Goal: Task Accomplishment & Management: Use online tool/utility

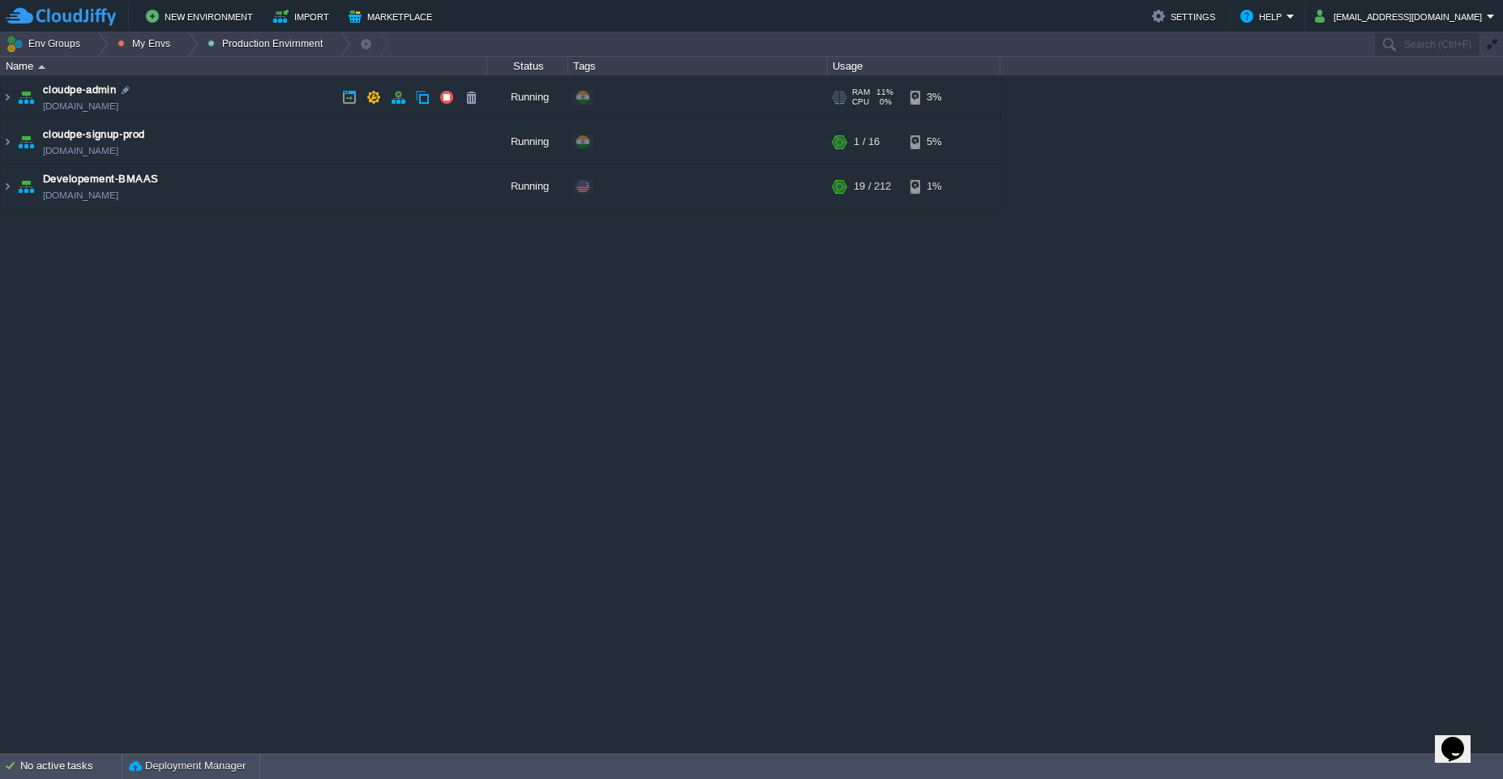
click at [194, 106] on td "cloudpe-admin [DOMAIN_NAME]" at bounding box center [244, 97] width 486 height 45
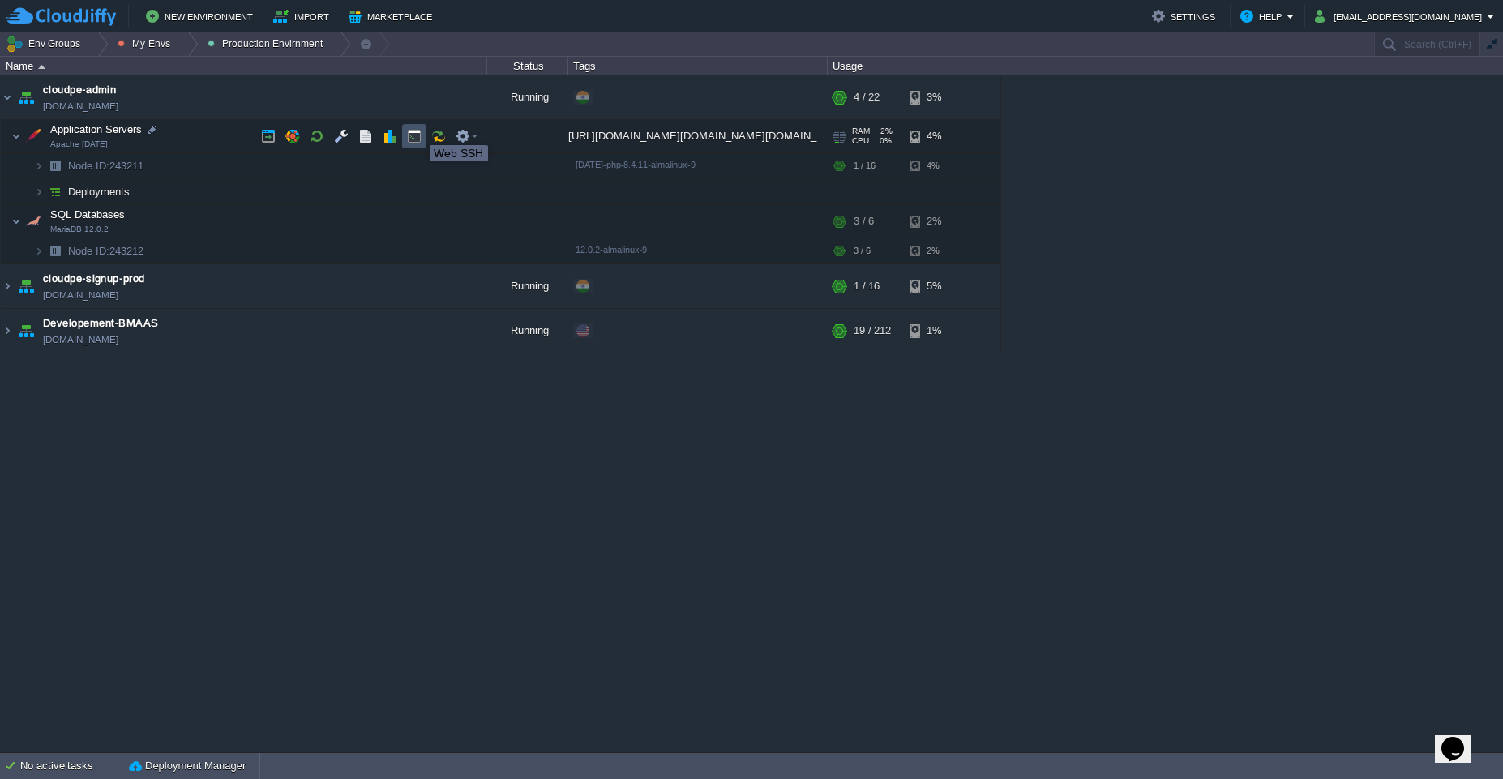
click at [417, 130] on button "button" at bounding box center [414, 136] width 15 height 15
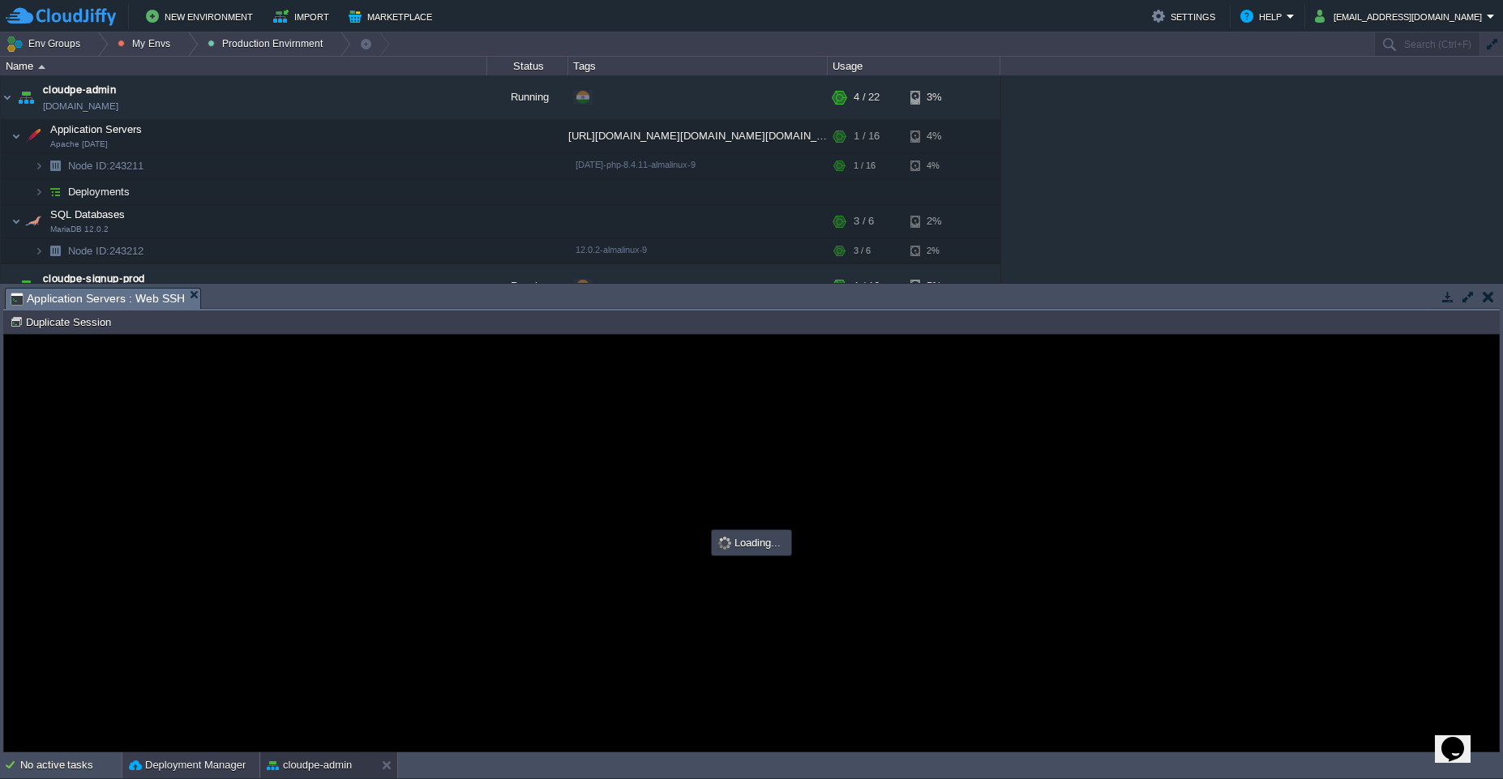
type input "#000000"
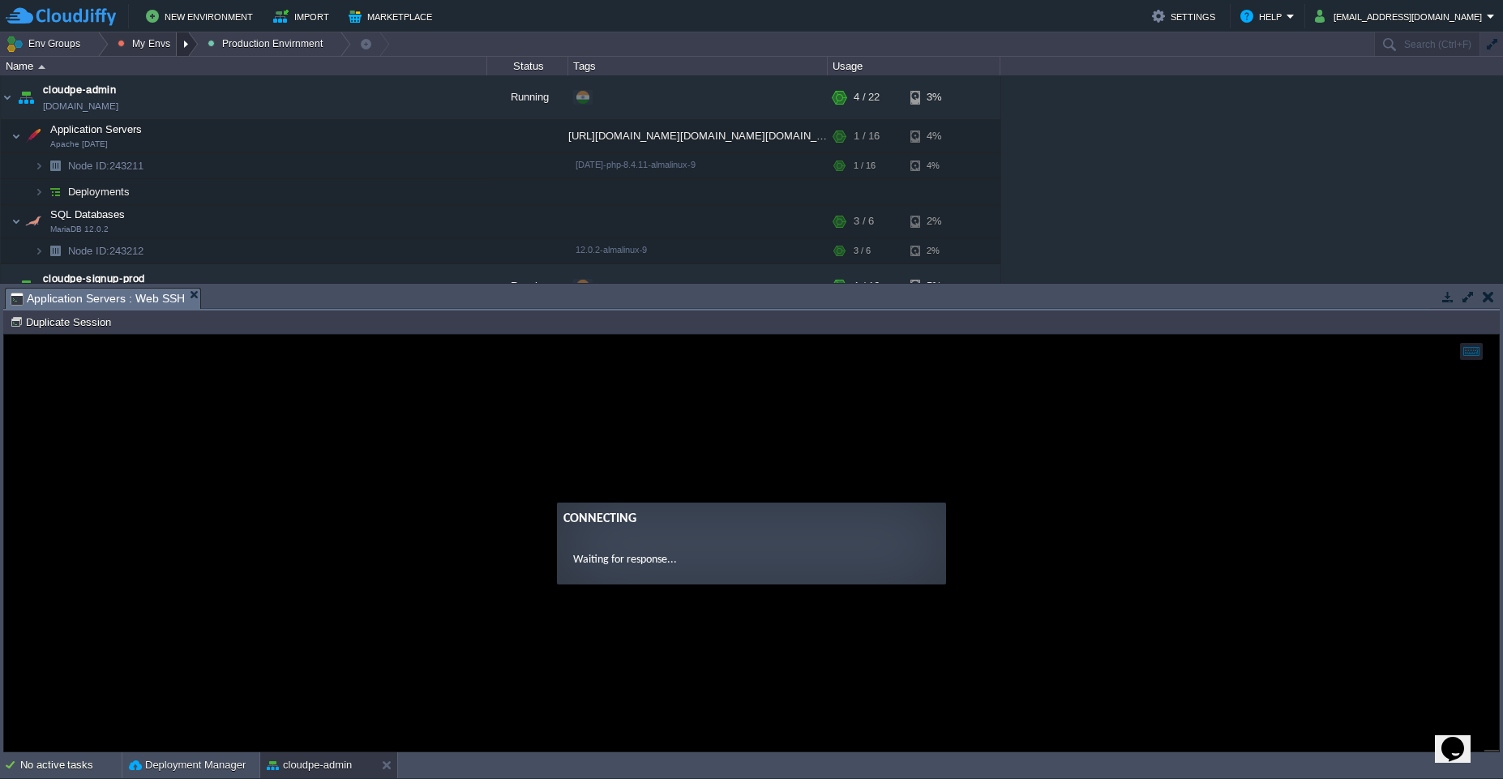
click at [182, 49] on div at bounding box center [188, 44] width 22 height 24
click at [179, 71] on span "Dev Envirnments" at bounding box center [173, 68] width 81 height 12
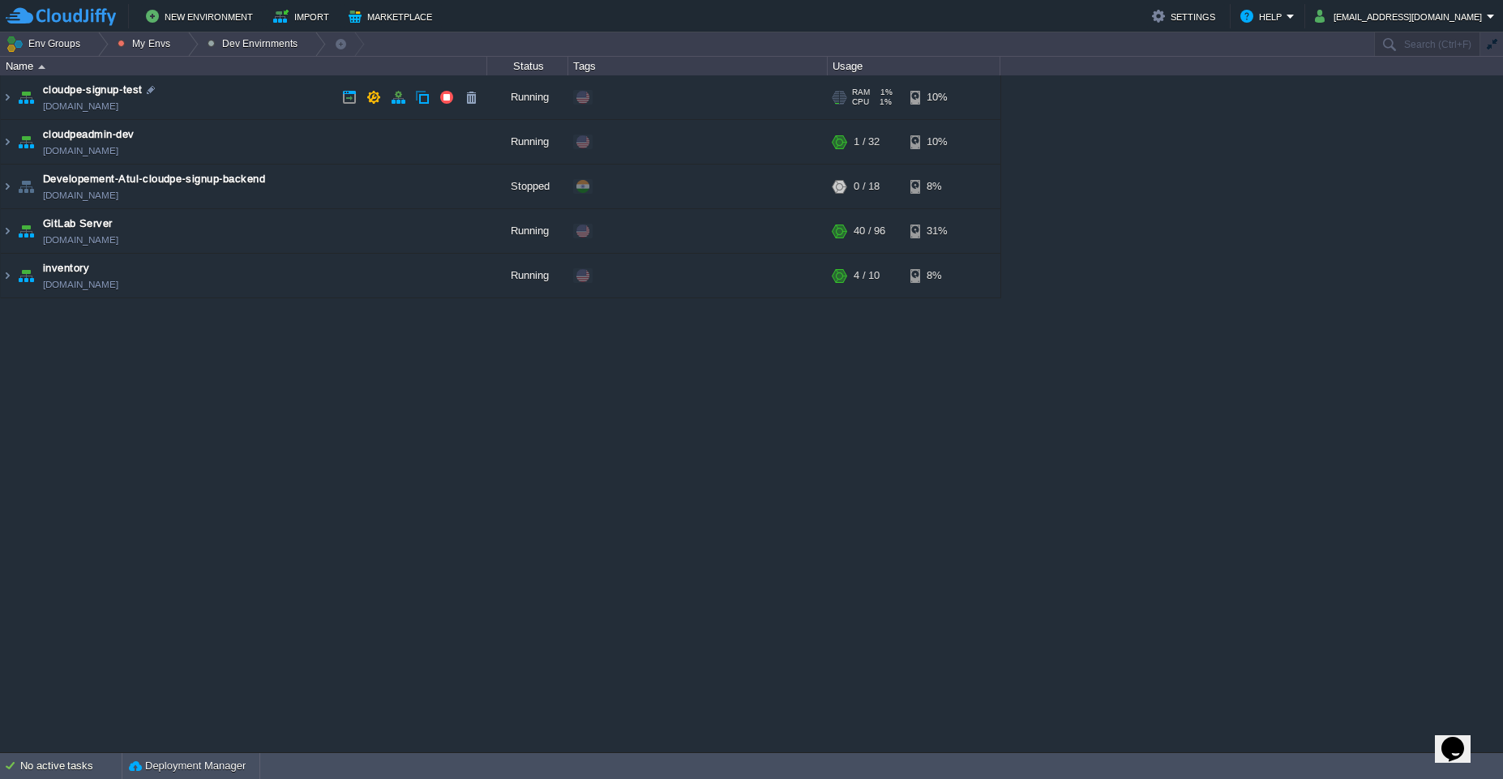
click at [245, 97] on td "cloudpe-signup-test cloudpe-signup.west1-us.cloudjiffy.net" at bounding box center [244, 97] width 486 height 45
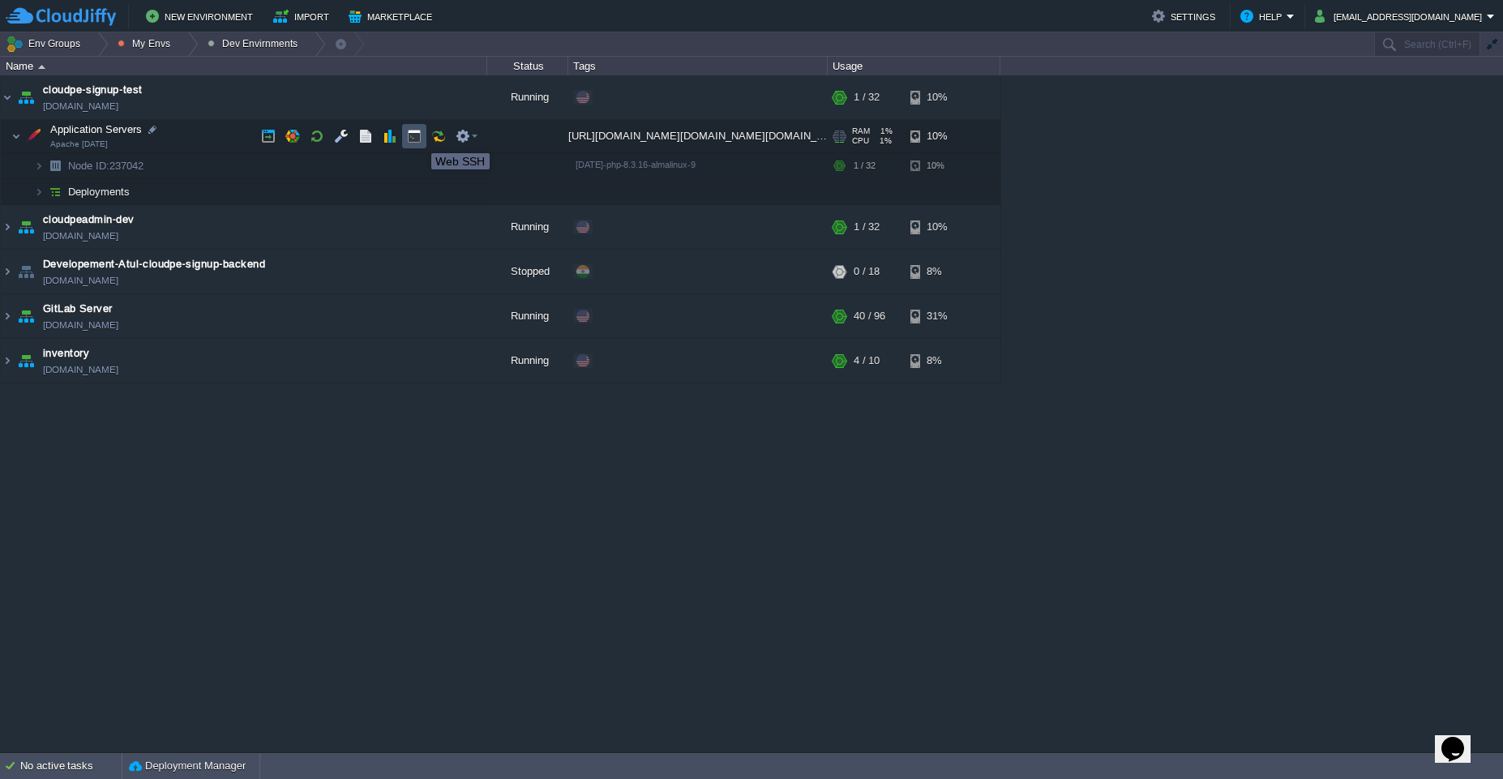
click at [419, 139] on button "button" at bounding box center [414, 136] width 15 height 15
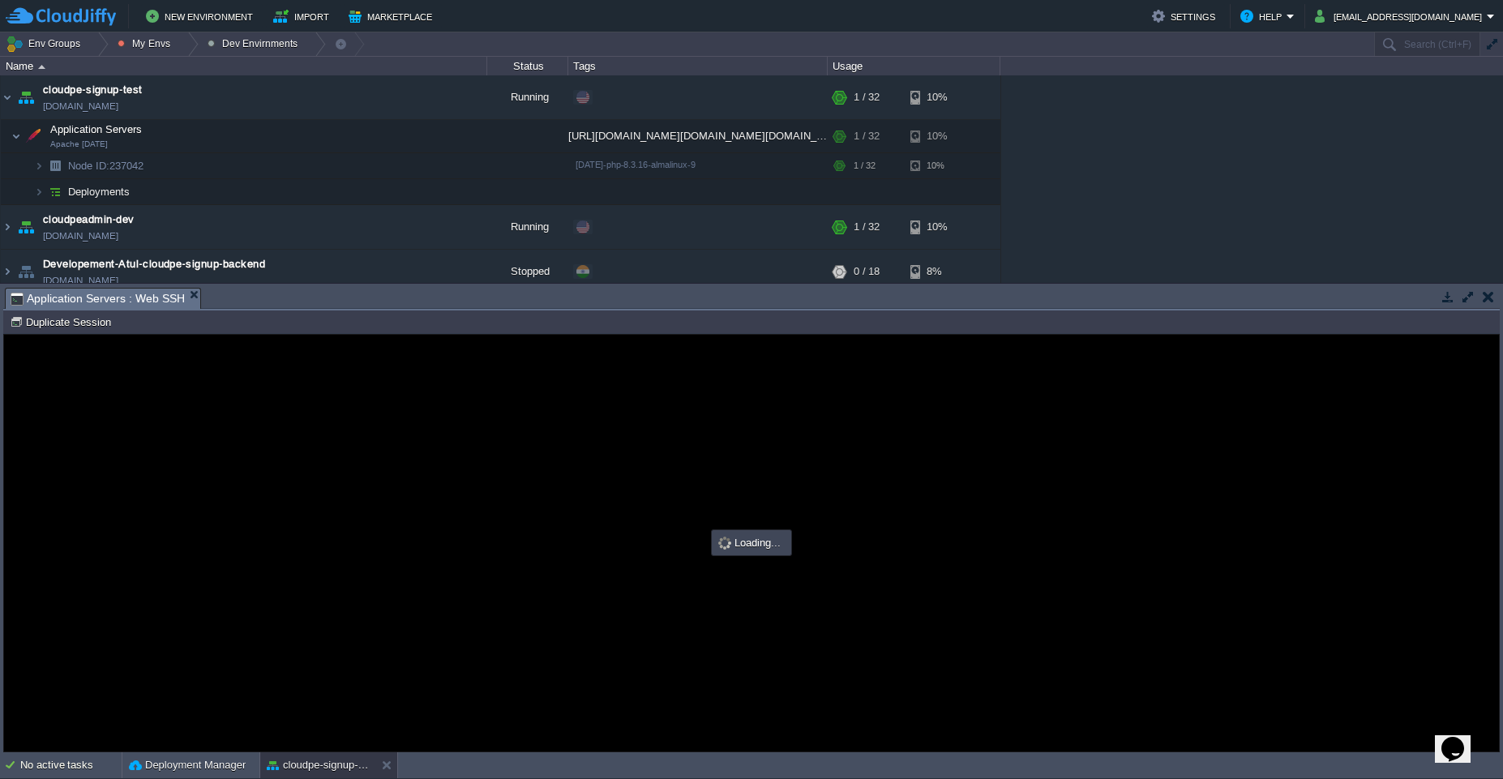
type input "#000000"
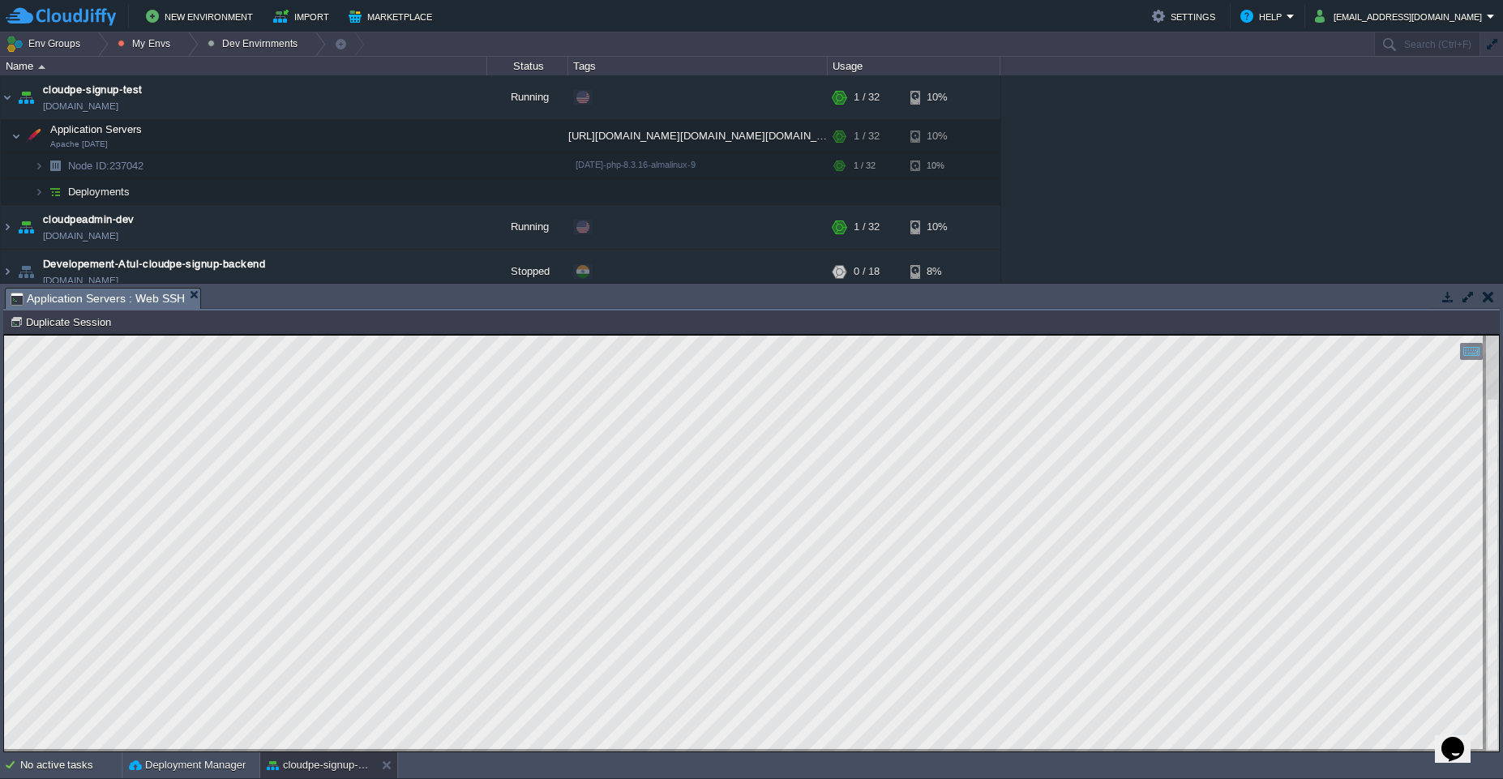
click at [196, 300] on em "Application Servers : Web SSH" at bounding box center [106, 299] width 190 height 20
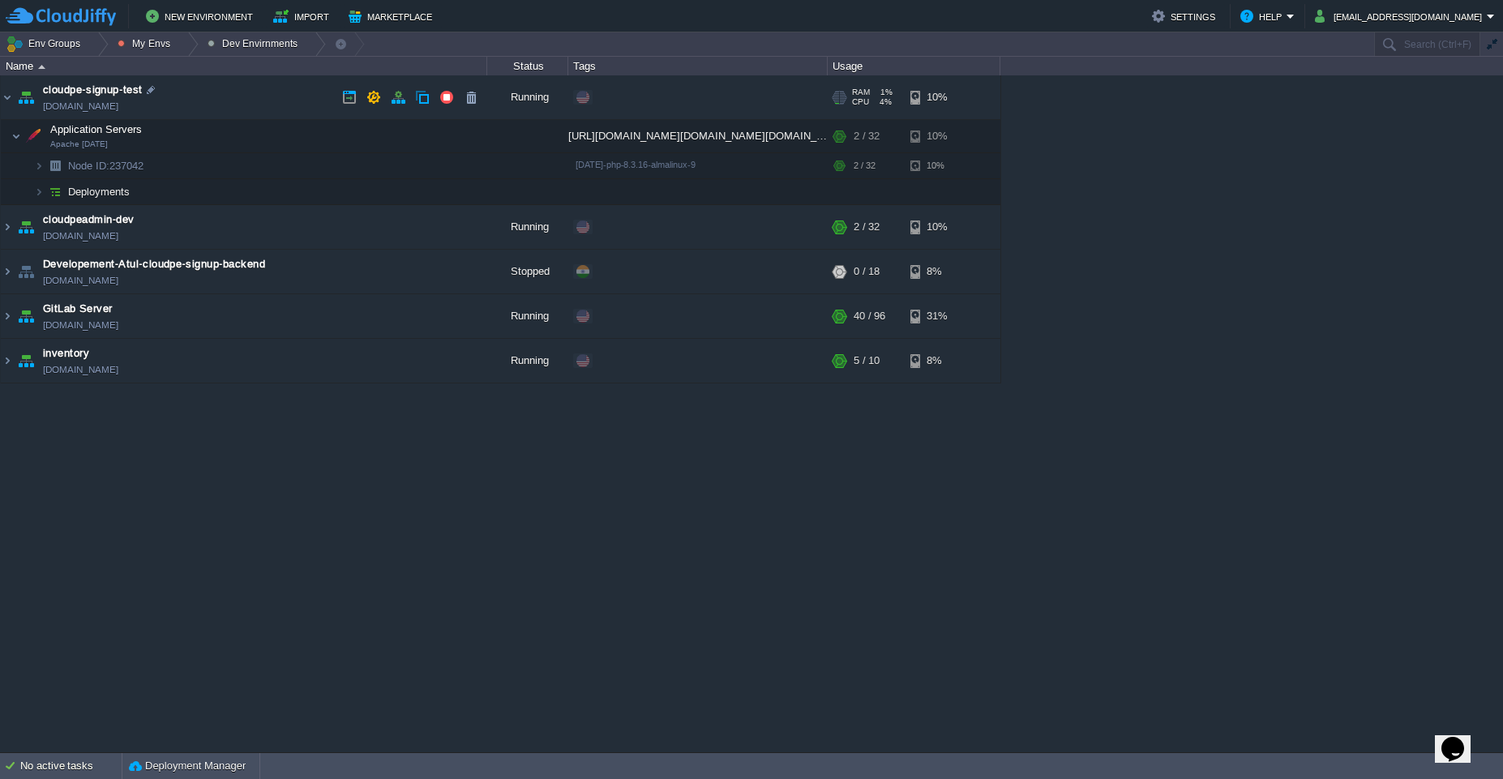
click at [224, 94] on td "cloudpe-signup-test cloudpe-signup.west1-us.cloudjiffy.net" at bounding box center [244, 97] width 486 height 45
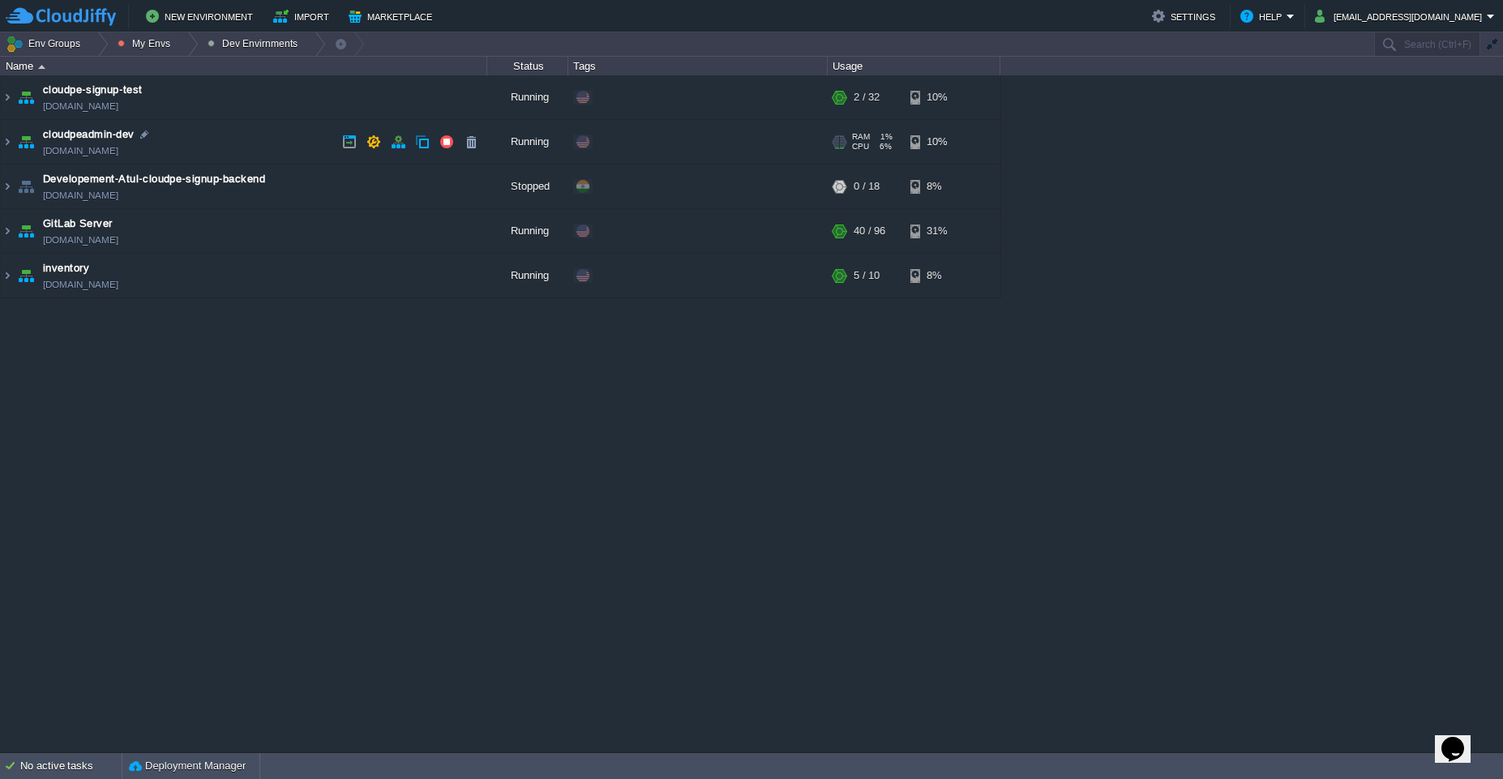
click at [233, 130] on td "cloudpeadmin-dev cloudpeadmin.west1-us.cloudjiffy.net" at bounding box center [244, 142] width 486 height 45
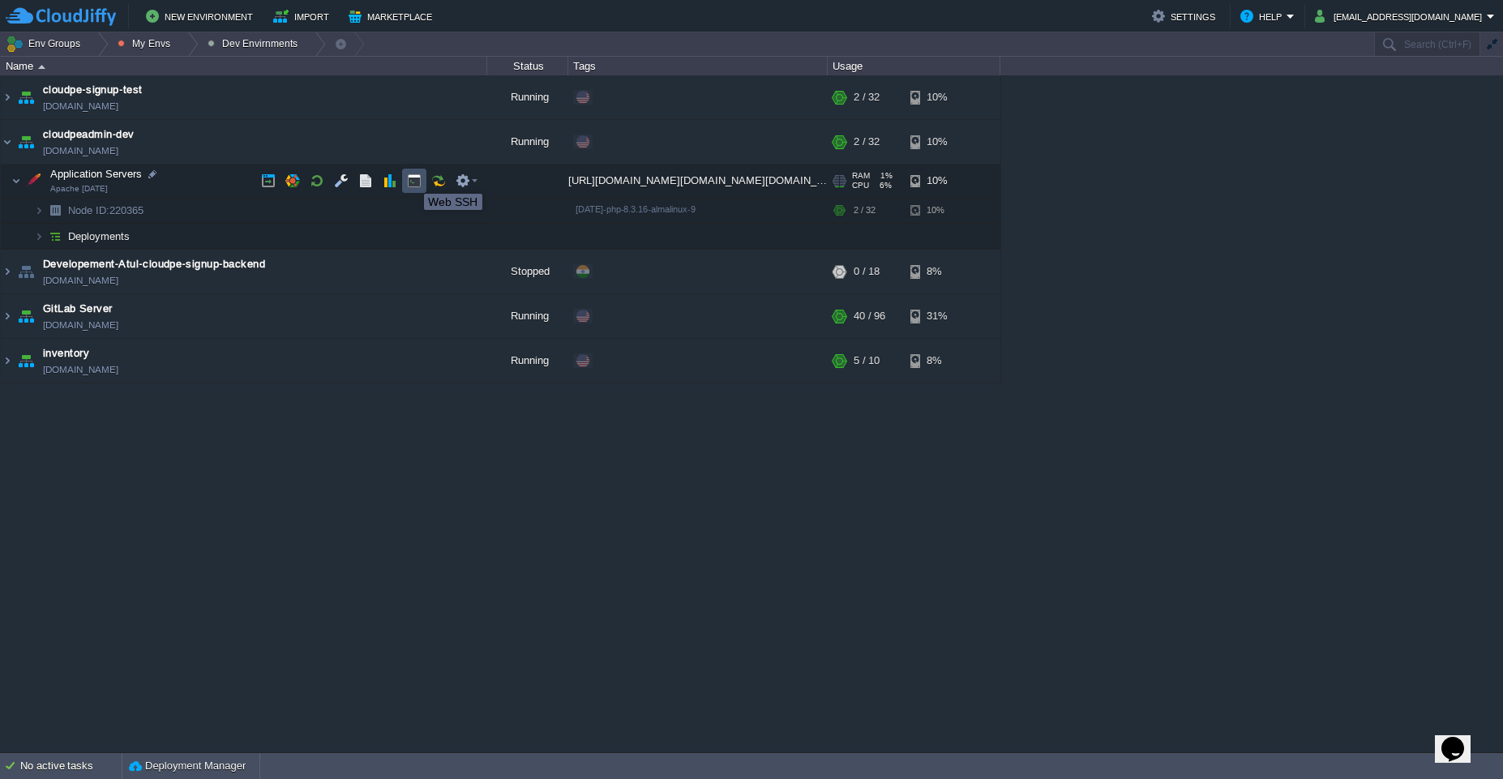
click at [412, 179] on button "button" at bounding box center [414, 180] width 15 height 15
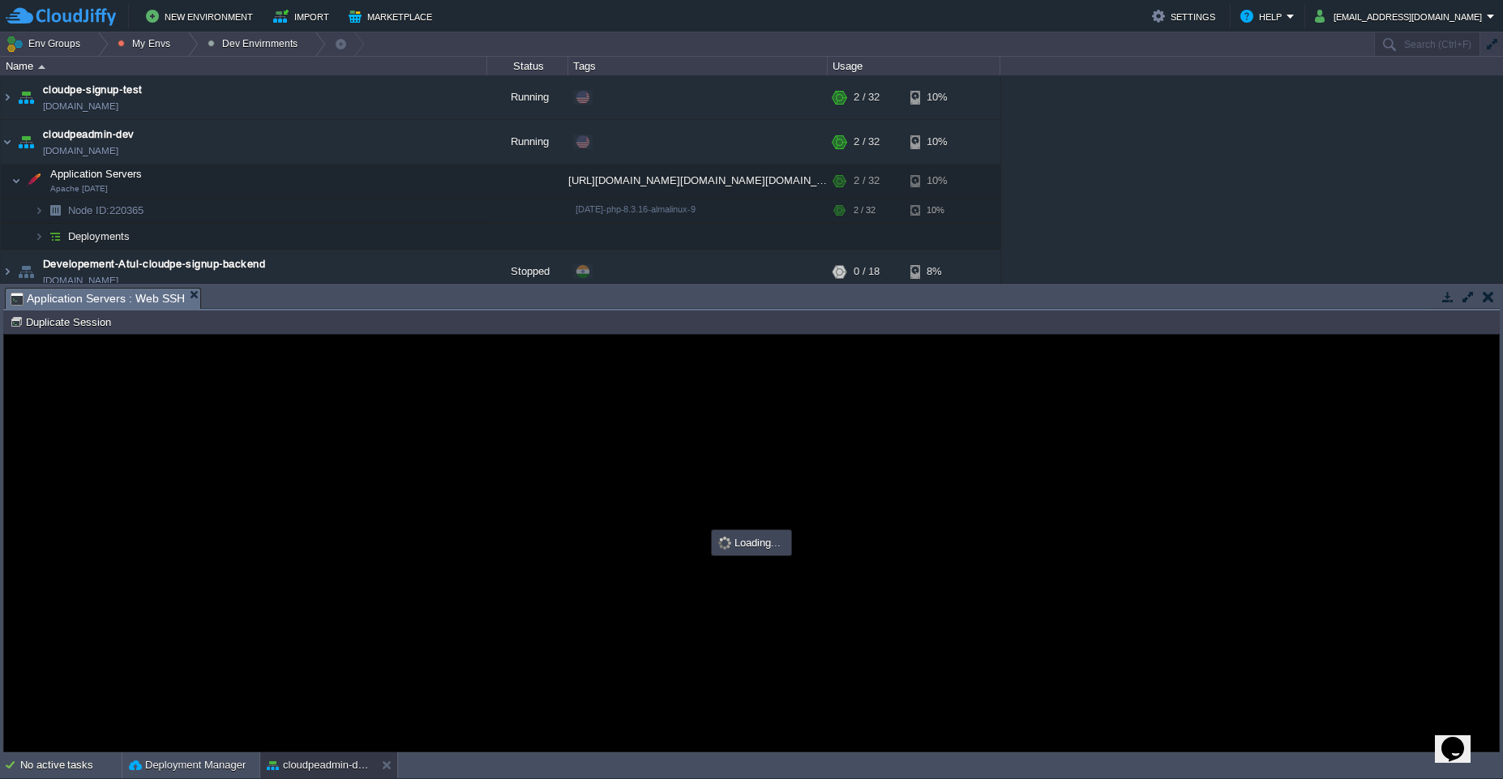
type input "#000000"
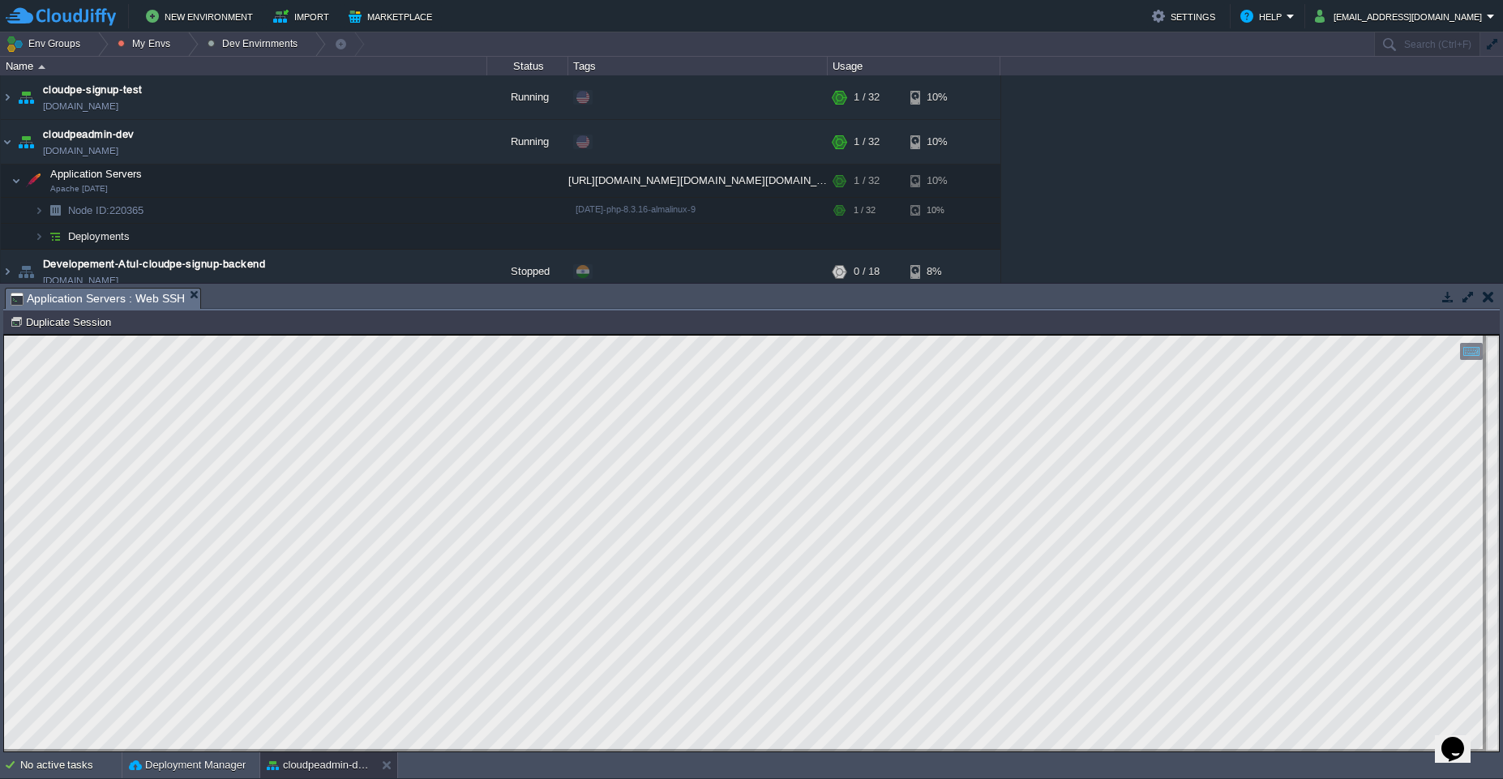
scroll to position [42, 1015]
type textarea "# IMPORTANT NOTE! # Please make sure there is a blank line after the last cronj…"
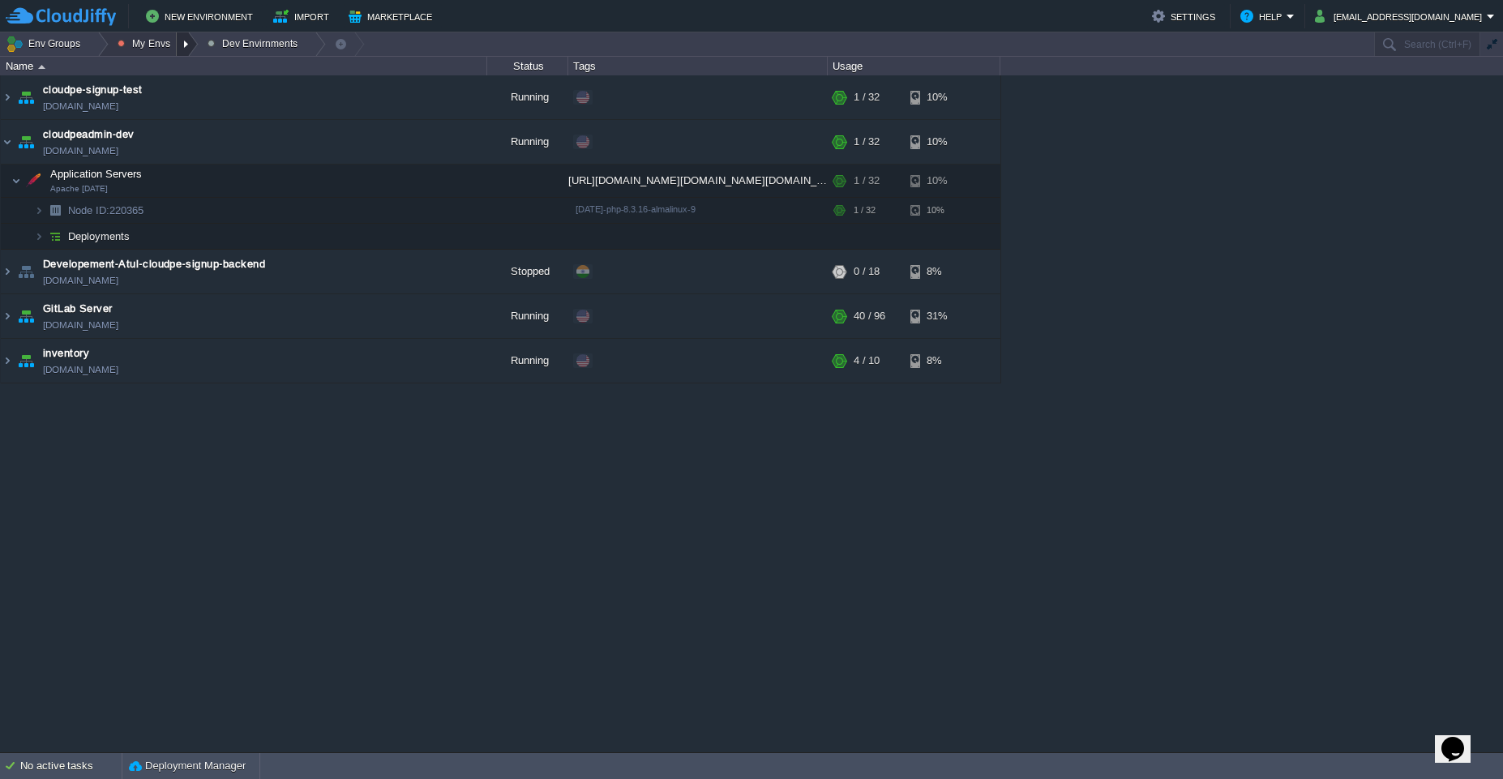
click at [182, 43] on div at bounding box center [188, 44] width 22 height 24
click at [182, 63] on span "Dev Envirnments" at bounding box center [173, 68] width 81 height 12
click at [179, 46] on div at bounding box center [188, 44] width 22 height 24
click at [170, 91] on span "Production Envirnment" at bounding box center [186, 88] width 107 height 12
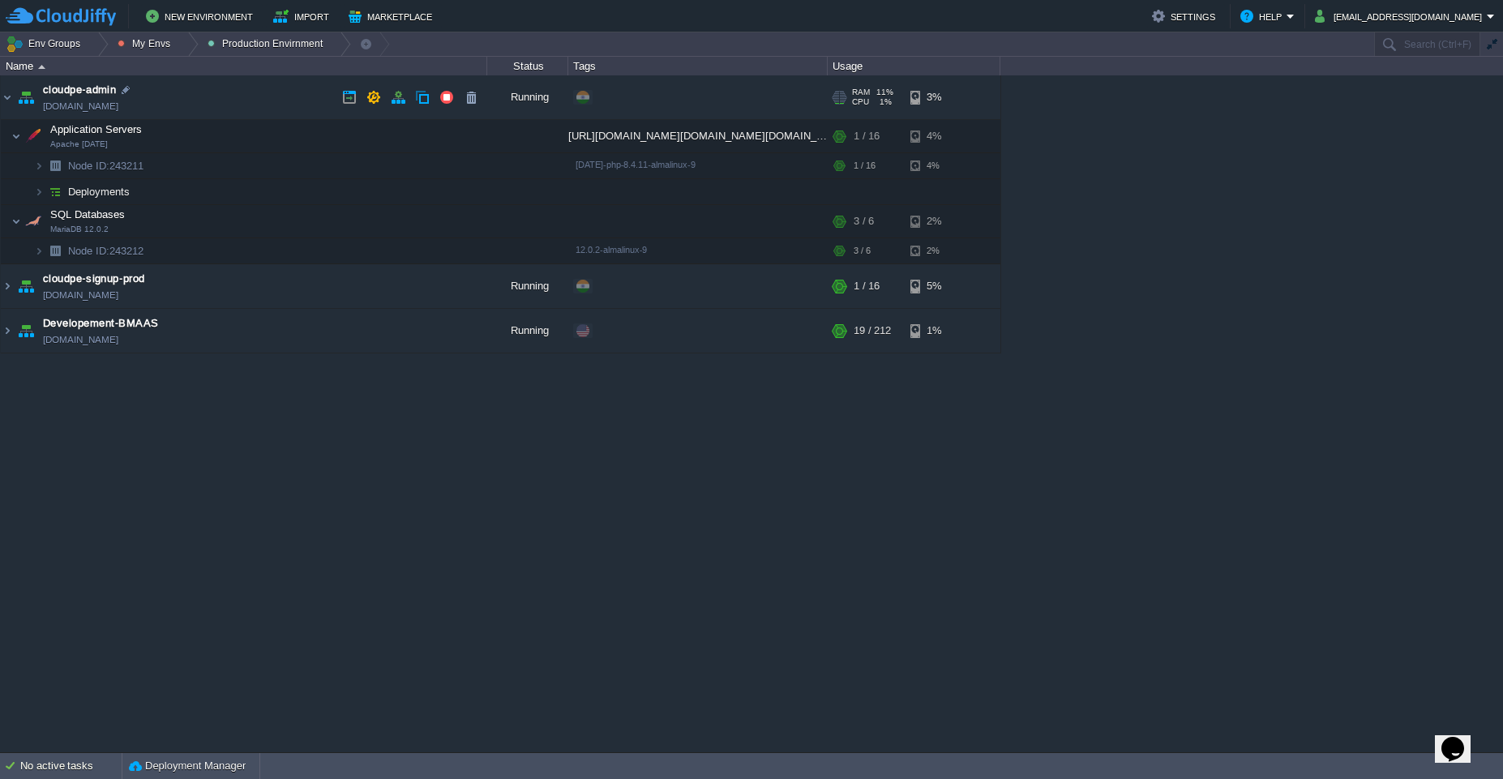
click at [227, 87] on td "cloudpe-admin cloudpe-admin.cloudjiffy.net" at bounding box center [244, 97] width 486 height 45
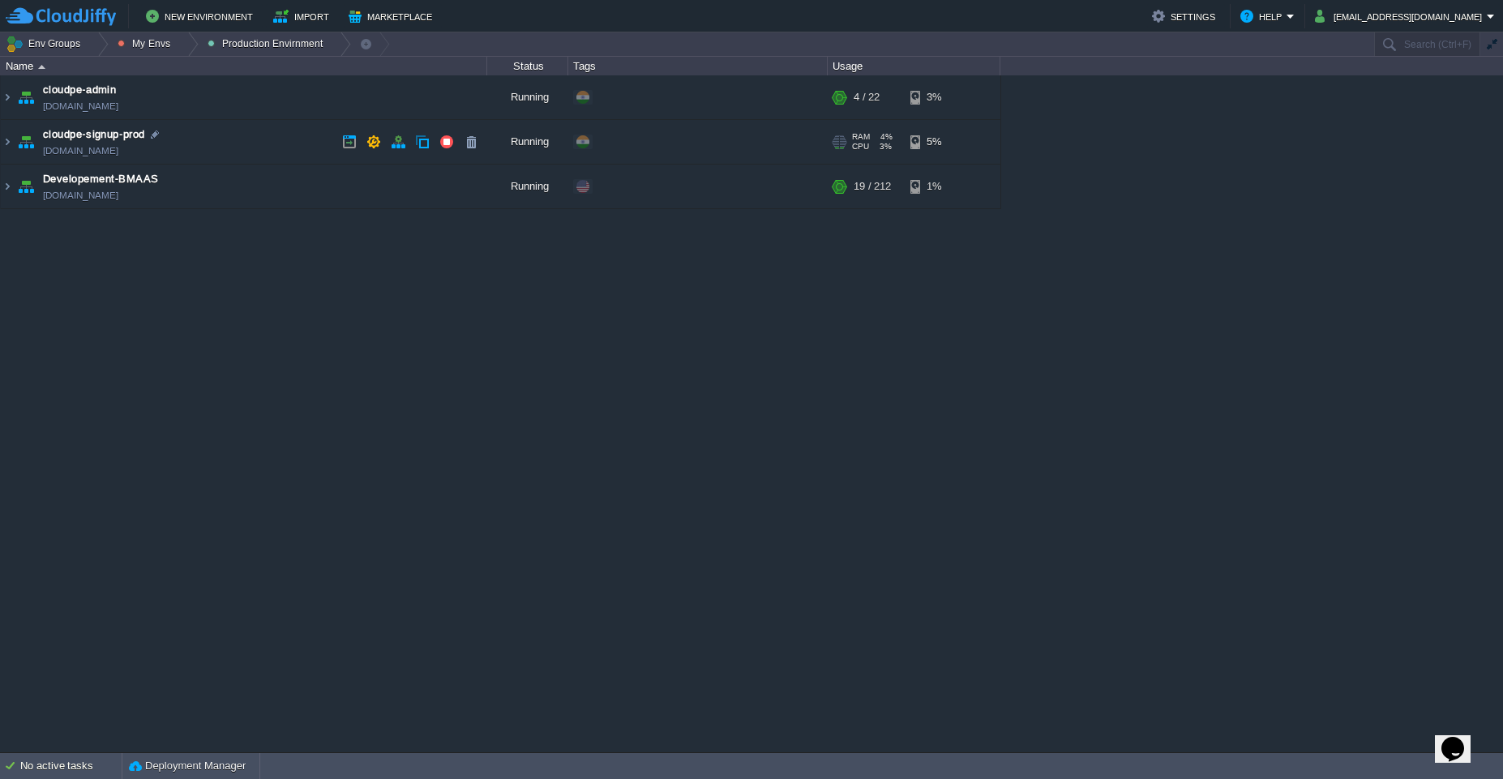
click at [237, 140] on td "cloudpe-signup-prod [DOMAIN_NAME]" at bounding box center [244, 142] width 486 height 45
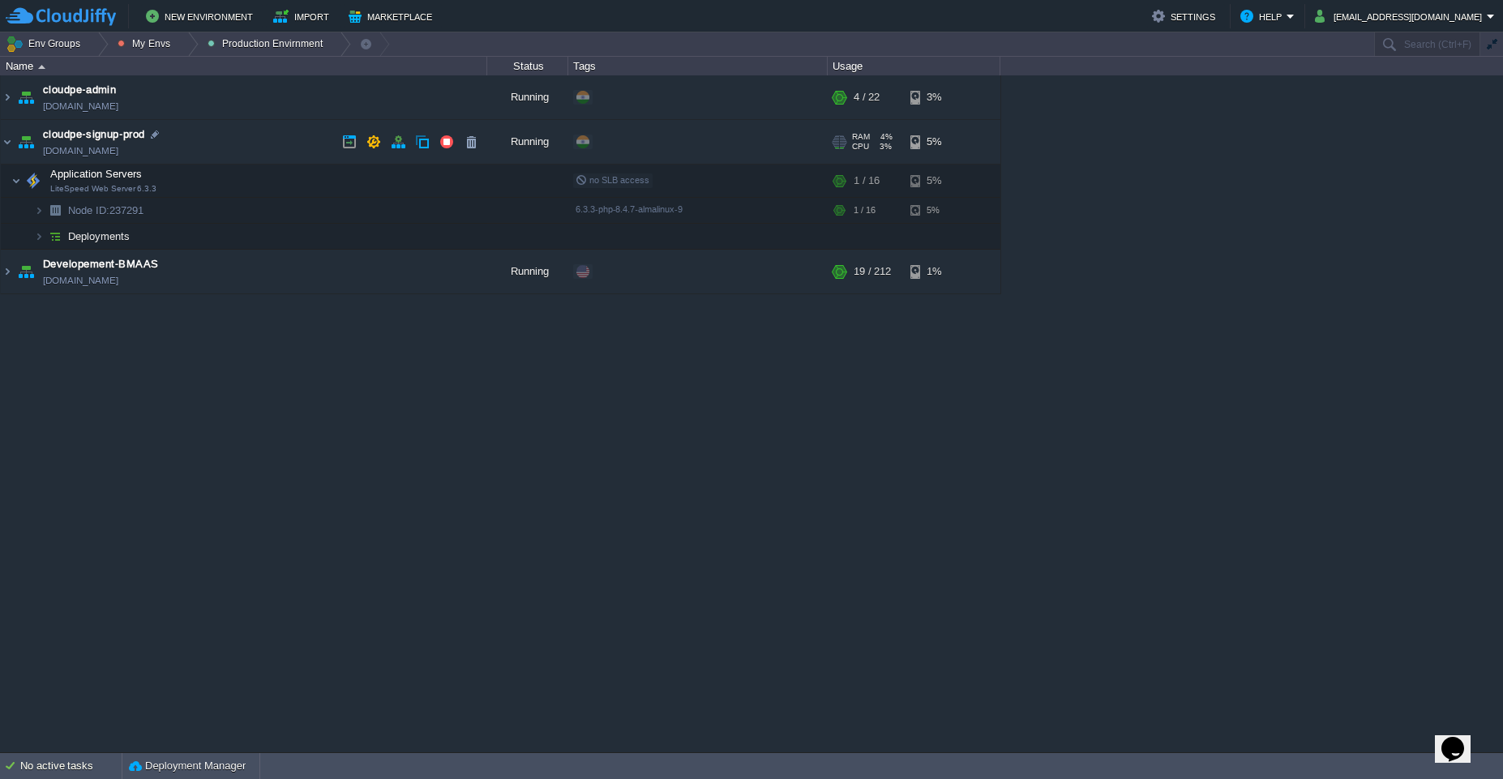
click at [233, 148] on td "cloudpe-signup-prod [DOMAIN_NAME]" at bounding box center [244, 142] width 486 height 45
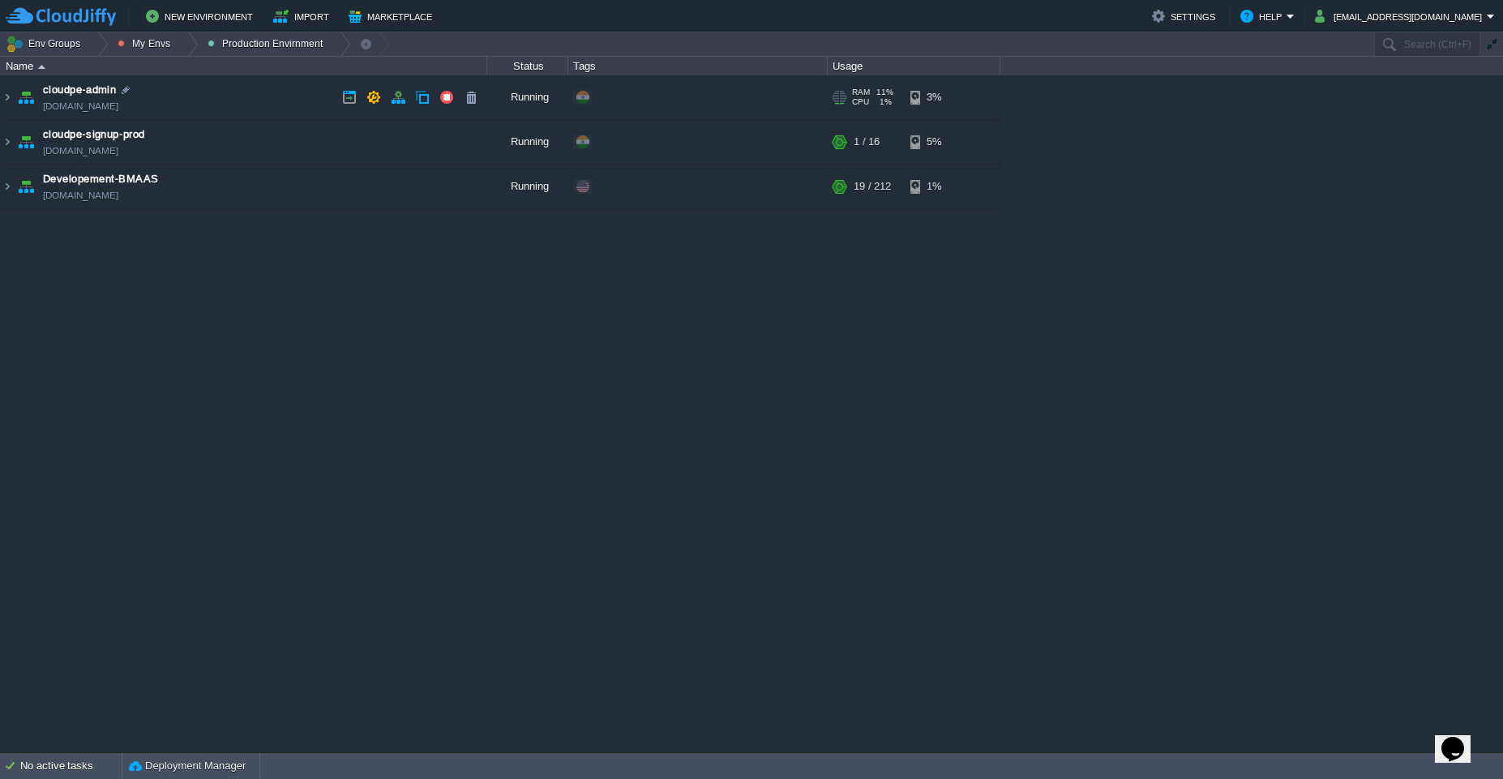
click at [220, 88] on td "cloudpe-admin cloudpe-admin.cloudjiffy.net" at bounding box center [244, 97] width 486 height 45
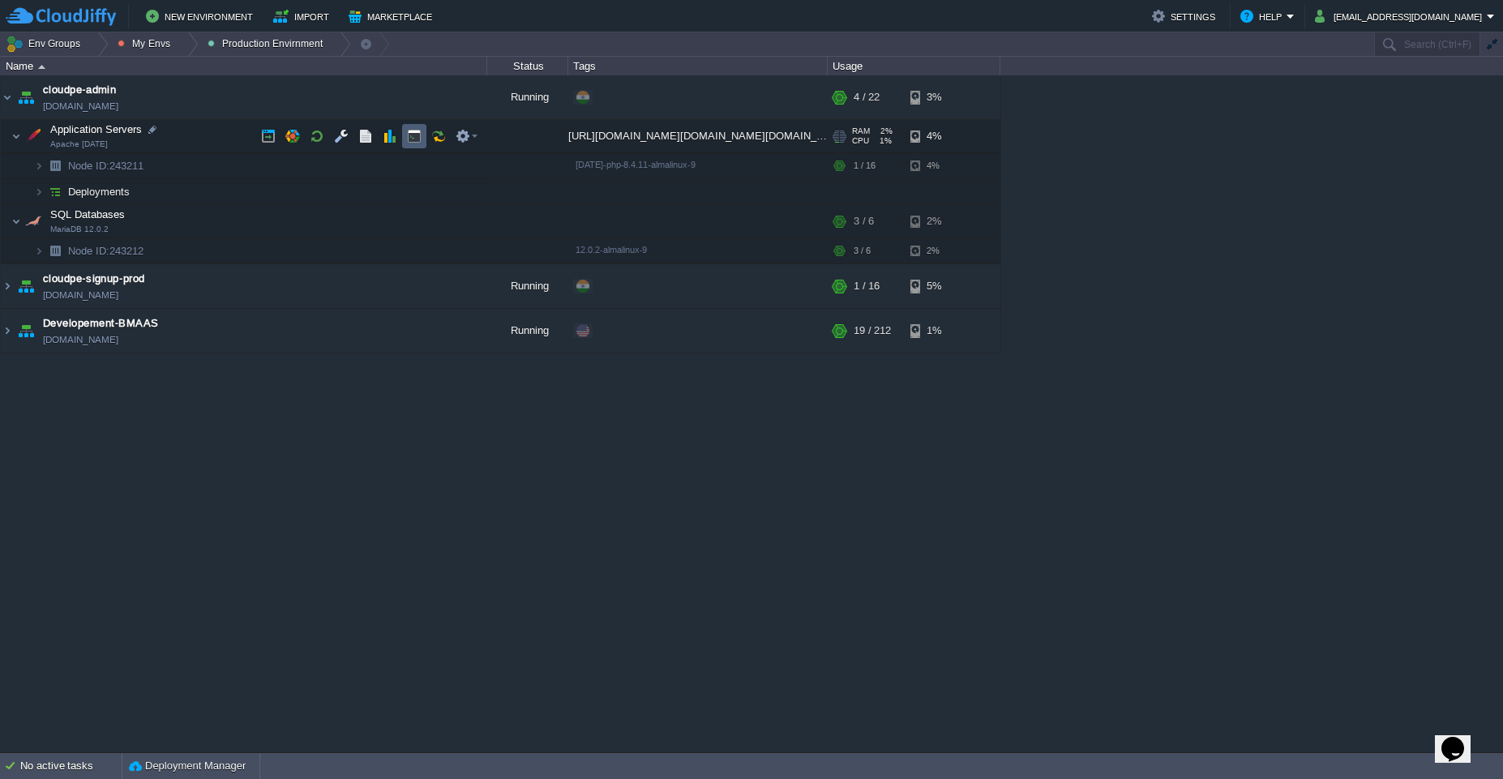
click at [408, 143] on td at bounding box center [414, 136] width 24 height 24
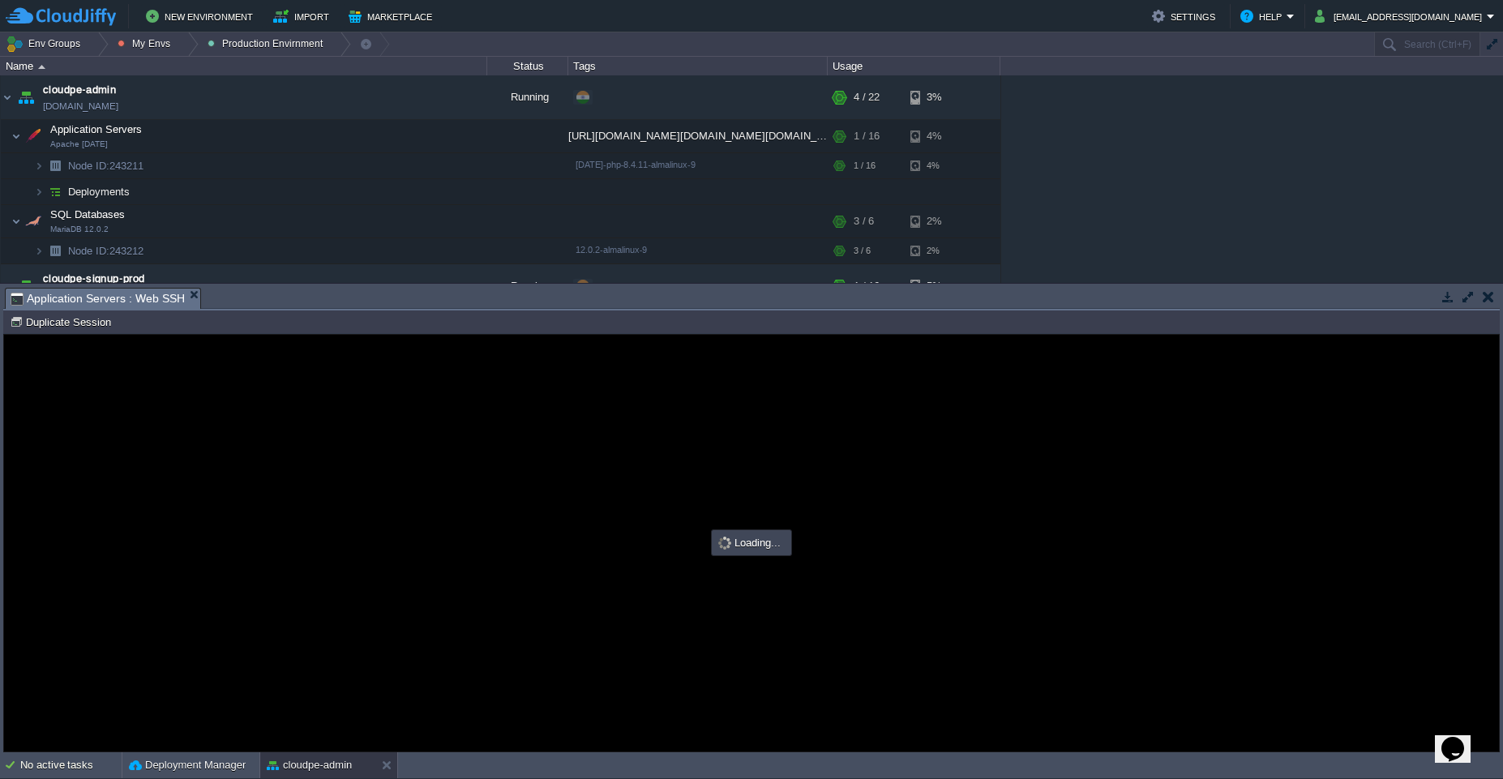
scroll to position [0, 0]
type input "#000000"
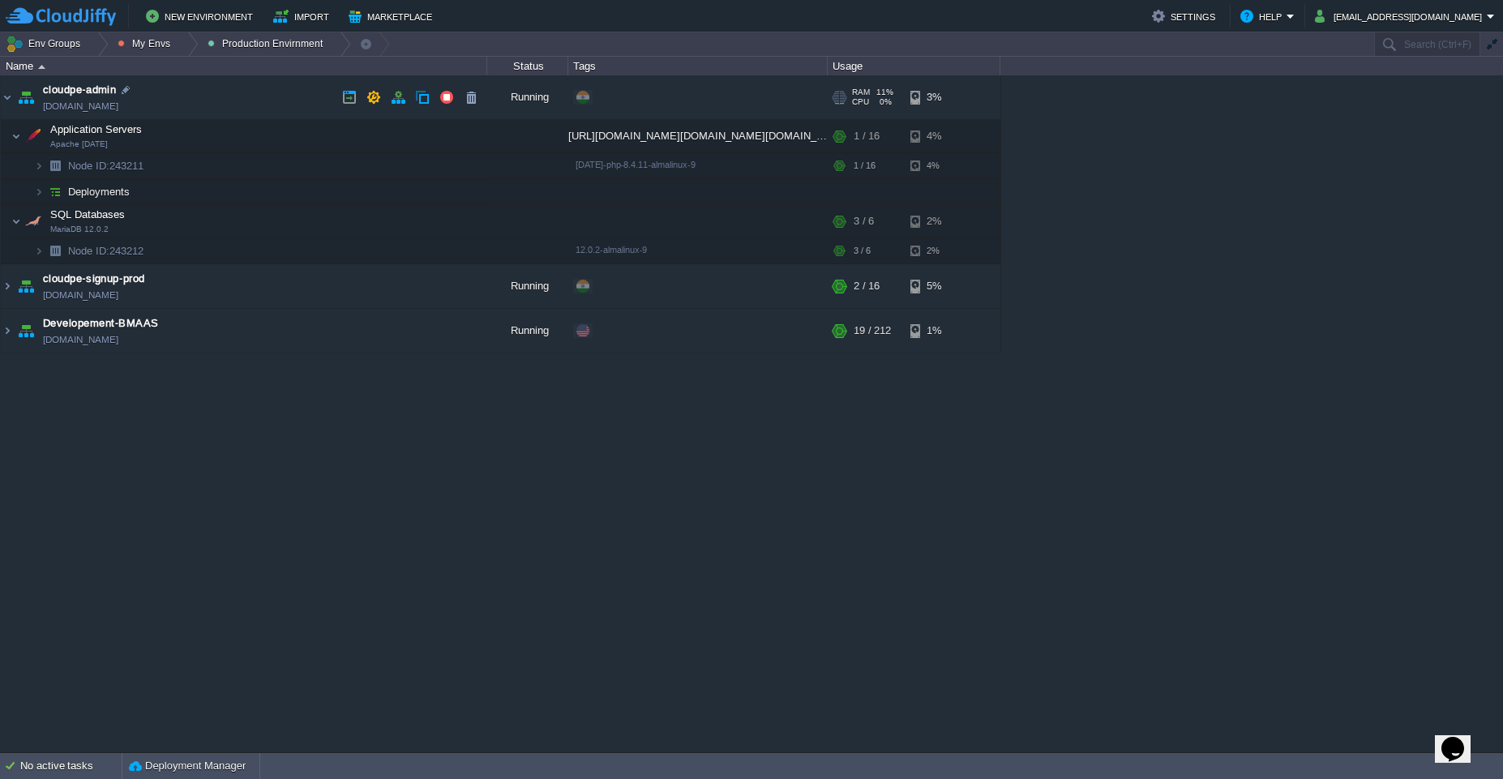
click at [213, 88] on td "cloudpe-admin cloudpe-admin.cloudjiffy.net" at bounding box center [244, 97] width 486 height 45
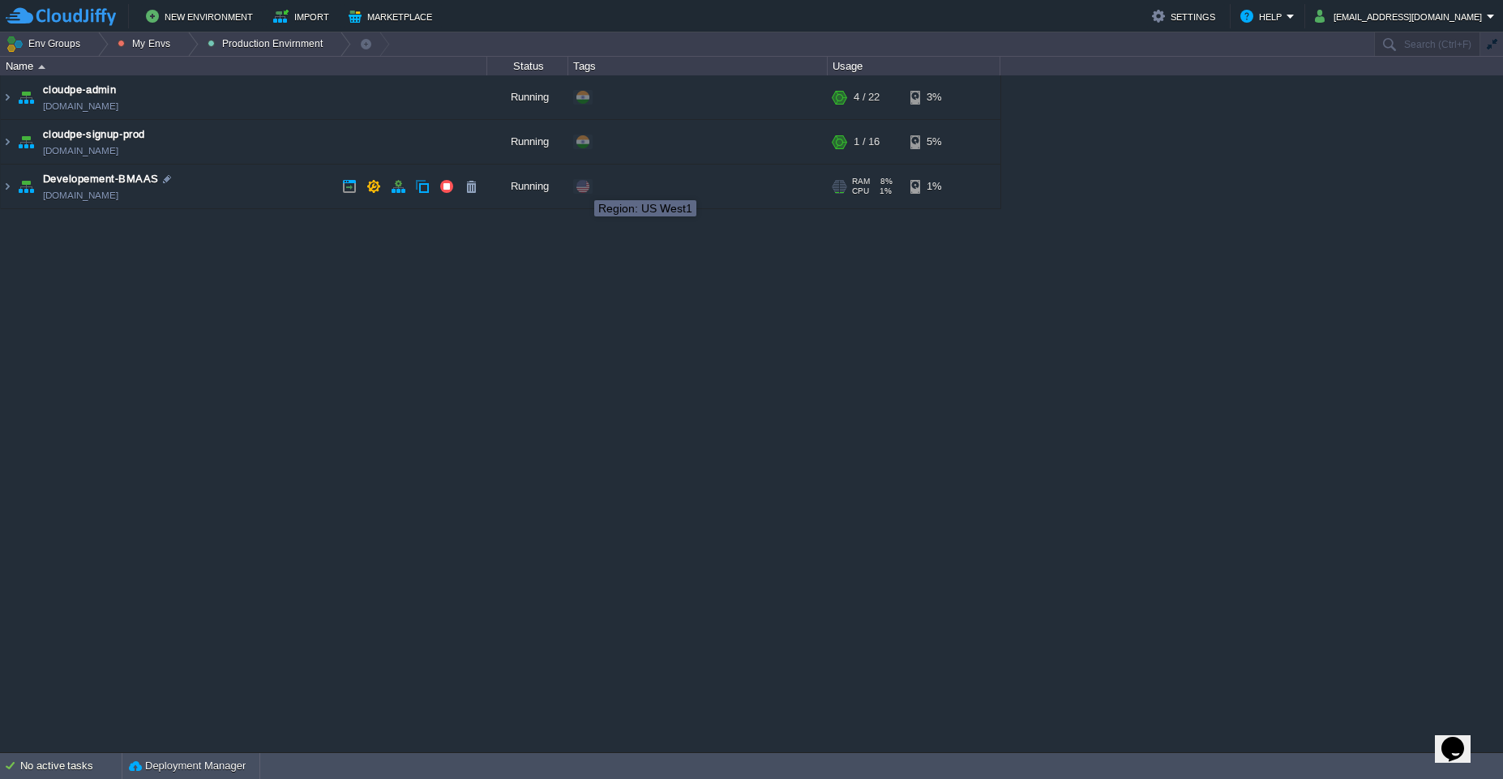
click at [582, 186] on span at bounding box center [582, 186] width 13 height 13
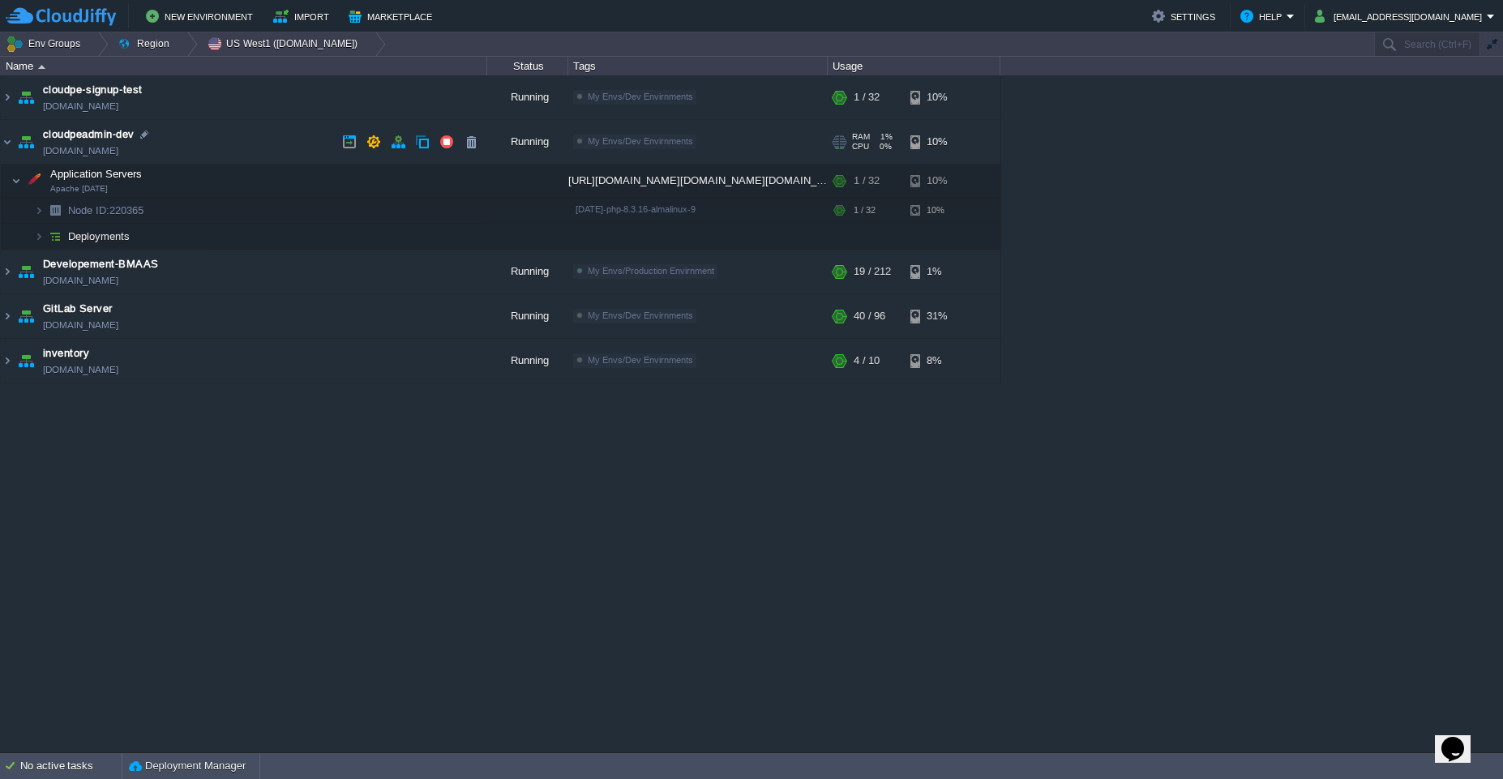
click at [237, 144] on td "cloudpeadmin-dev cloudpeadmin.west1-us.cloudjiffy.net" at bounding box center [244, 142] width 486 height 45
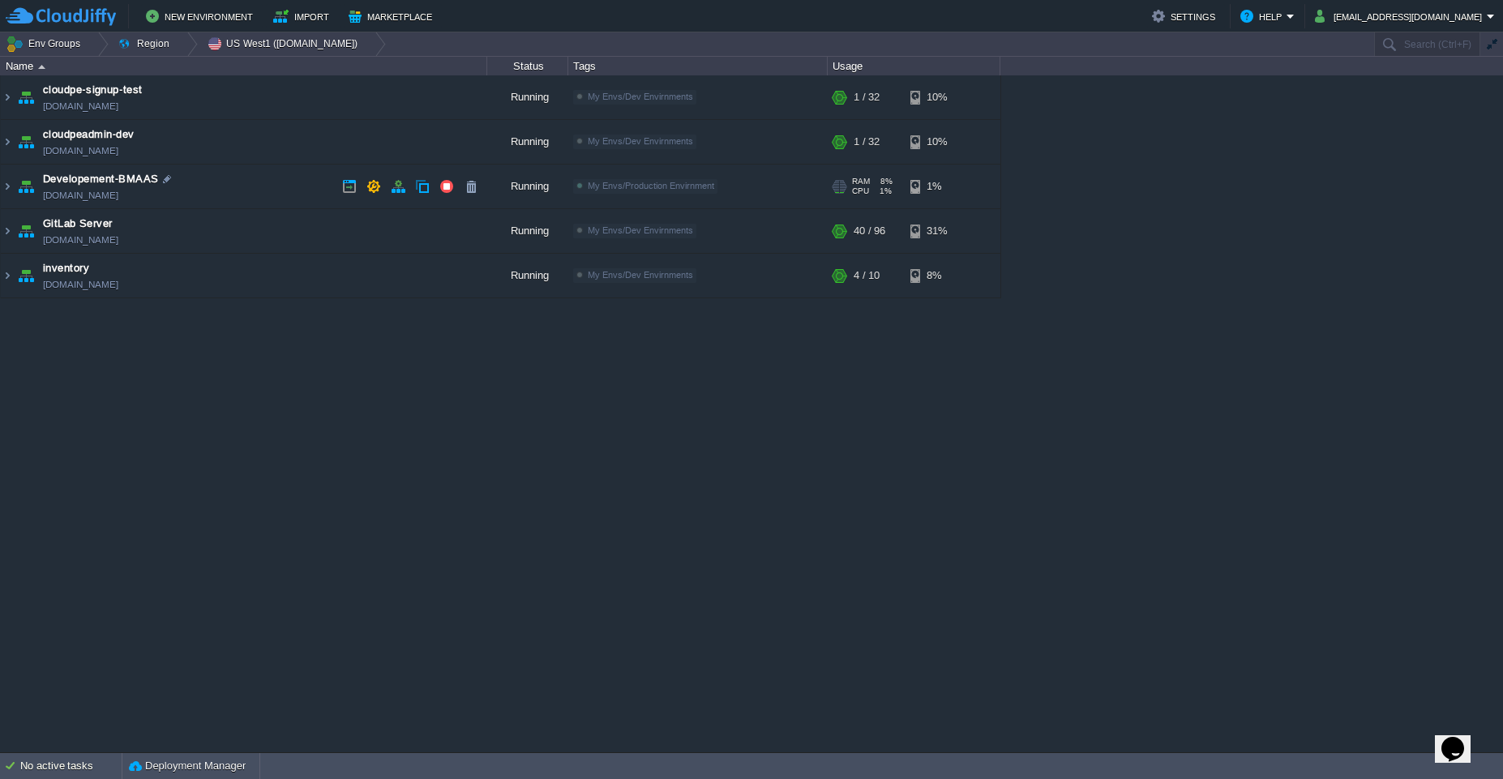
click at [252, 183] on td "Developement-BMAAS bmaas.west1-us.cloudjiffy.net" at bounding box center [244, 187] width 486 height 45
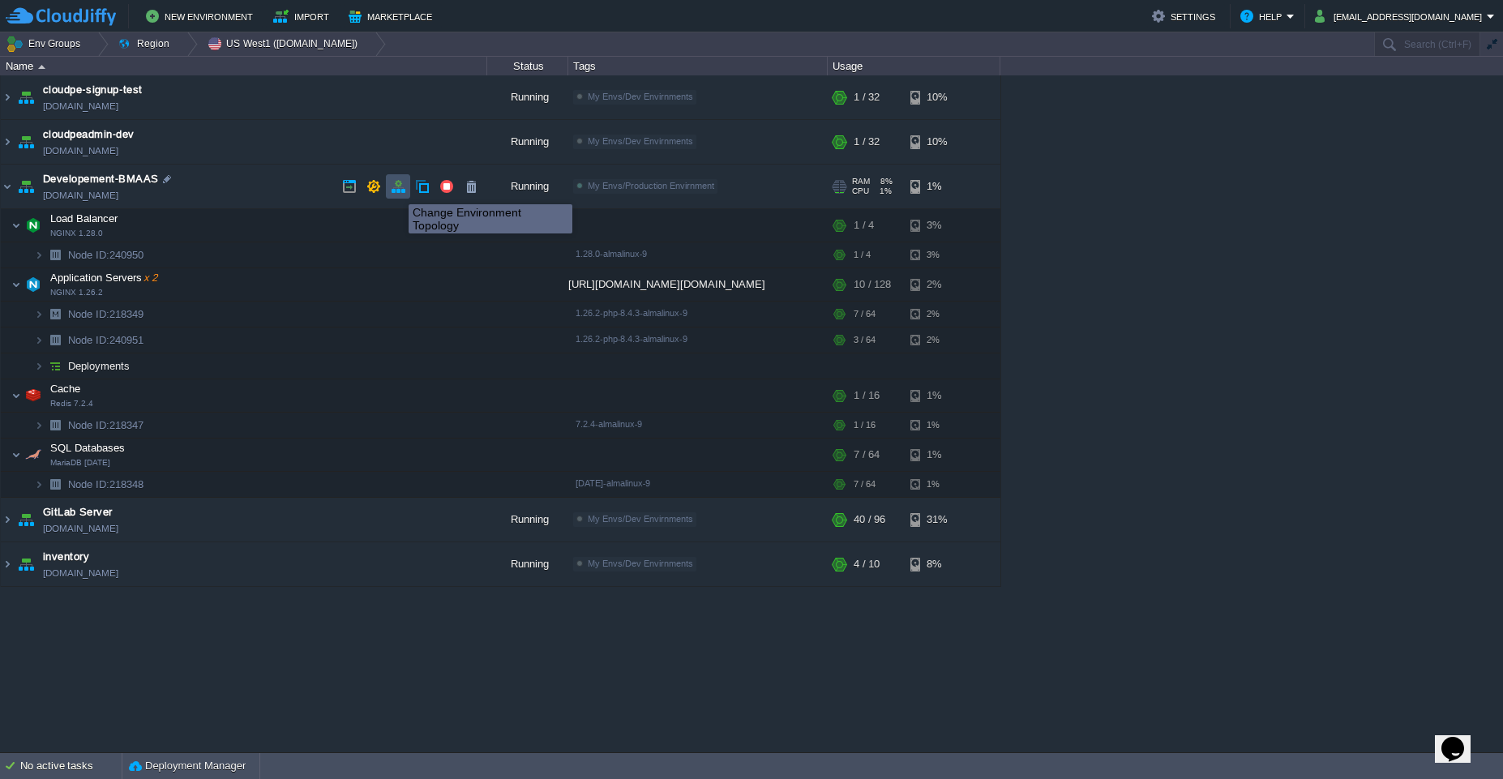
click at [396, 190] on button "button" at bounding box center [398, 186] width 15 height 15
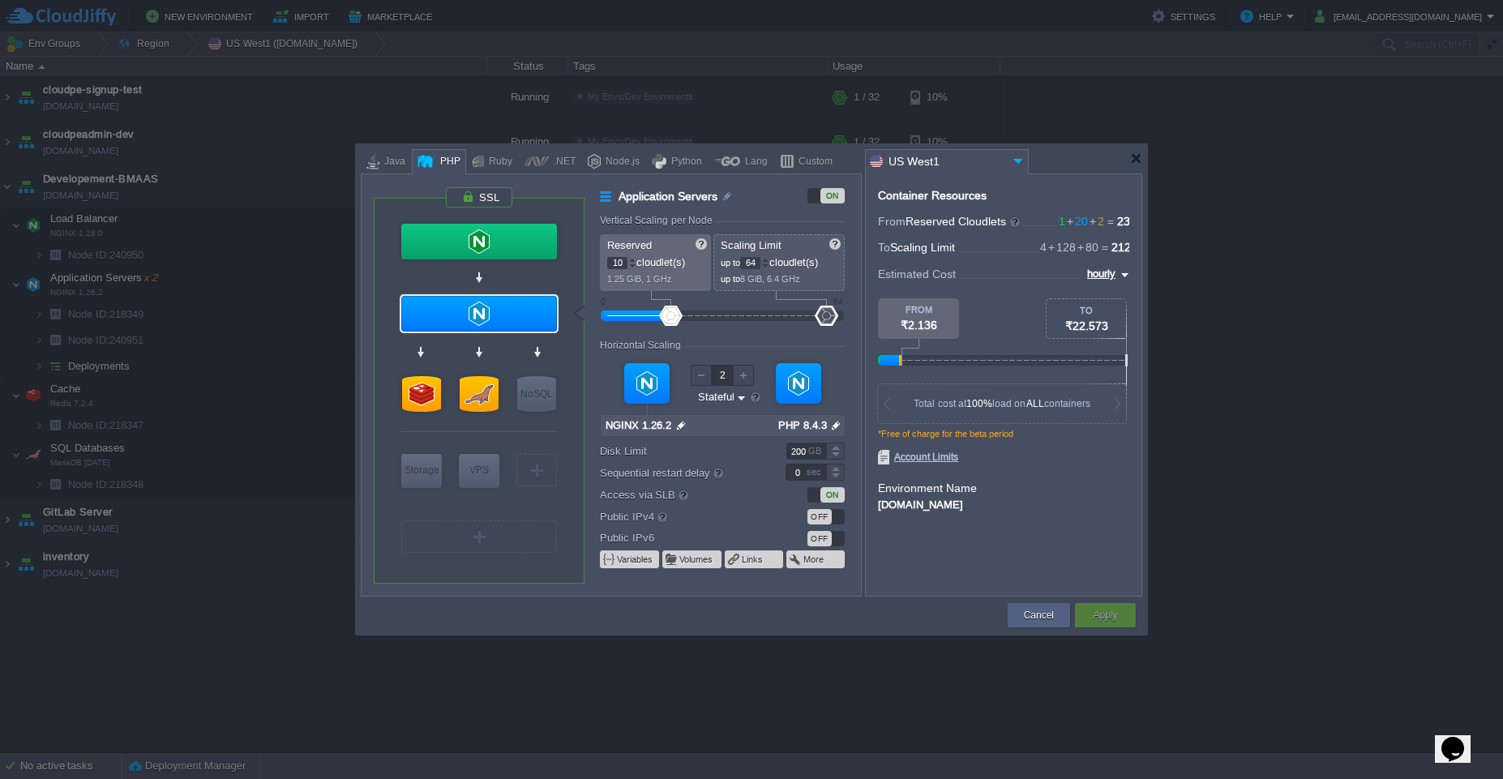
click at [1016, 164] on img at bounding box center [1017, 161] width 19 height 22
click at [945, 237] on div "More details..." at bounding box center [980, 251] width 229 height 28
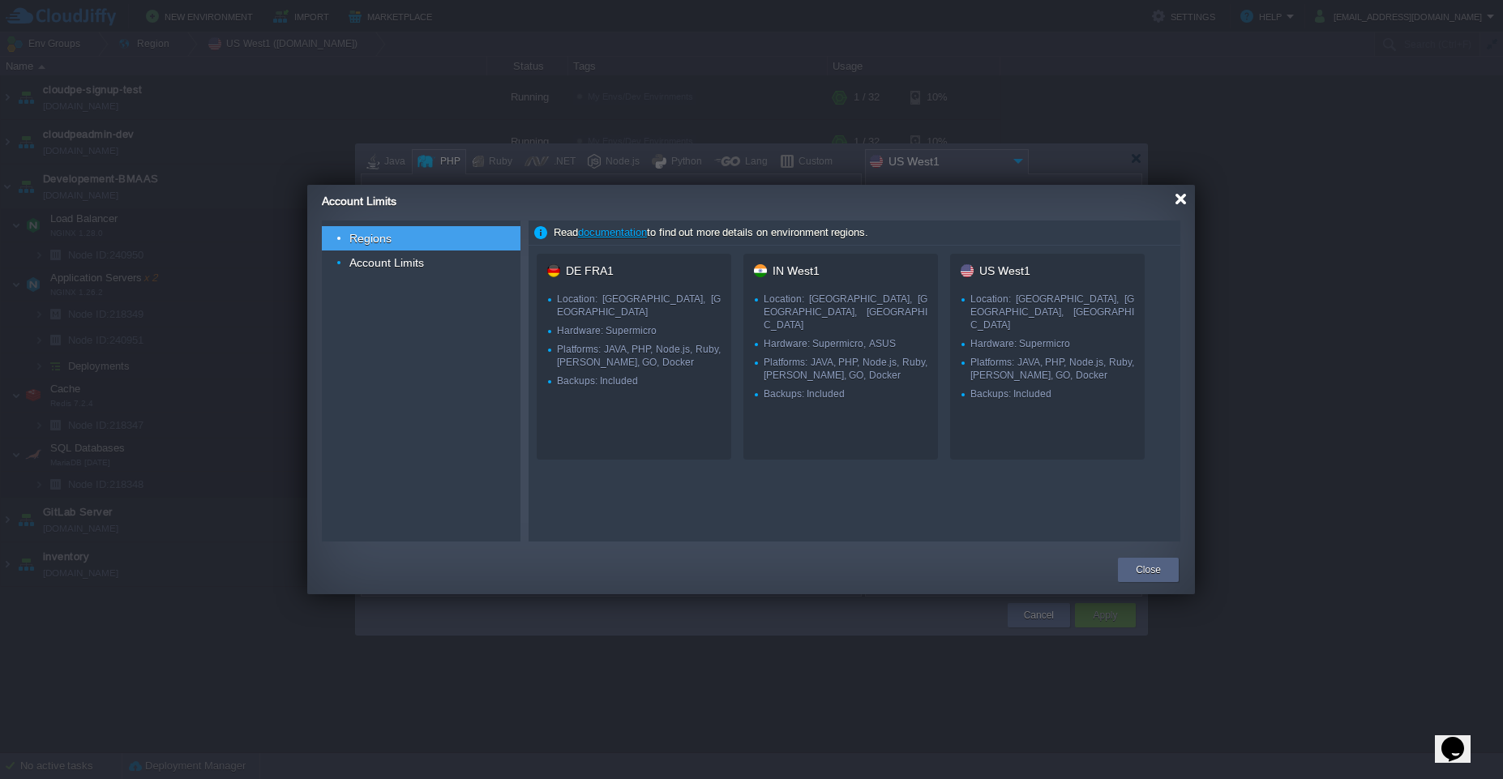
click at [1179, 203] on div at bounding box center [1180, 199] width 12 height 12
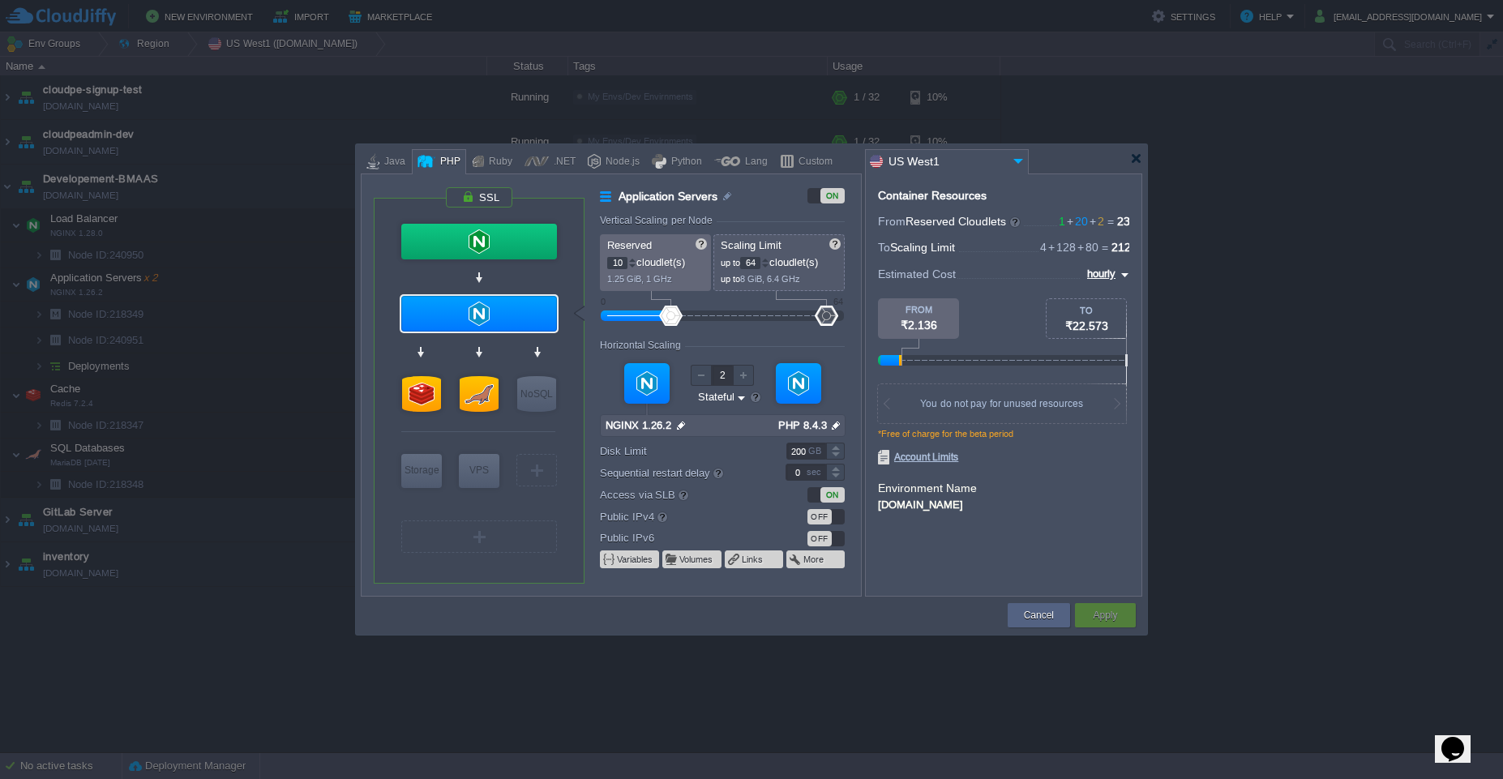
click at [806, 165] on div "Custom" at bounding box center [812, 162] width 39 height 24
click at [1024, 622] on button "Cancel" at bounding box center [1039, 615] width 30 height 16
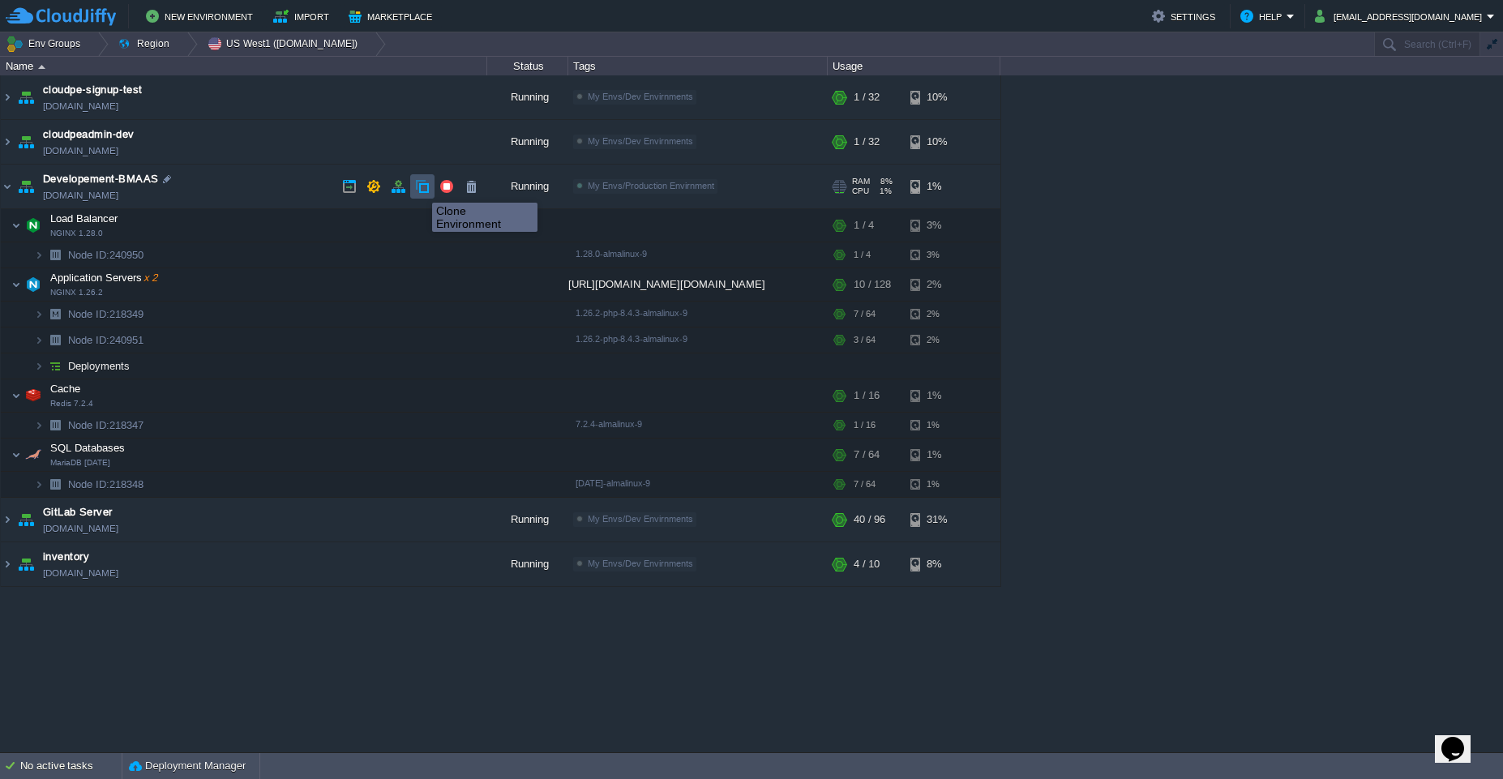
click at [420, 188] on button "button" at bounding box center [422, 186] width 15 height 15
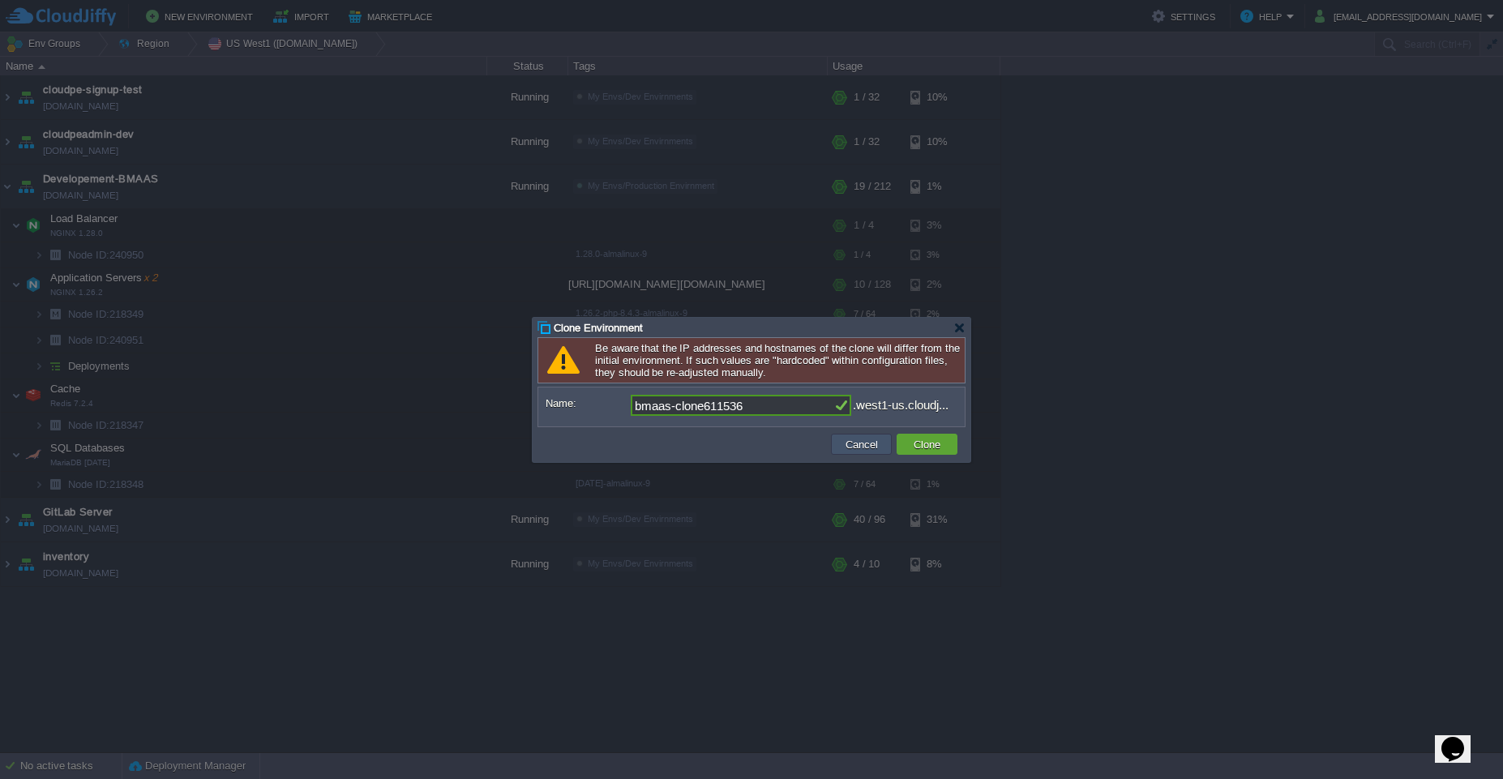
click at [851, 438] on button "Cancel" at bounding box center [861, 444] width 42 height 15
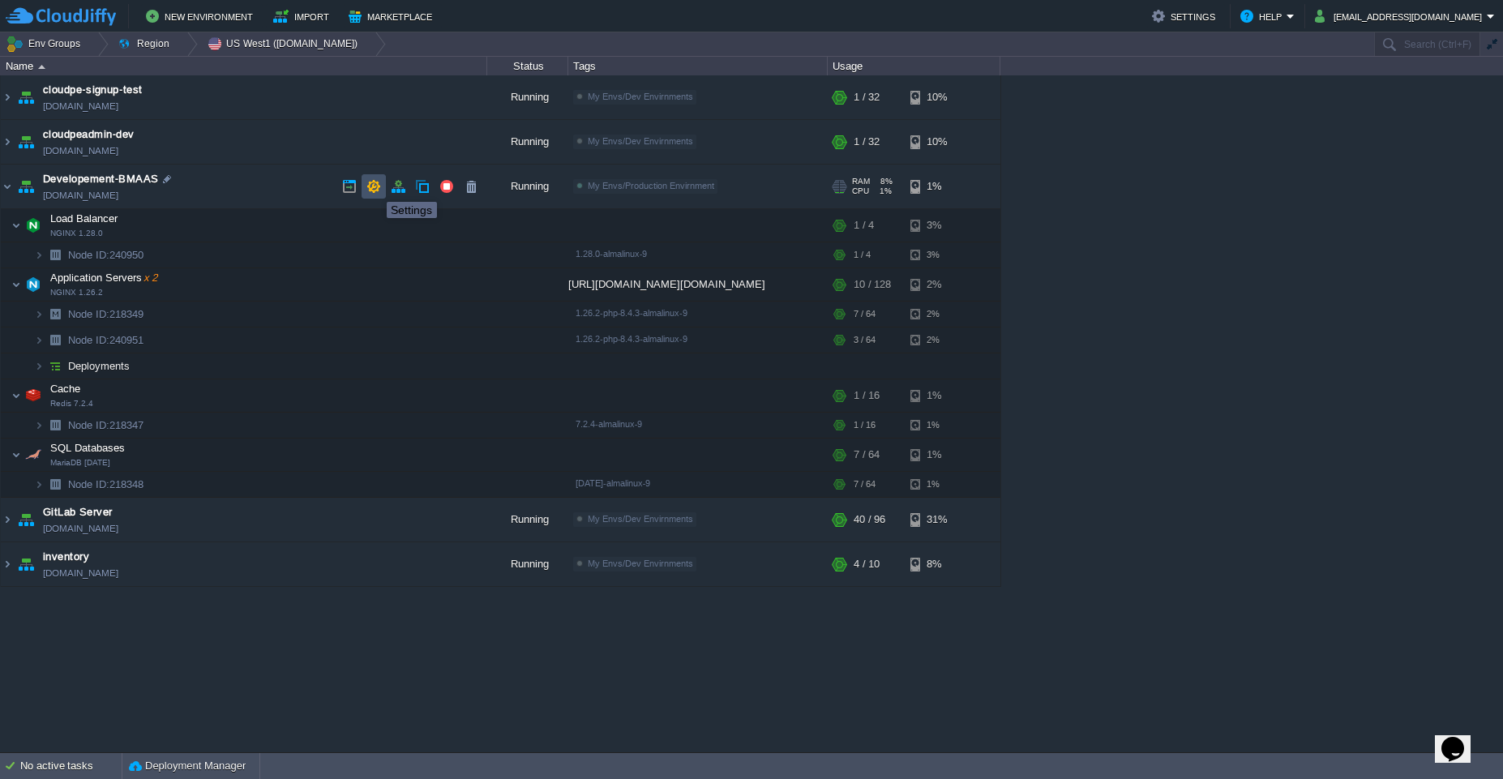
click at [374, 187] on button "button" at bounding box center [373, 186] width 15 height 15
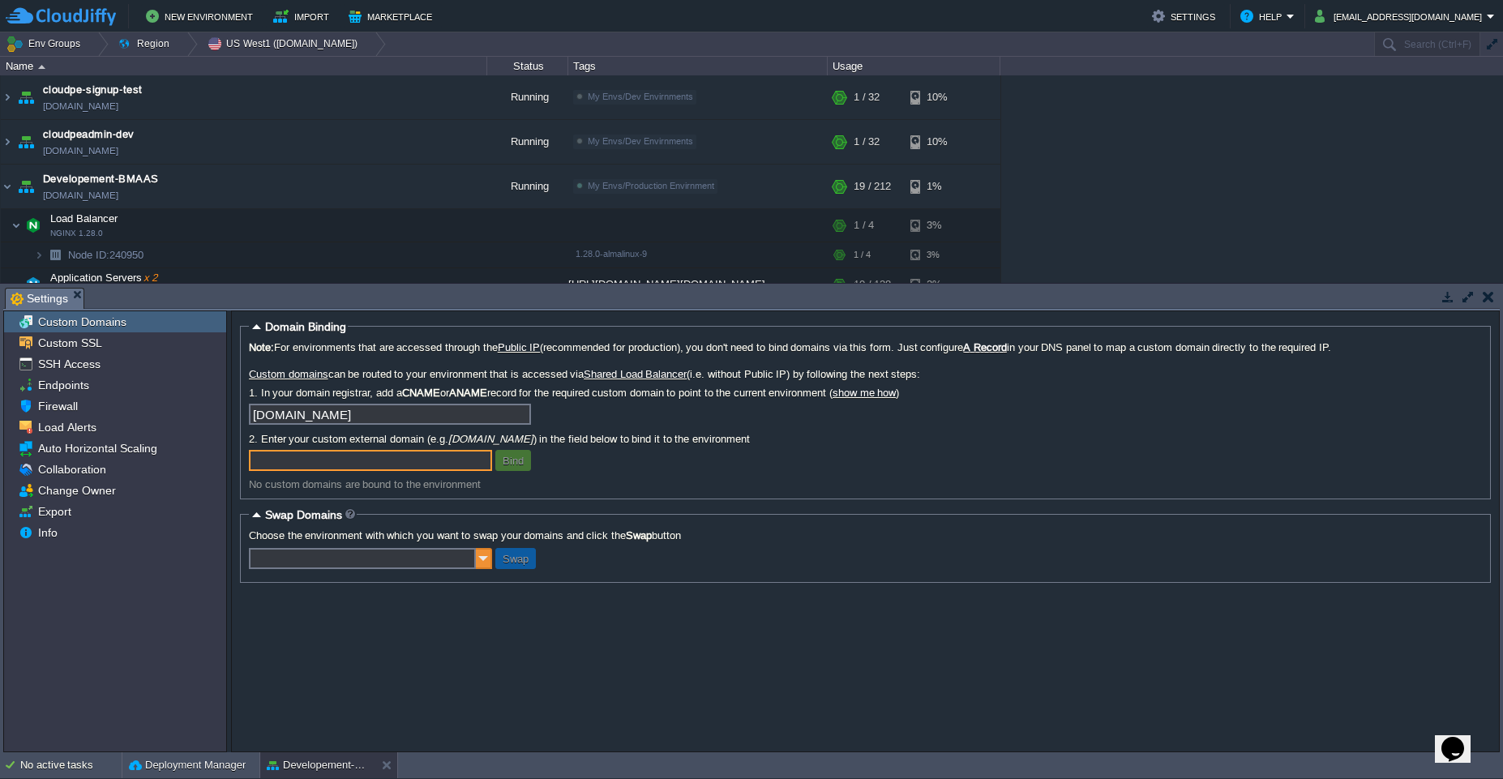
click at [480, 558] on img at bounding box center [484, 558] width 16 height 21
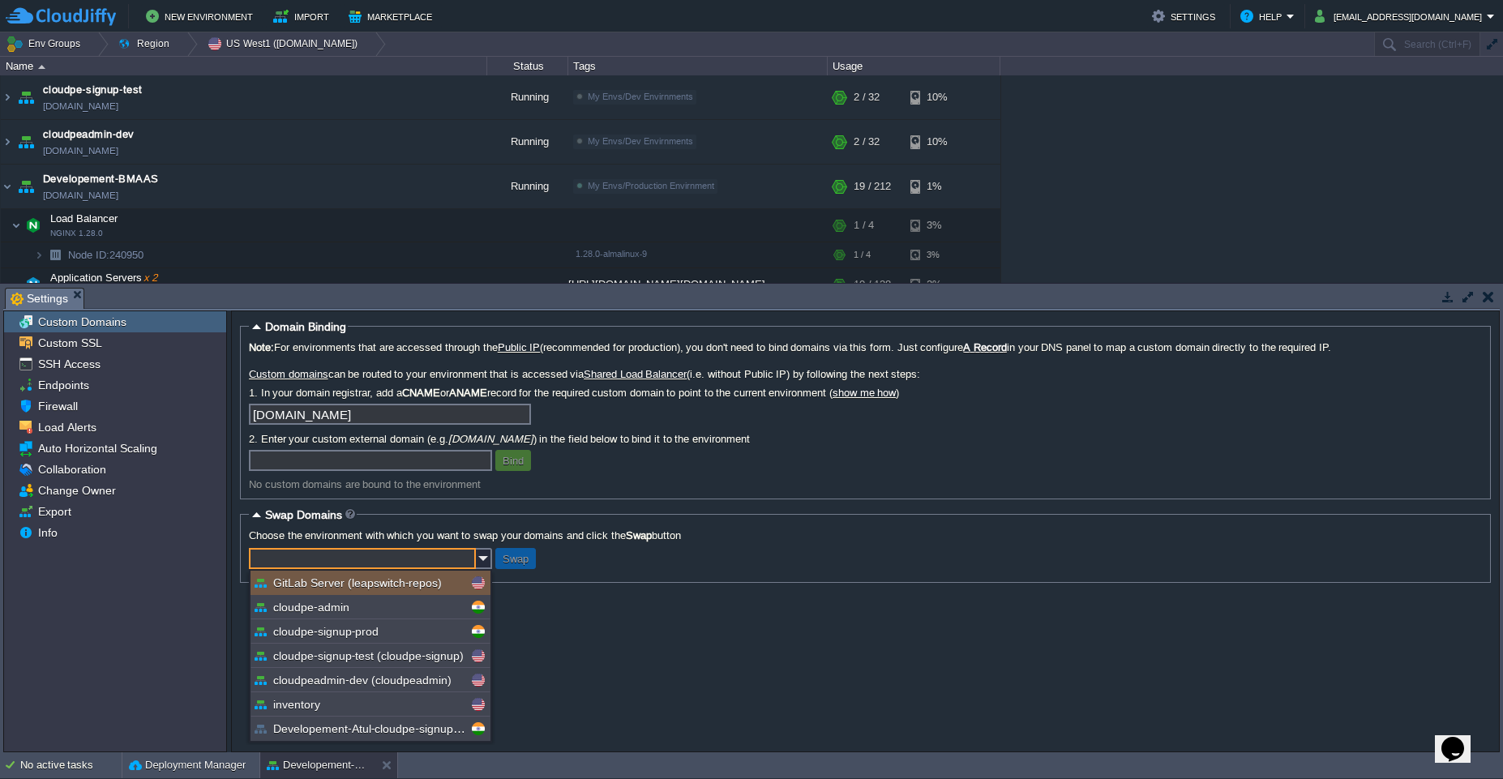
click at [643, 565] on div "Swap" at bounding box center [865, 558] width 1233 height 21
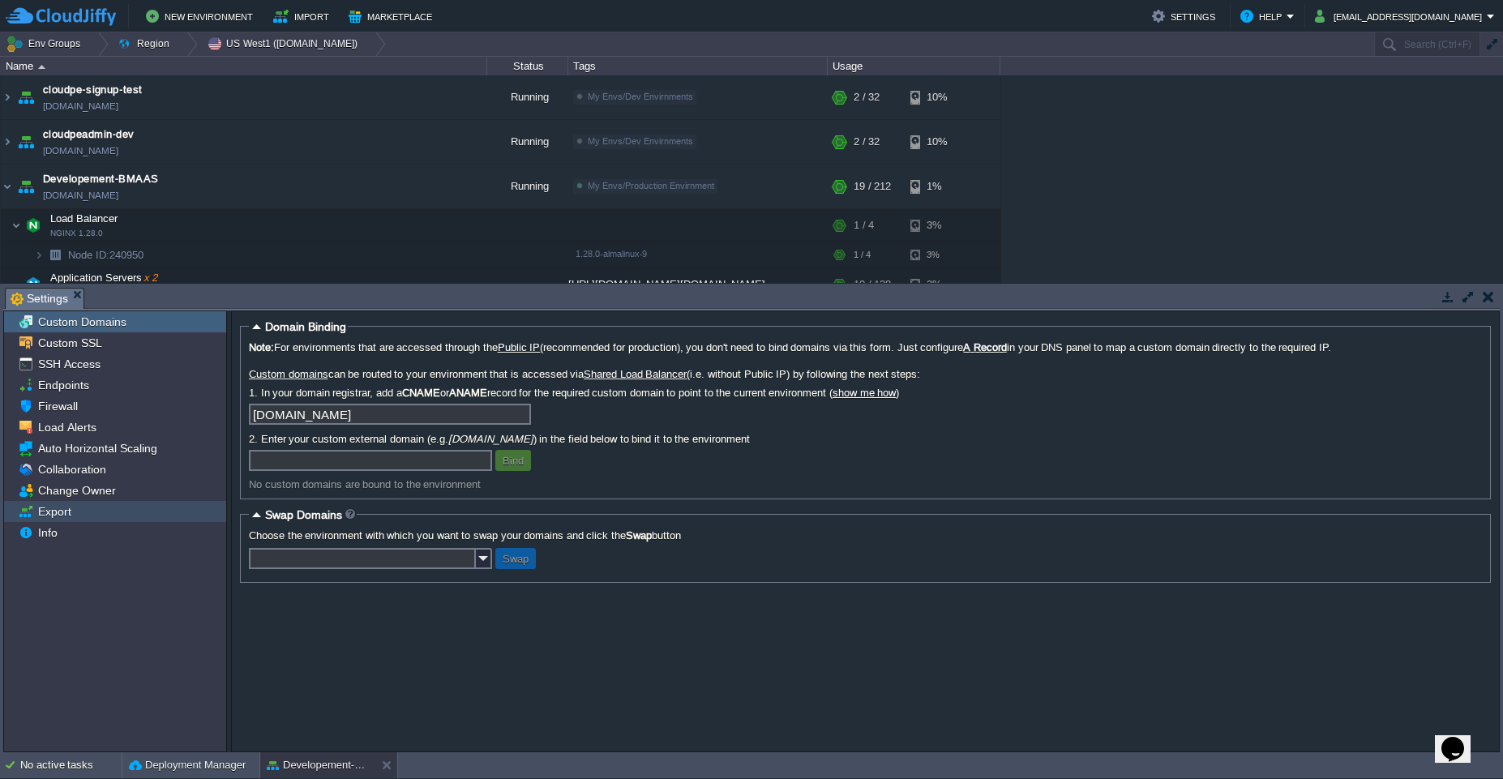
click at [77, 511] on div "Export" at bounding box center [115, 511] width 222 height 21
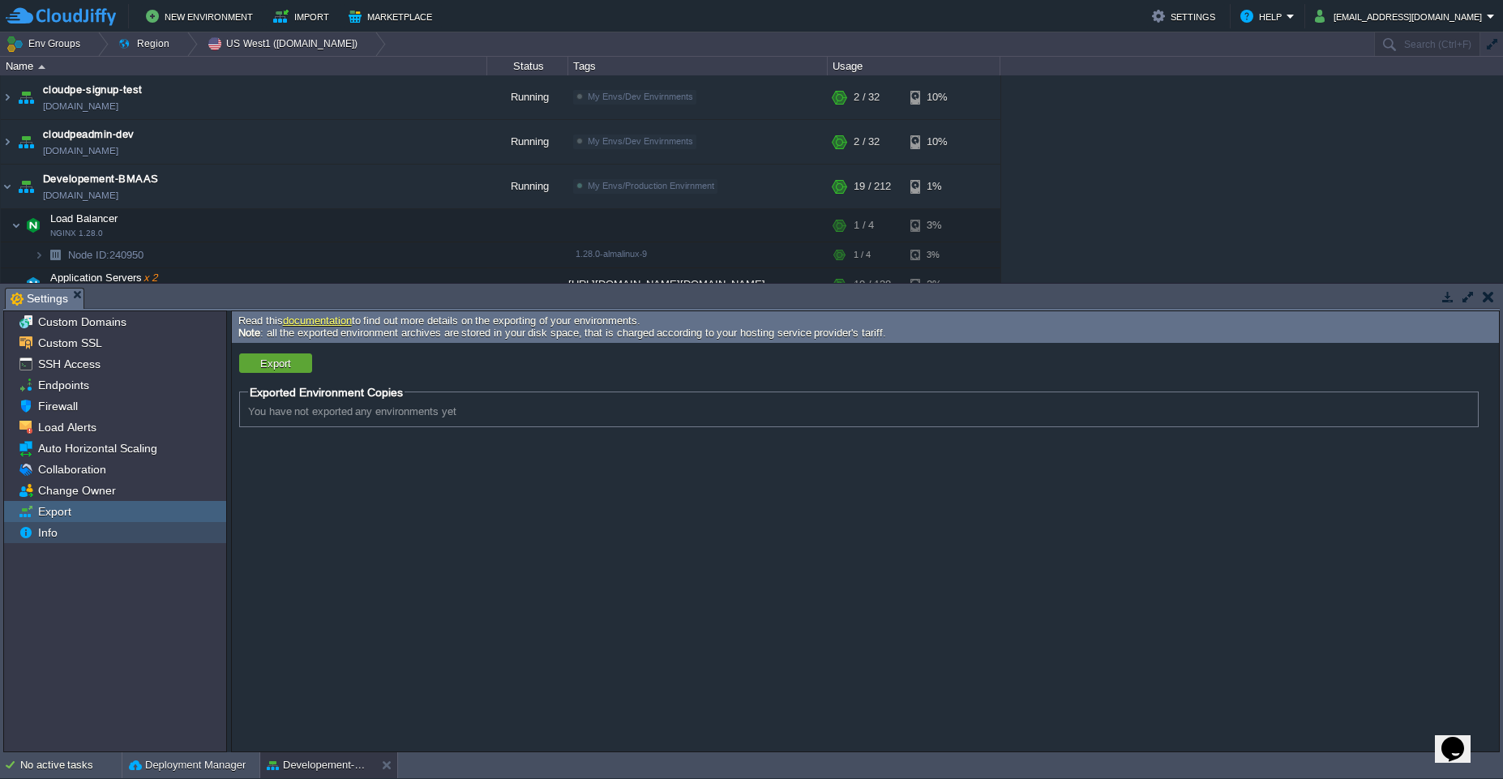
click at [90, 537] on div "Info" at bounding box center [115, 532] width 222 height 21
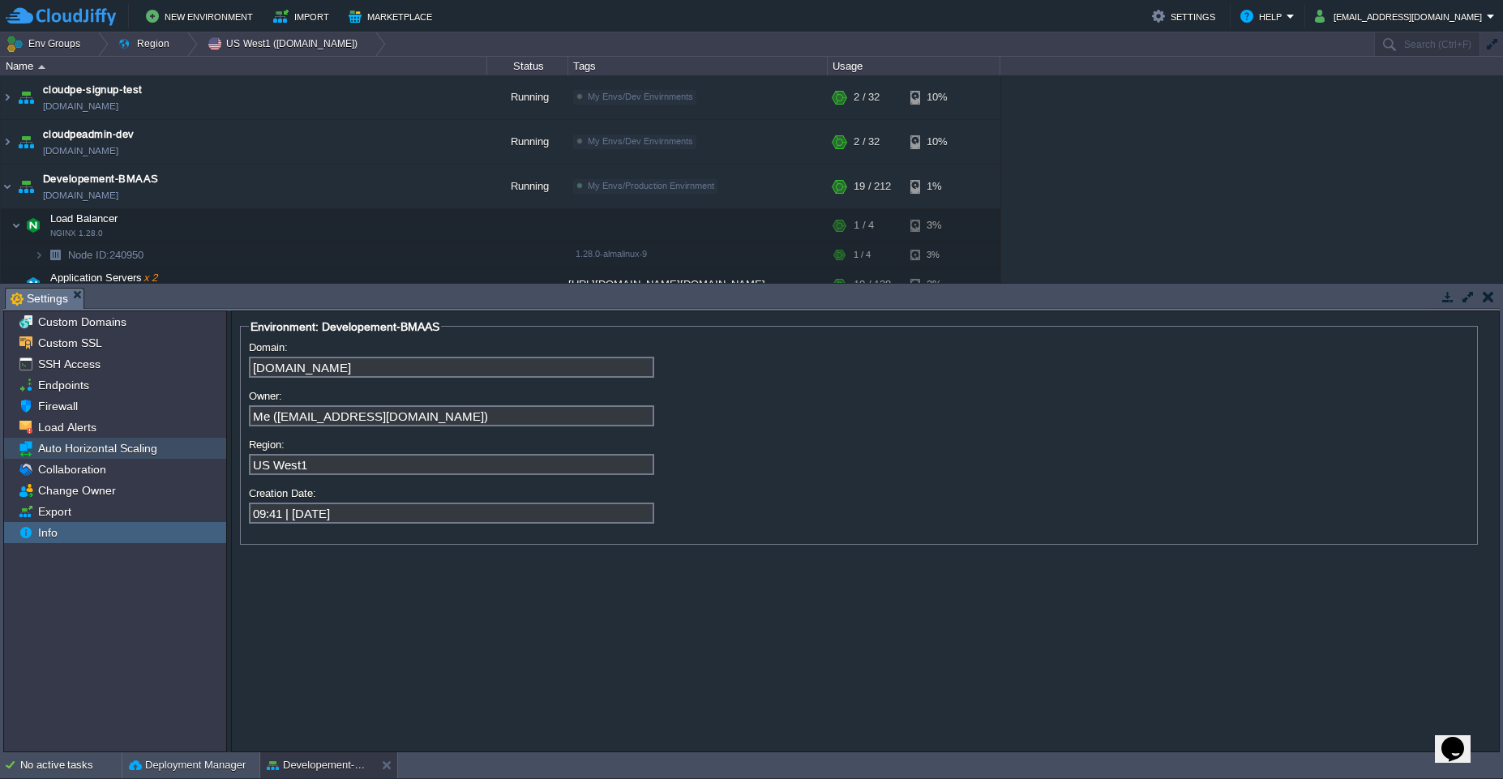
click at [107, 444] on span "Auto Horizontal Scaling" at bounding box center [97, 448] width 125 height 15
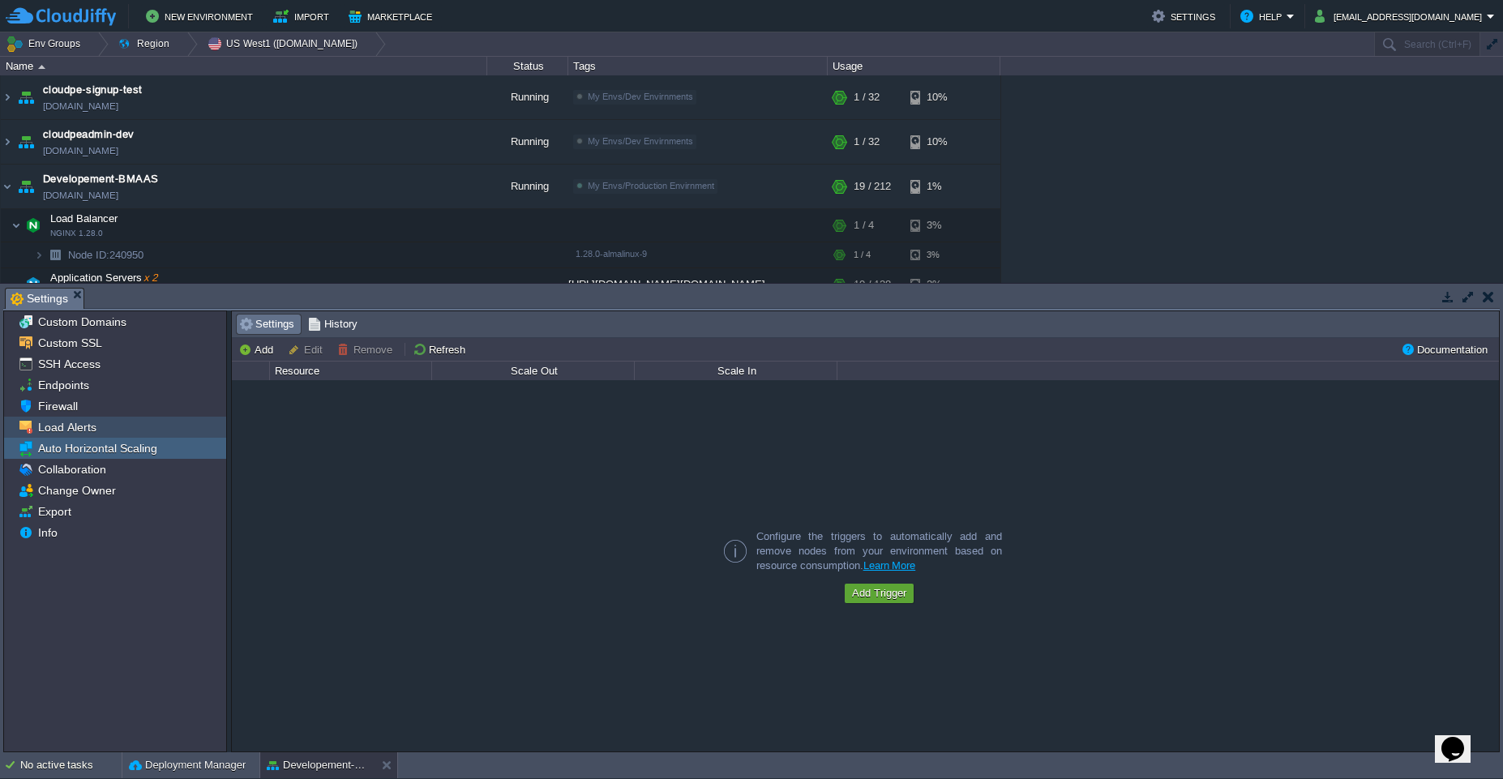
click at [100, 421] on div "Load Alerts" at bounding box center [115, 427] width 222 height 21
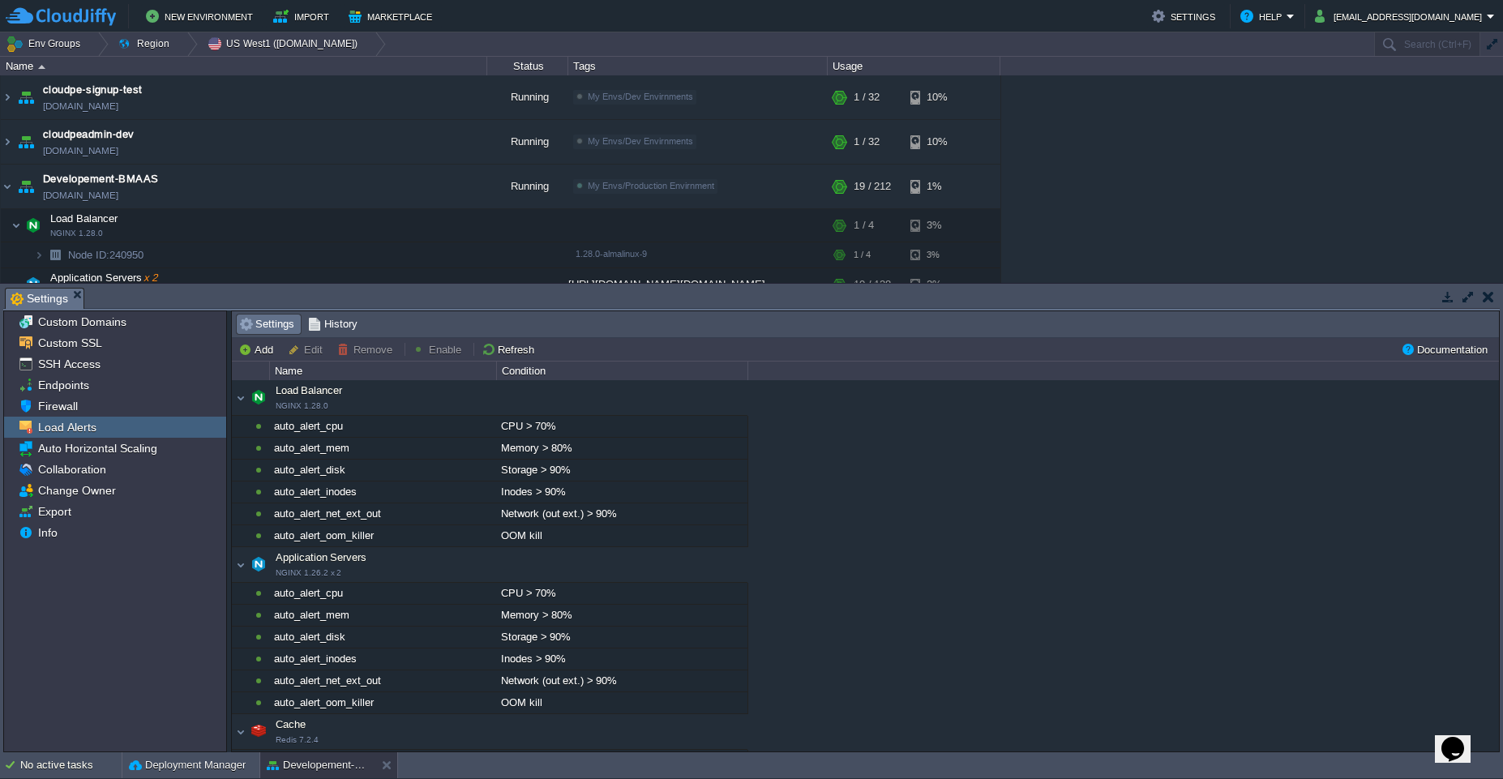
scroll to position [297, 0]
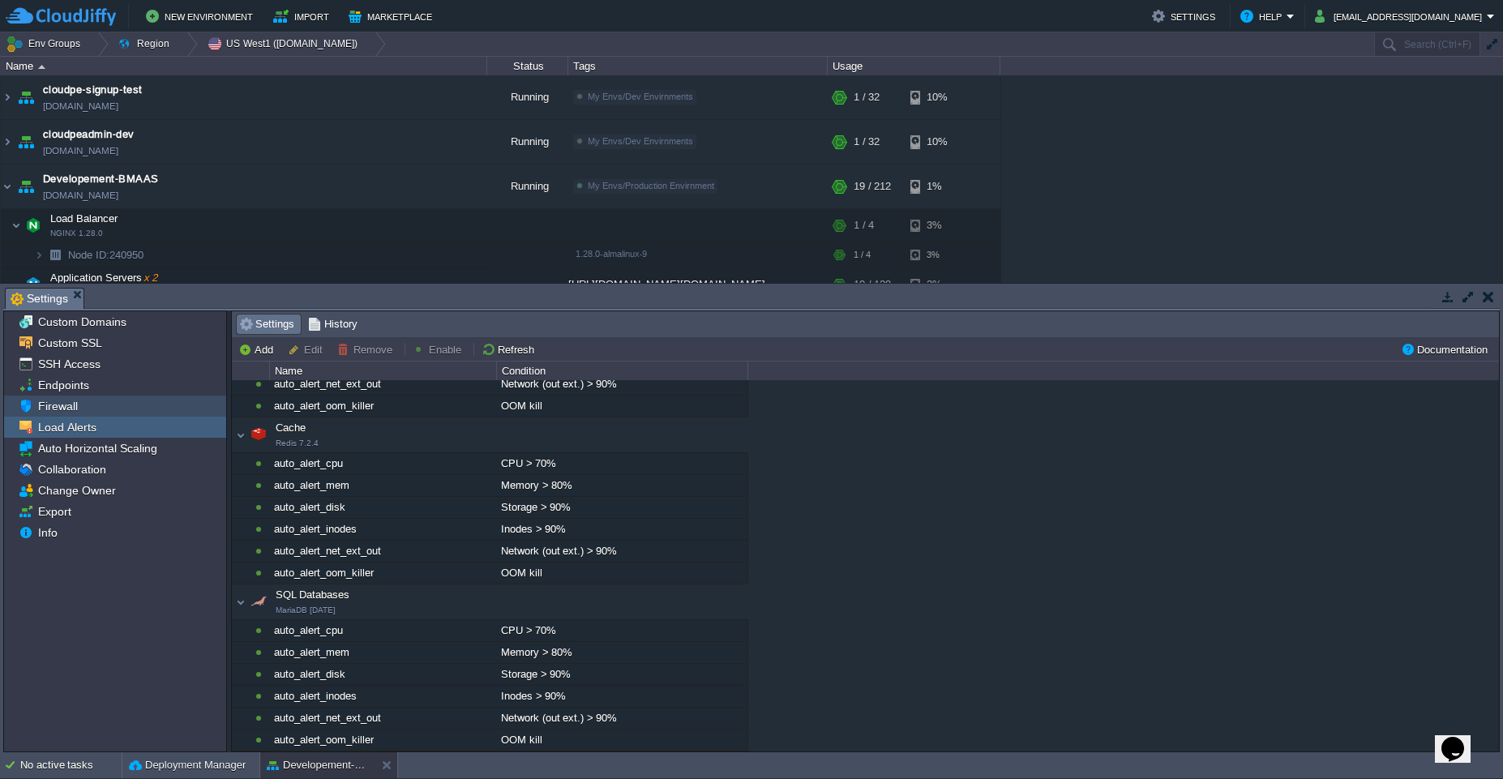
click at [136, 404] on div "Firewall" at bounding box center [115, 406] width 222 height 21
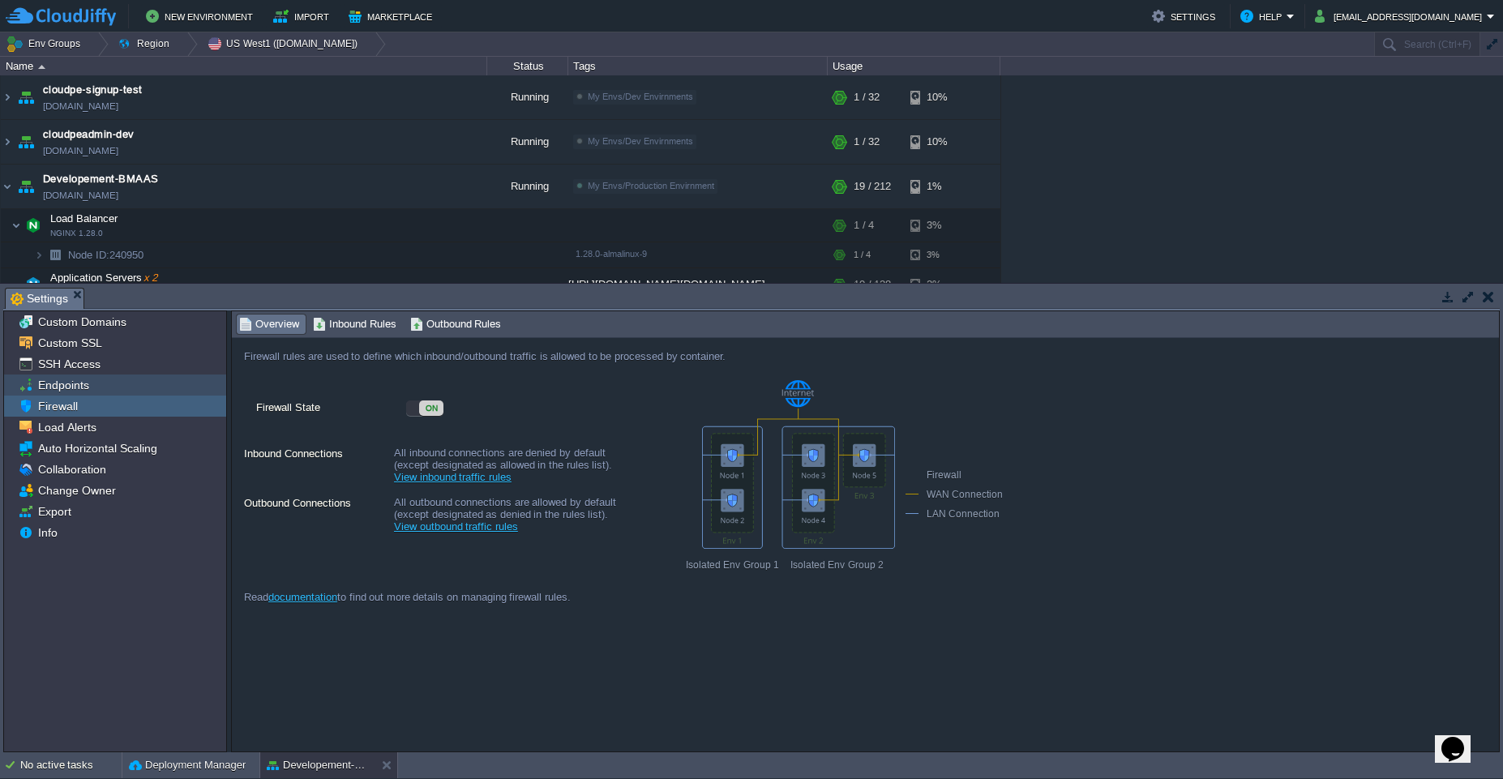
click at [117, 390] on div "Endpoints" at bounding box center [115, 384] width 222 height 21
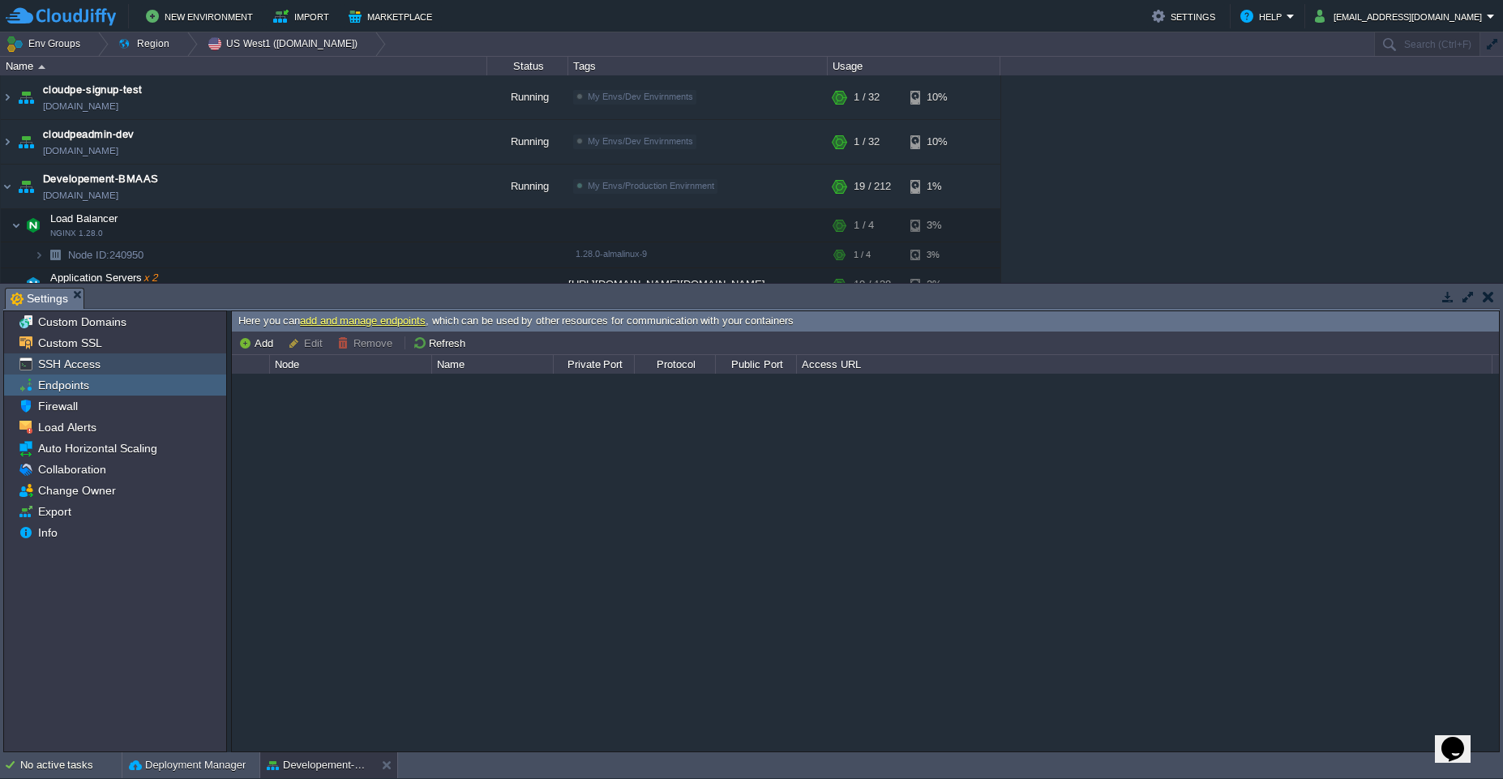
click at [98, 360] on span "SSH Access" at bounding box center [69, 364] width 68 height 15
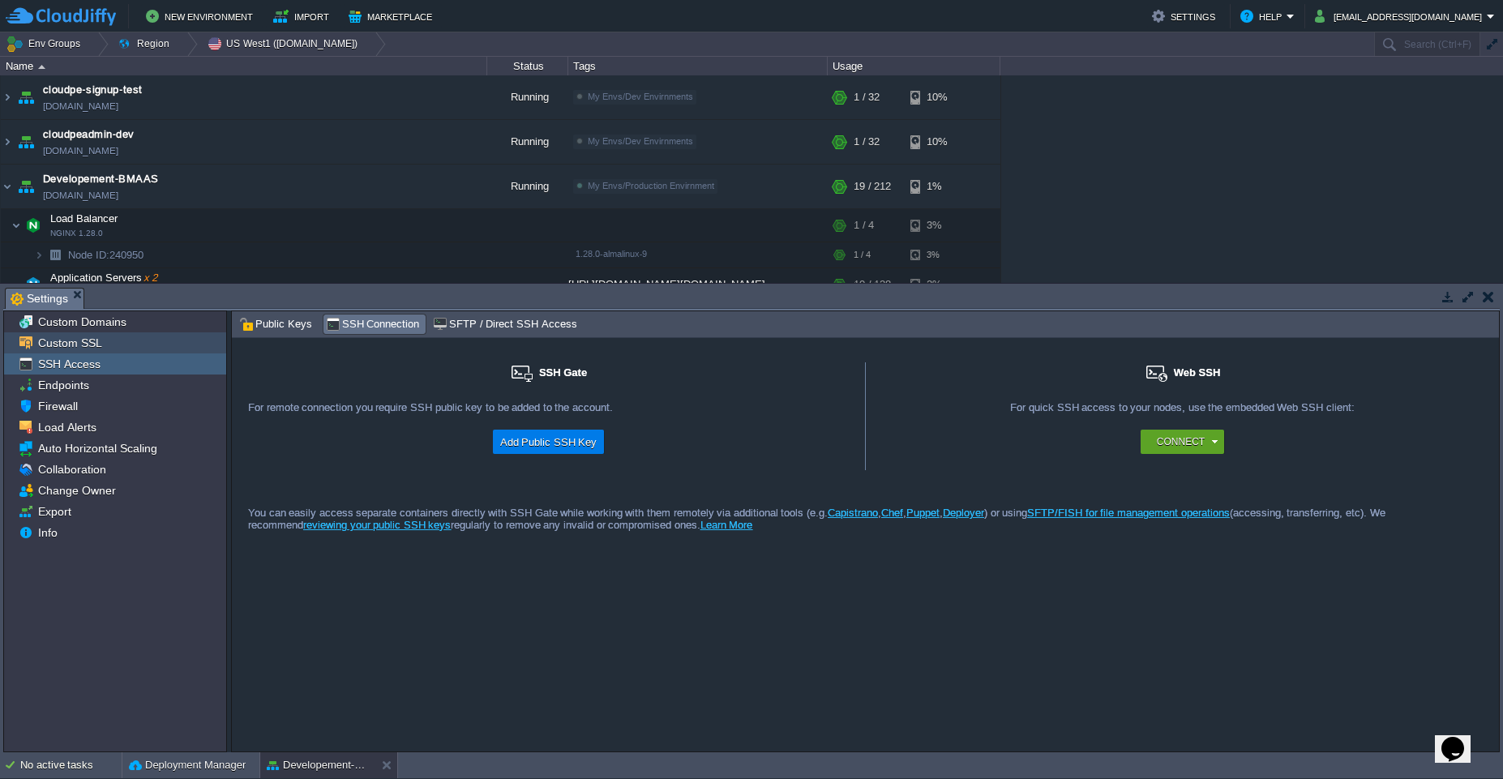
click at [99, 340] on span "Custom SSL" at bounding box center [70, 343] width 70 height 15
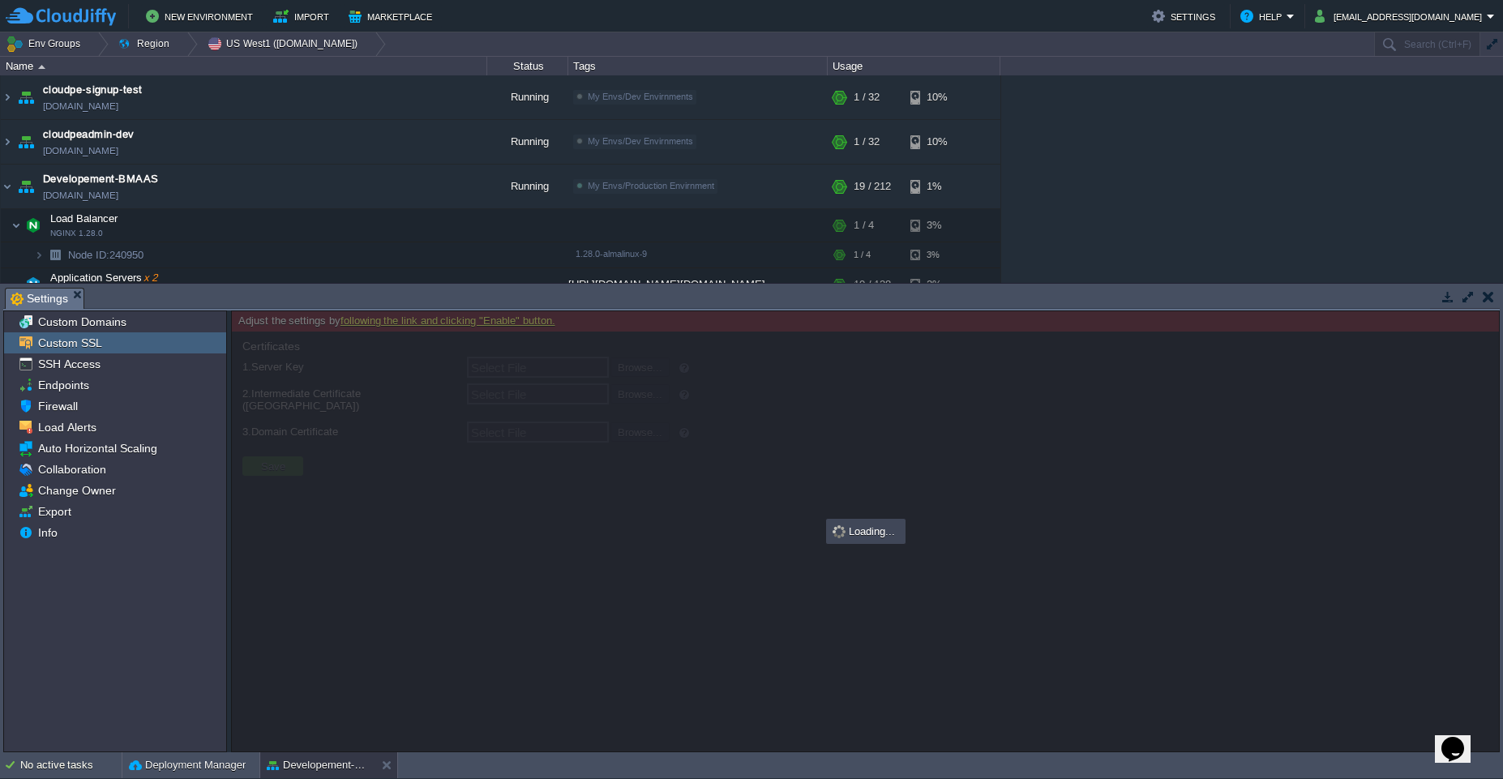
type input "Select File"
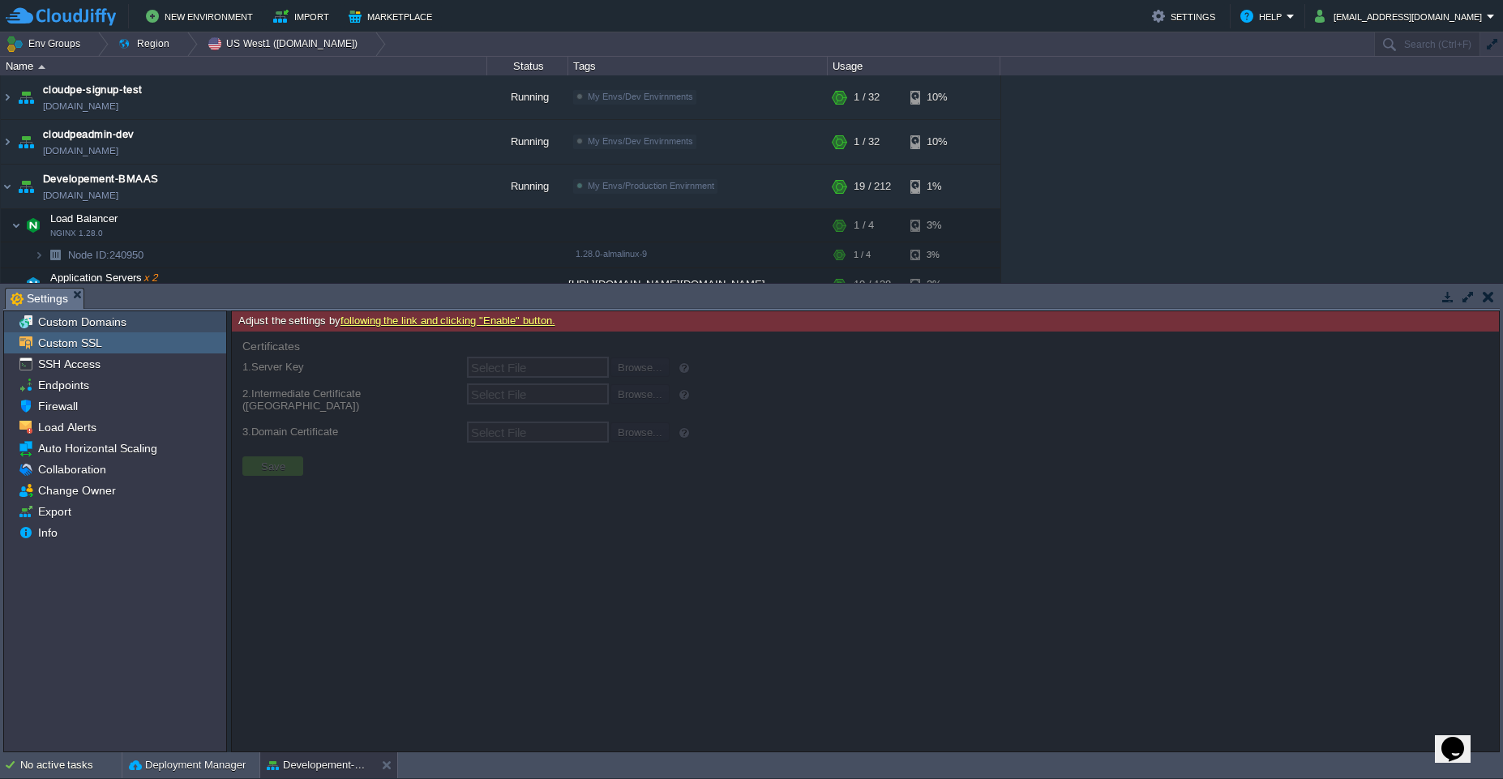
click at [99, 324] on span "Custom Domains" at bounding box center [82, 321] width 94 height 15
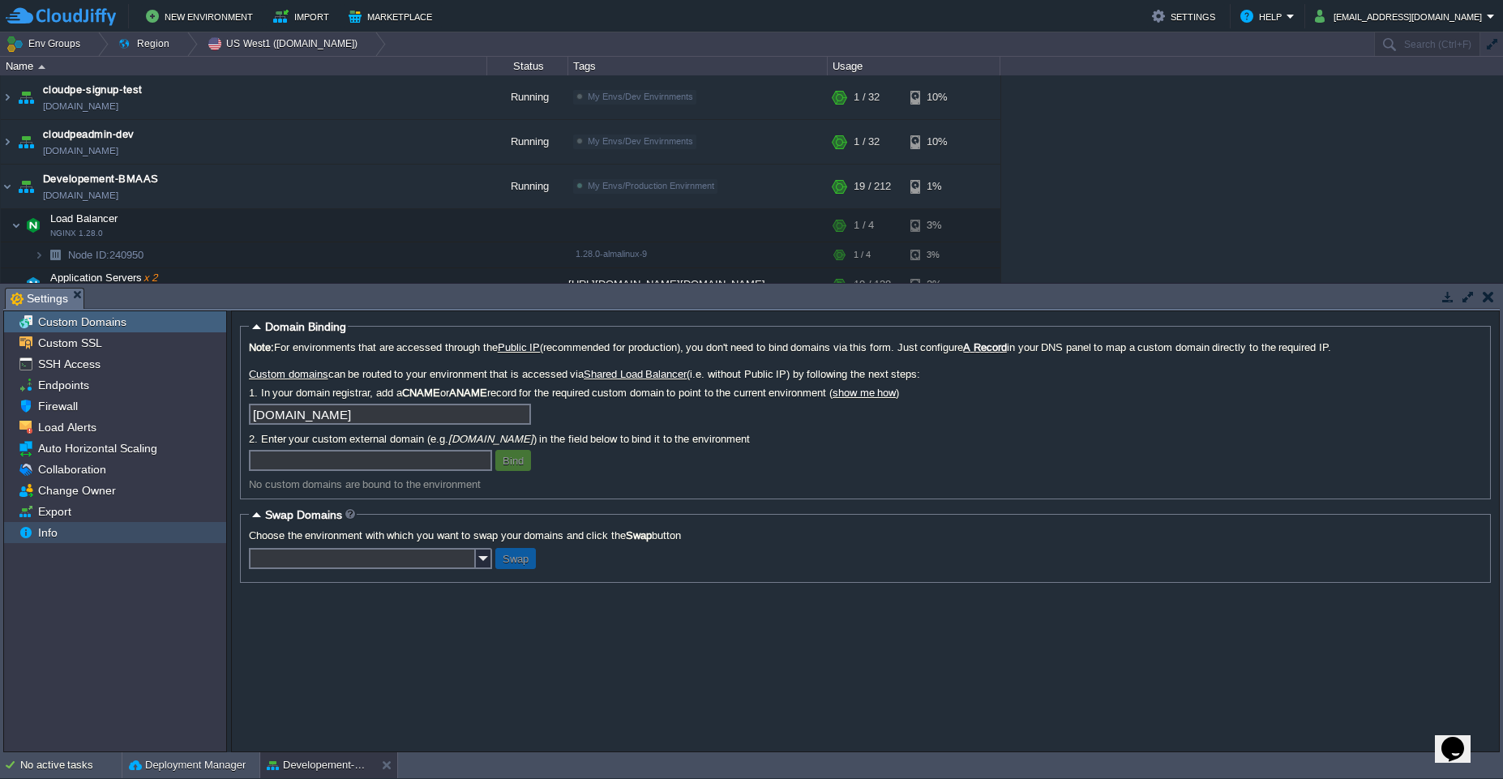
click at [64, 525] on div "Info" at bounding box center [115, 532] width 222 height 21
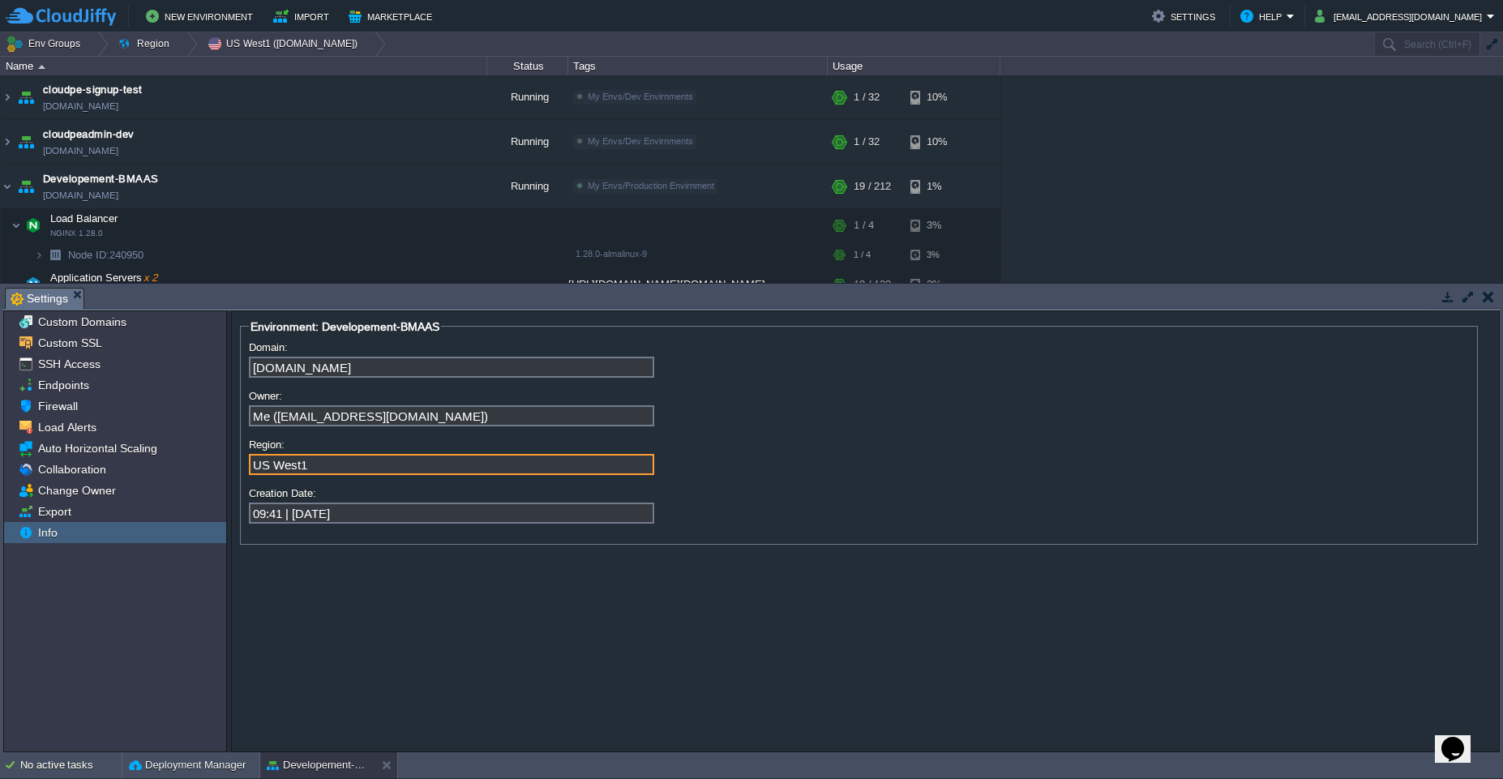
click at [353, 471] on input "US West1" at bounding box center [451, 464] width 405 height 21
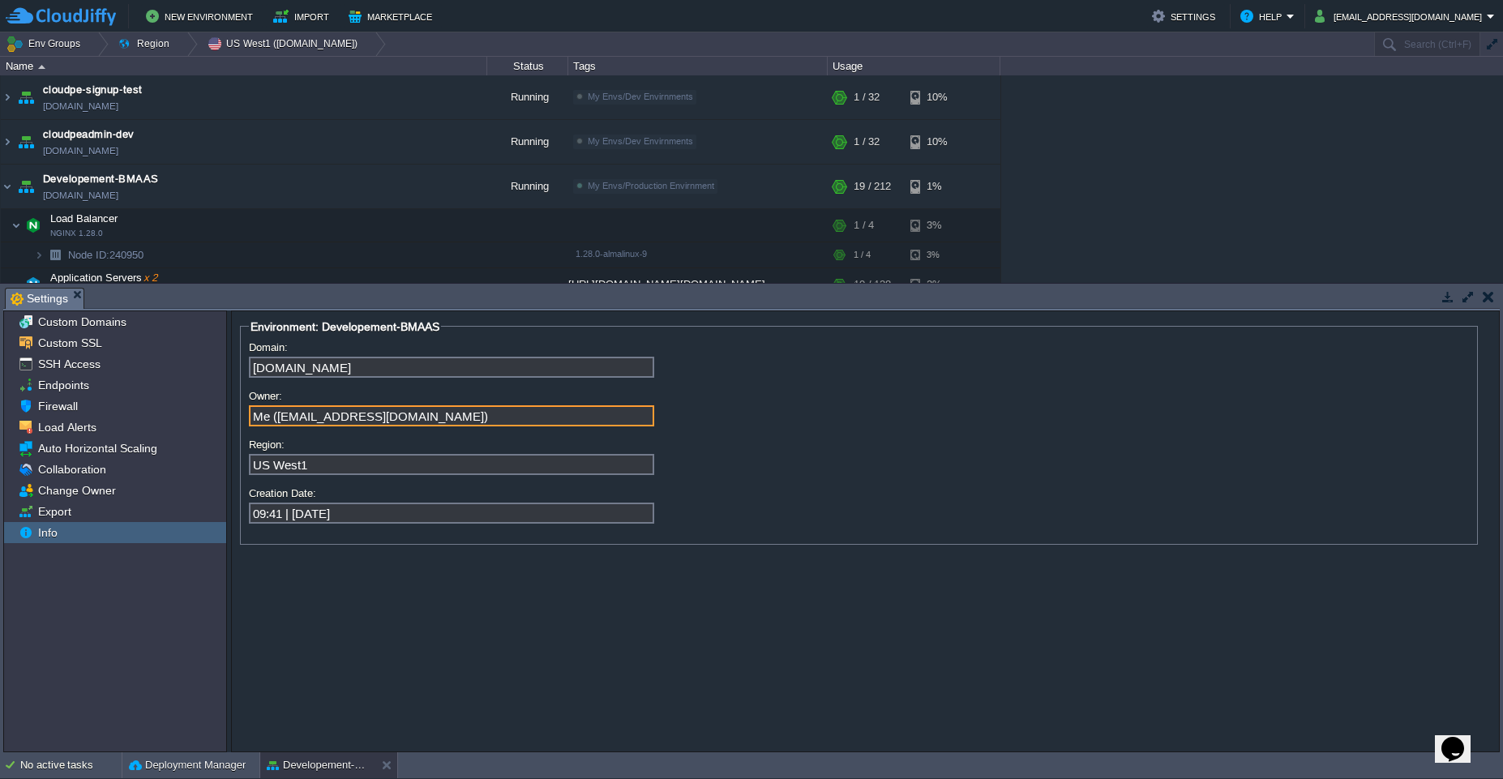
click at [507, 424] on input "Me (atul.mahankal@leapswitch.com)" at bounding box center [451, 415] width 405 height 21
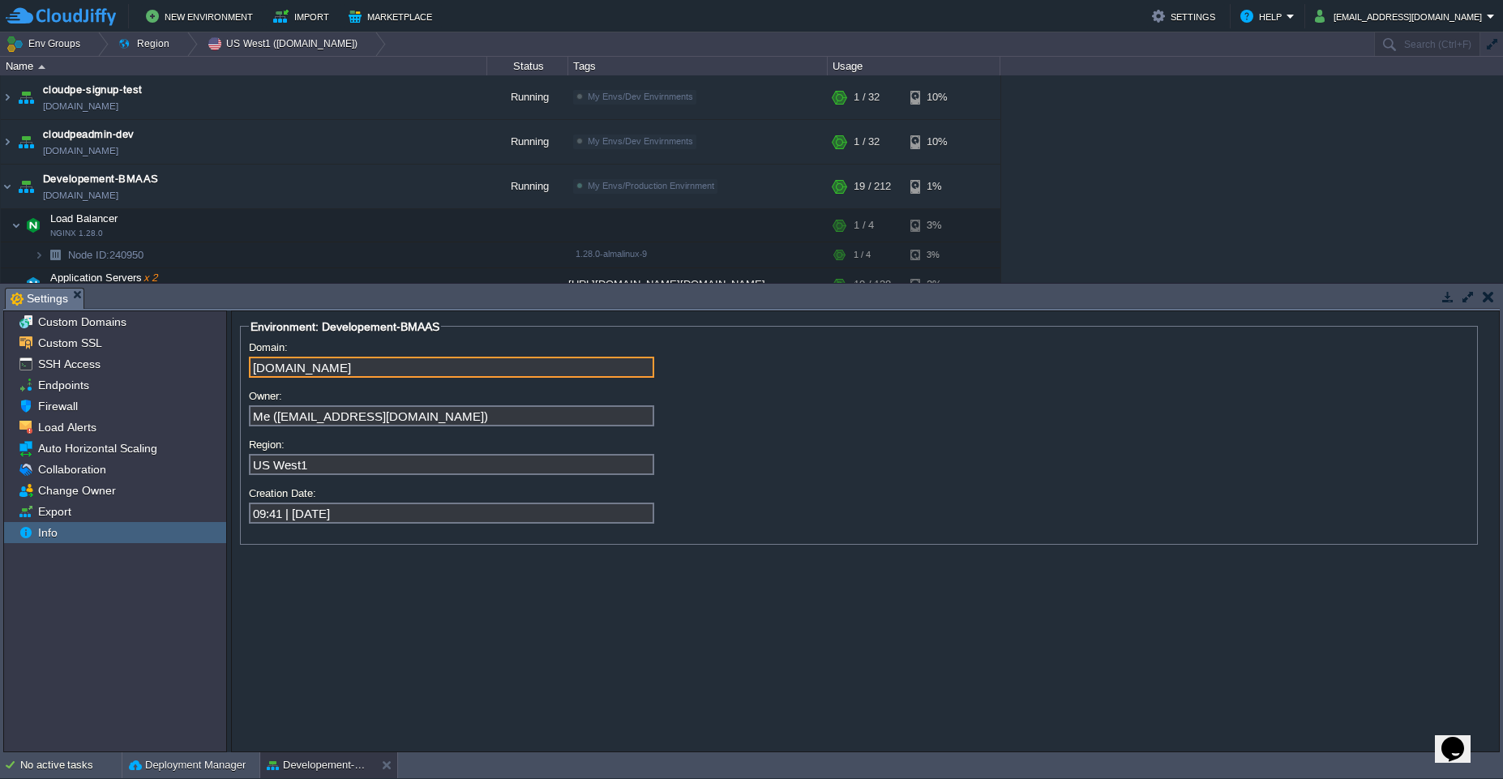
click at [550, 373] on input "[DOMAIN_NAME]" at bounding box center [451, 367] width 405 height 21
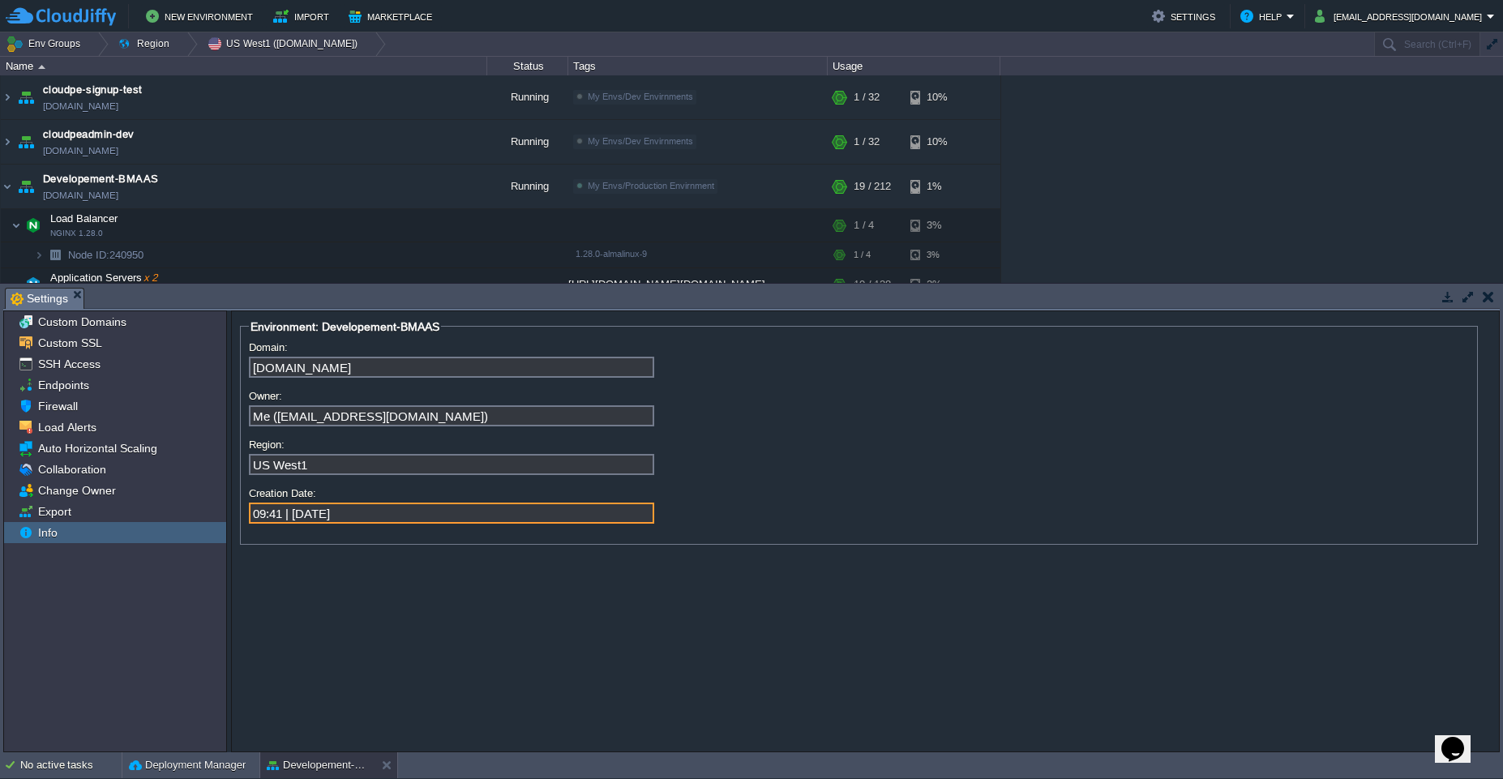
click at [462, 515] on input "09:41 | 05 Feb 2025" at bounding box center [451, 512] width 405 height 21
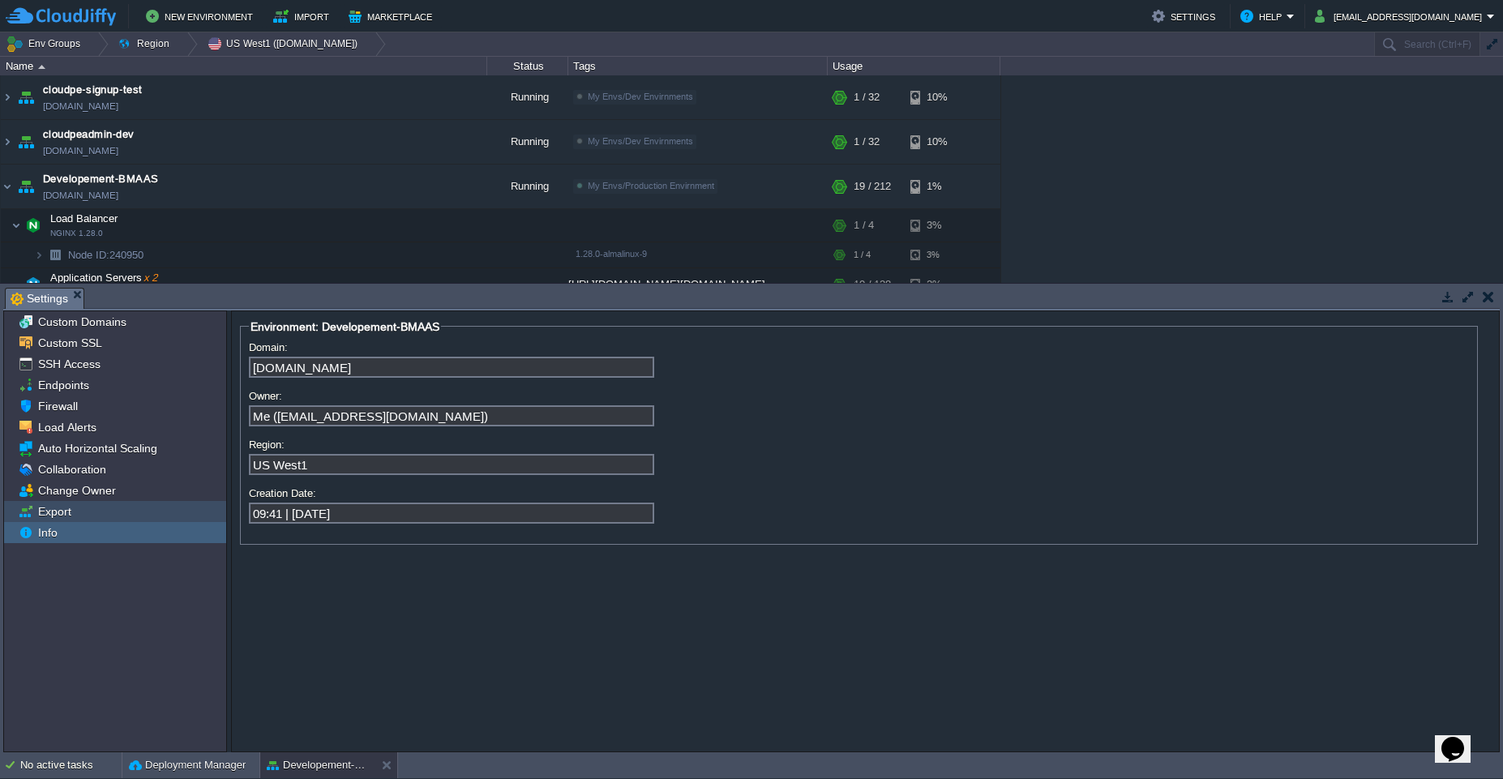
click at [66, 515] on span "Export" at bounding box center [54, 511] width 39 height 15
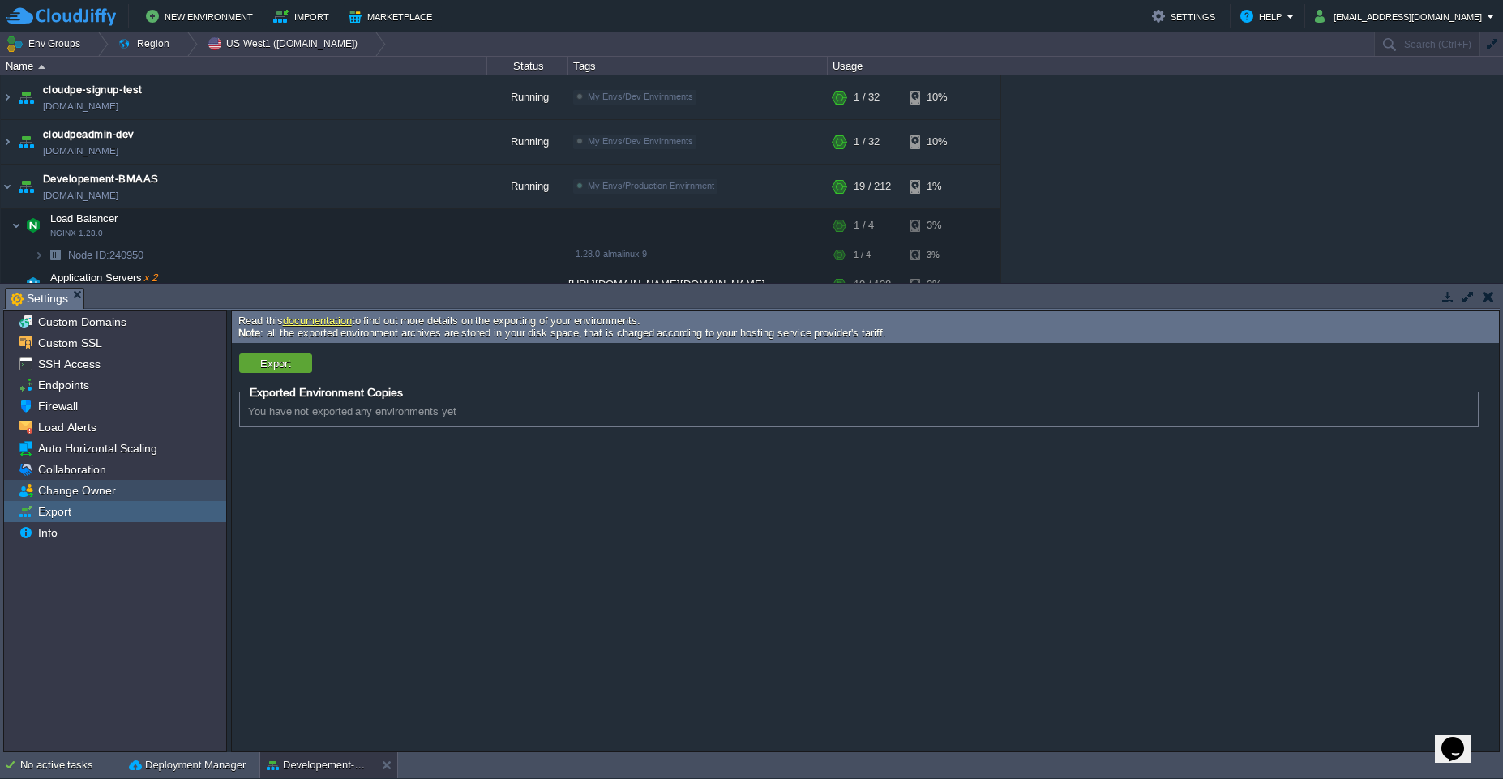
click at [107, 500] on div "Change Owner" at bounding box center [115, 490] width 222 height 21
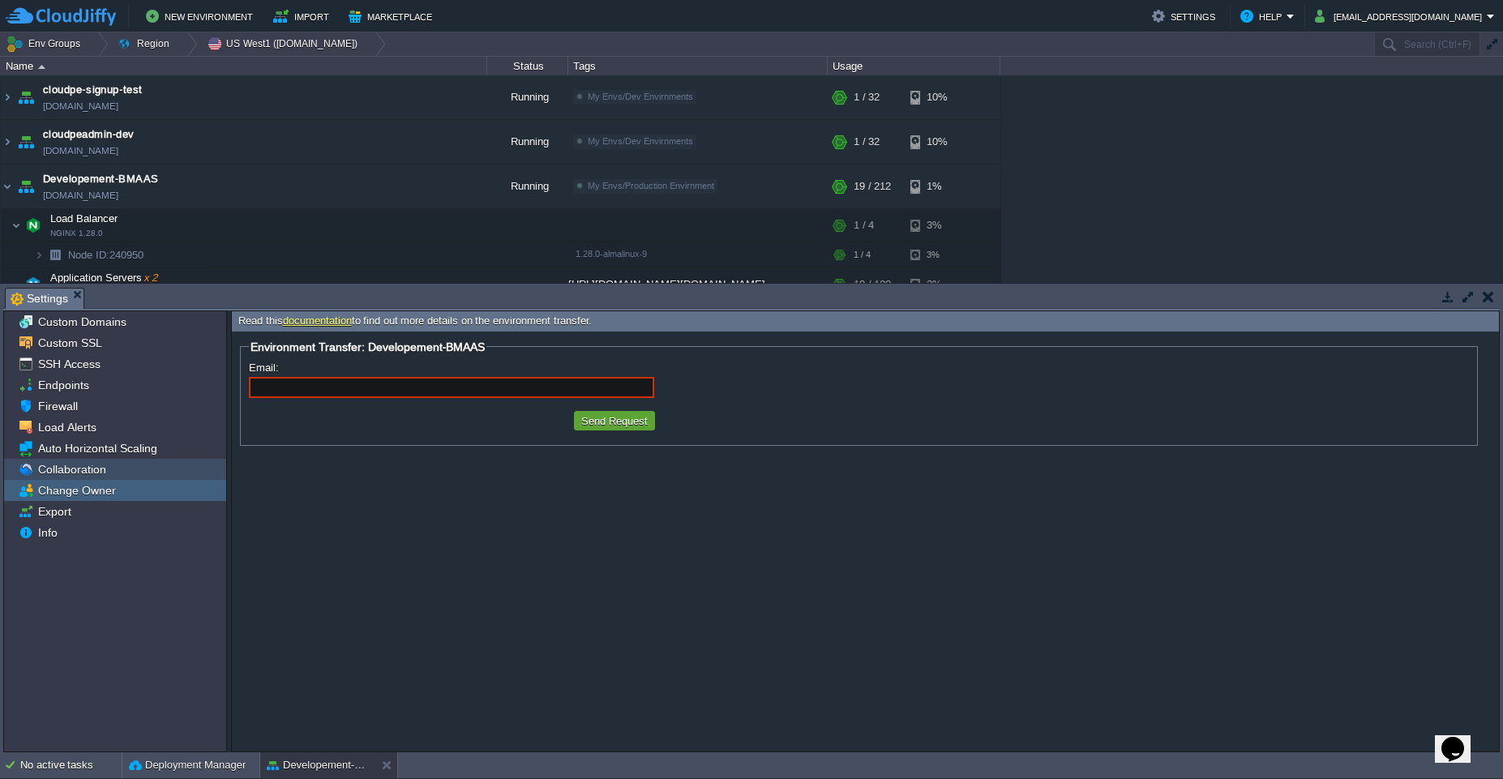
click at [116, 474] on div "Collaboration" at bounding box center [115, 469] width 222 height 21
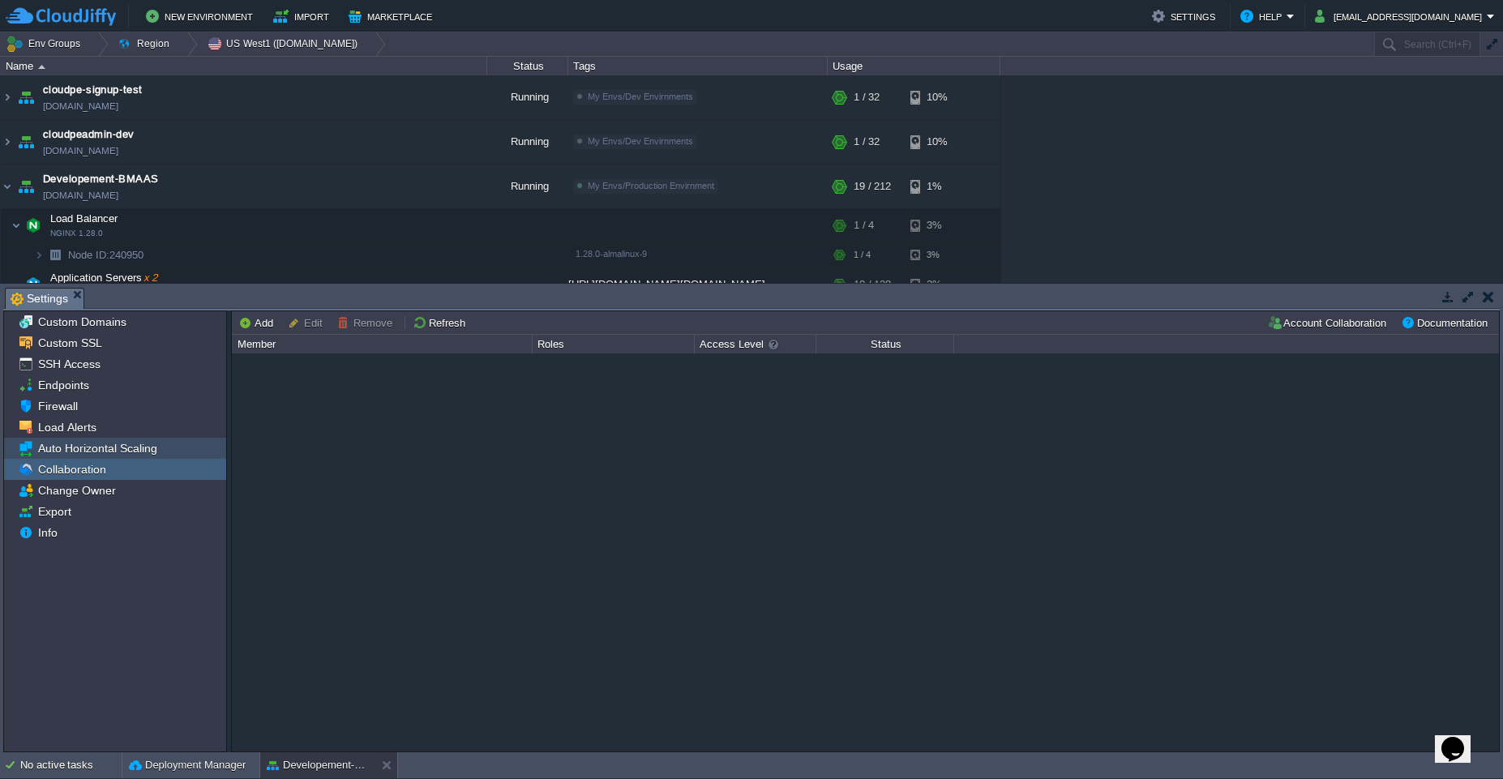
click at [134, 445] on span "Auto Horizontal Scaling" at bounding box center [97, 448] width 125 height 15
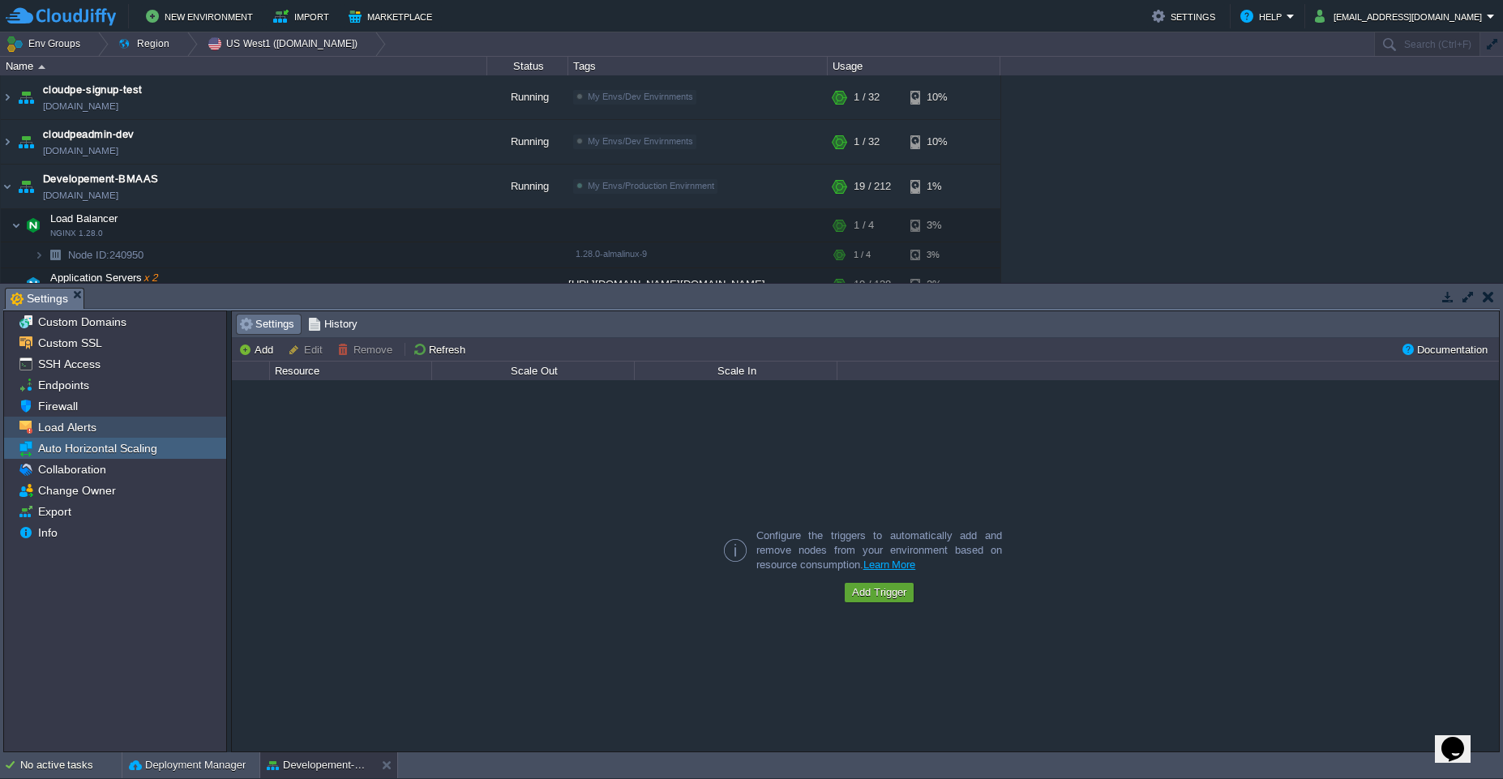
click at [108, 433] on div "Load Alerts" at bounding box center [115, 427] width 222 height 21
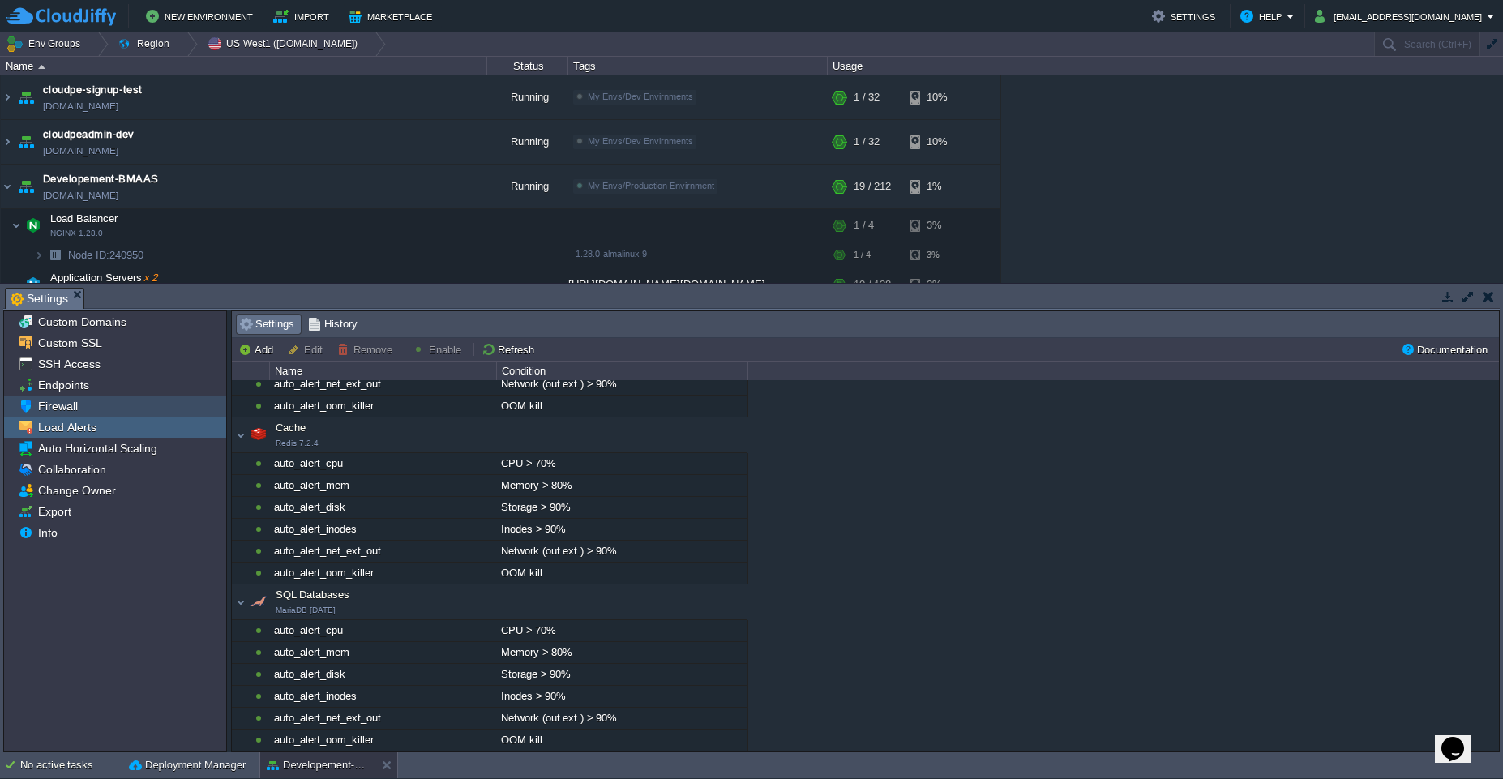
click at [74, 402] on span "Firewall" at bounding box center [57, 406] width 45 height 15
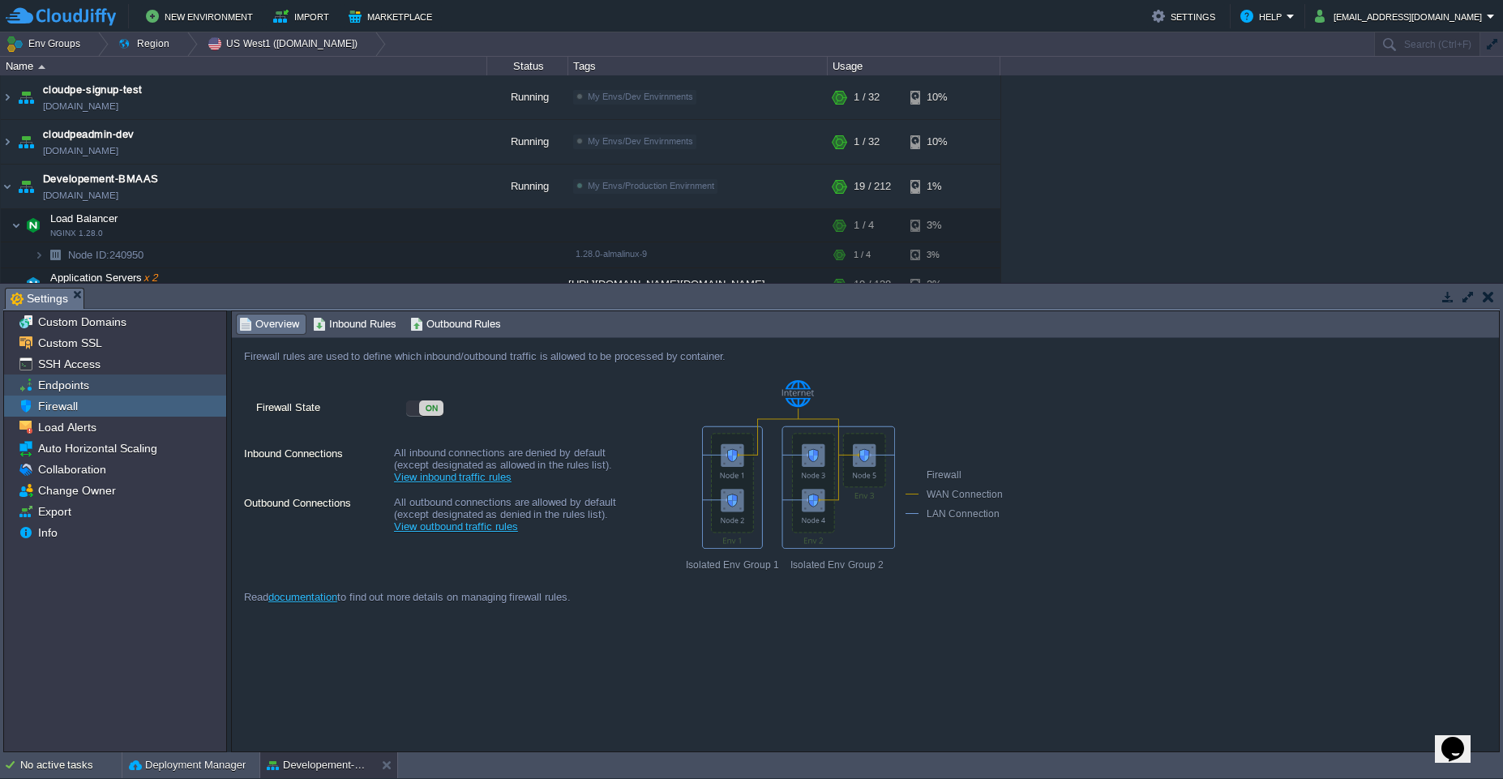
click at [57, 391] on span "Endpoints" at bounding box center [63, 385] width 57 height 15
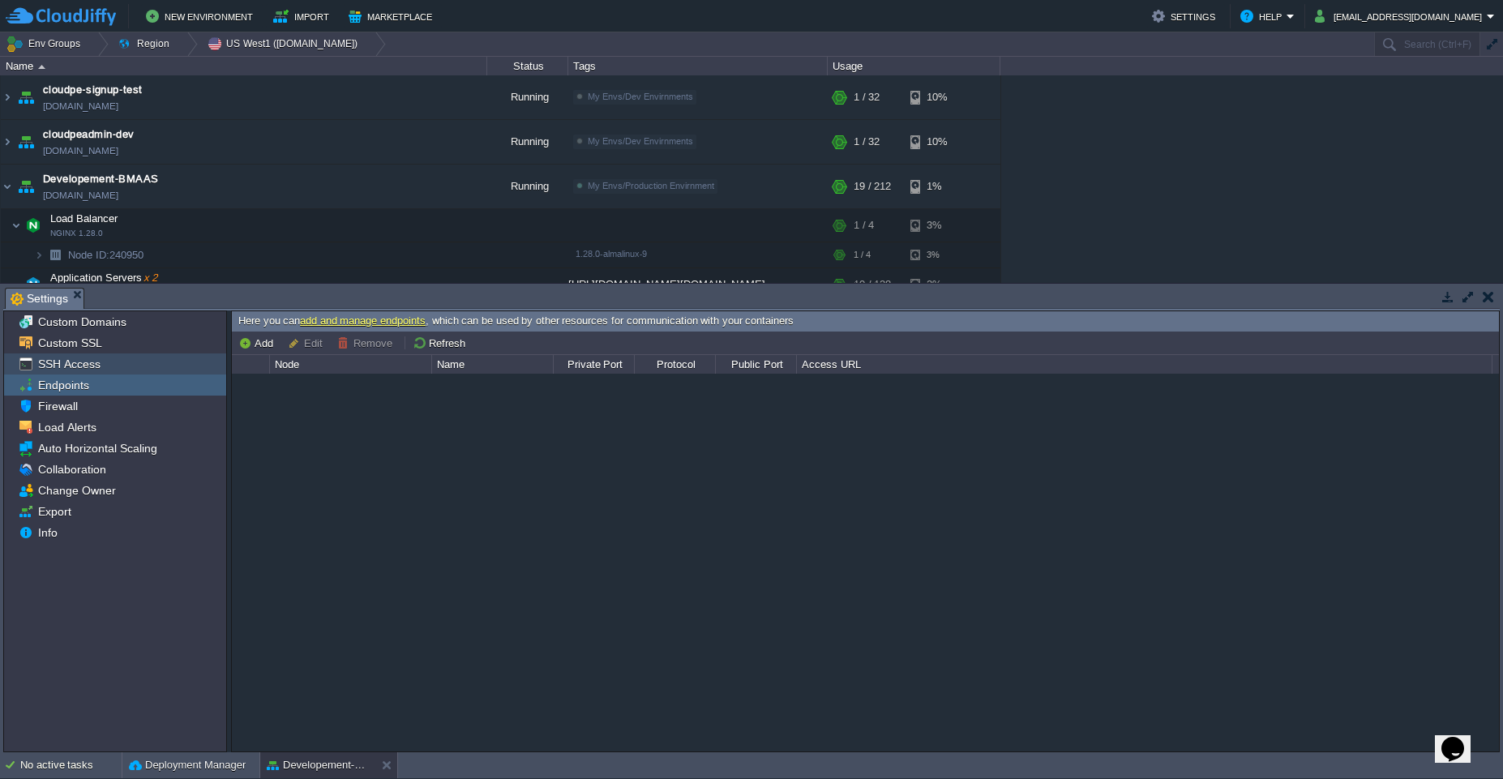
click at [86, 365] on span "SSH Access" at bounding box center [69, 364] width 68 height 15
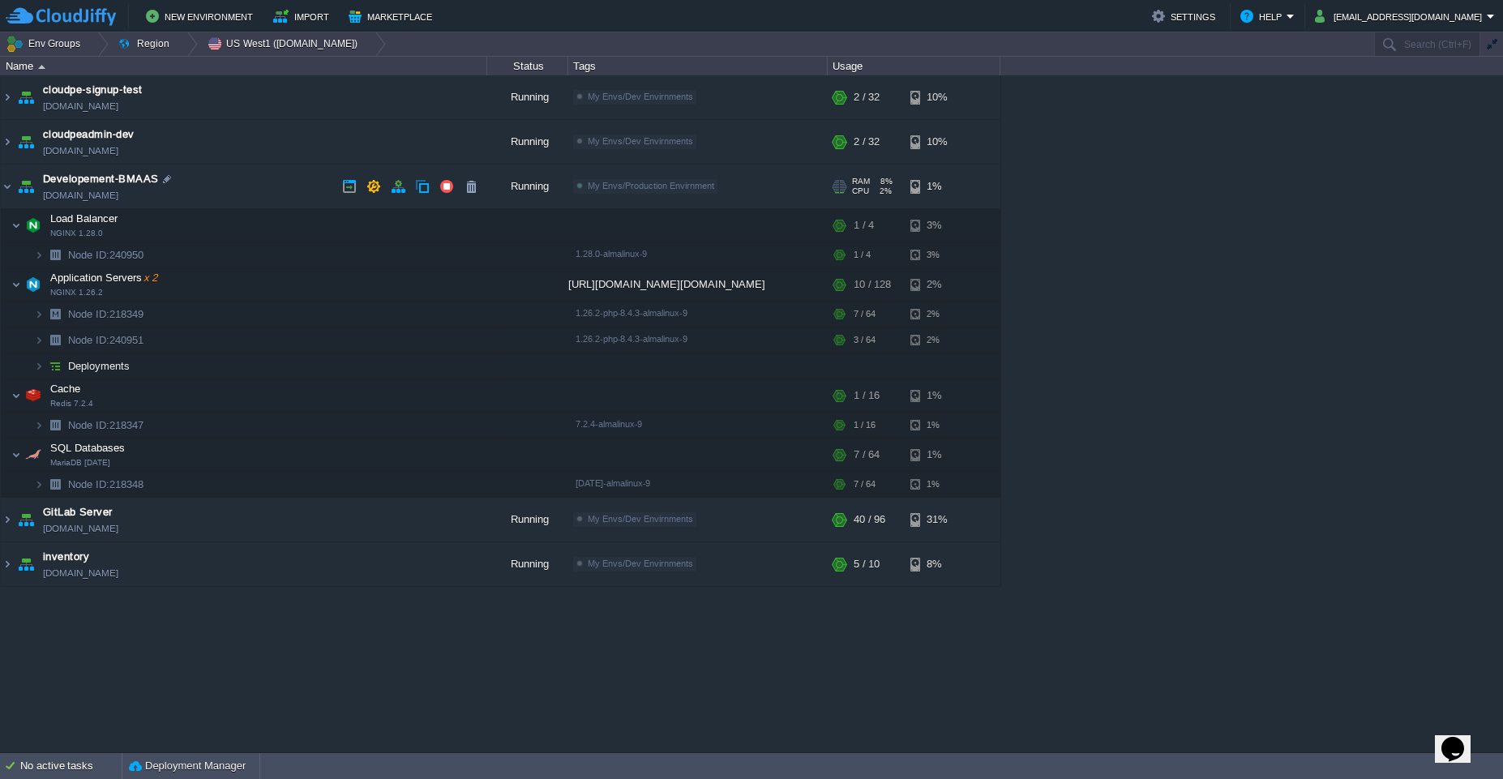
click at [235, 191] on td "Developement-BMAAS bmaas.west1-us.cloudjiffy.net" at bounding box center [244, 187] width 486 height 45
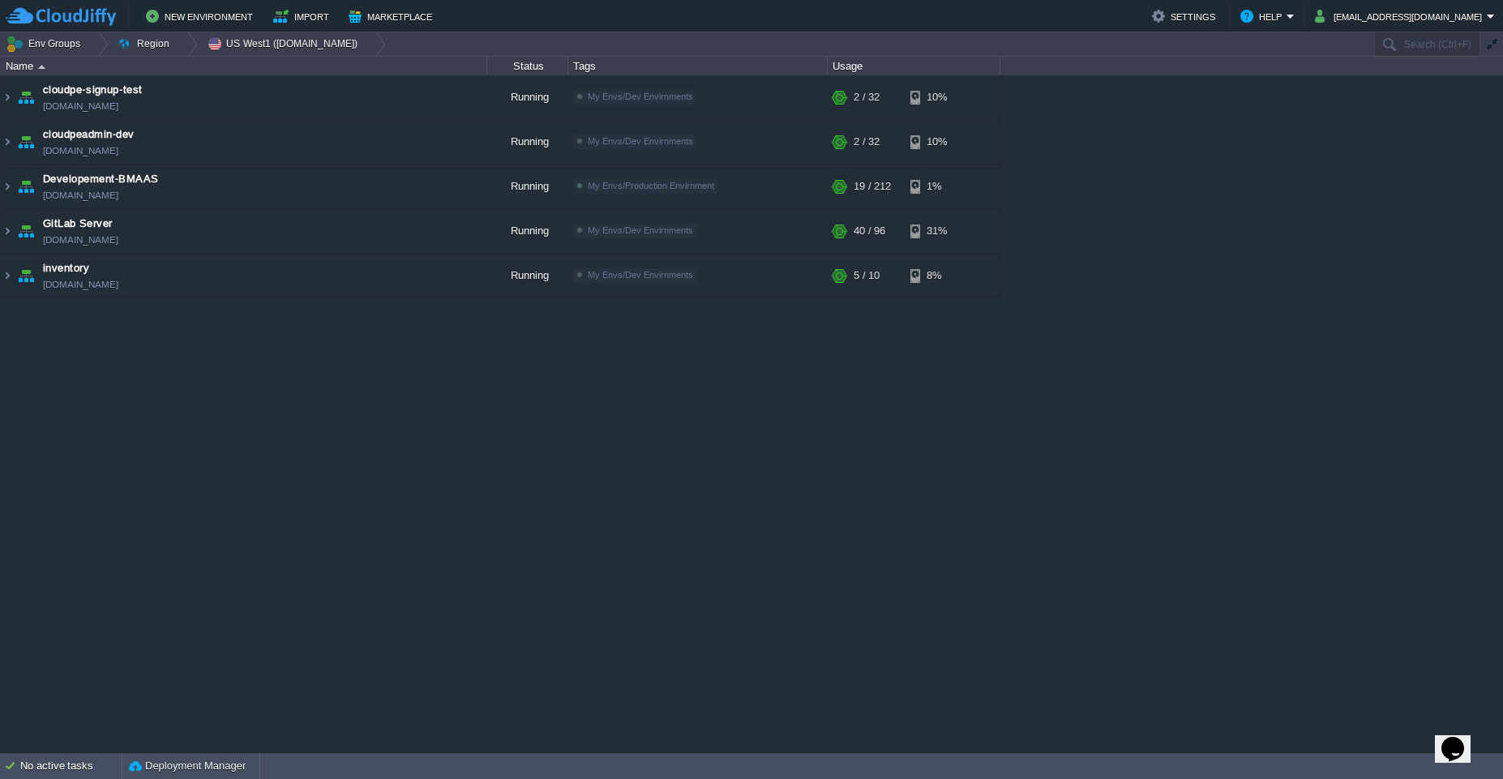
click at [309, 402] on div "cloudpe website -developemeny environment dev-cloudpe.cloudjiffy.net Running is…" at bounding box center [751, 413] width 1503 height 677
click at [277, 46] on button "US West1 (west1-us.cloudjiffy.net)" at bounding box center [285, 43] width 156 height 23
click at [182, 46] on div at bounding box center [187, 44] width 22 height 24
click at [177, 65] on span "DE FRA1 (fra1-de.cloudjiffy.net)" at bounding box center [204, 68] width 139 height 12
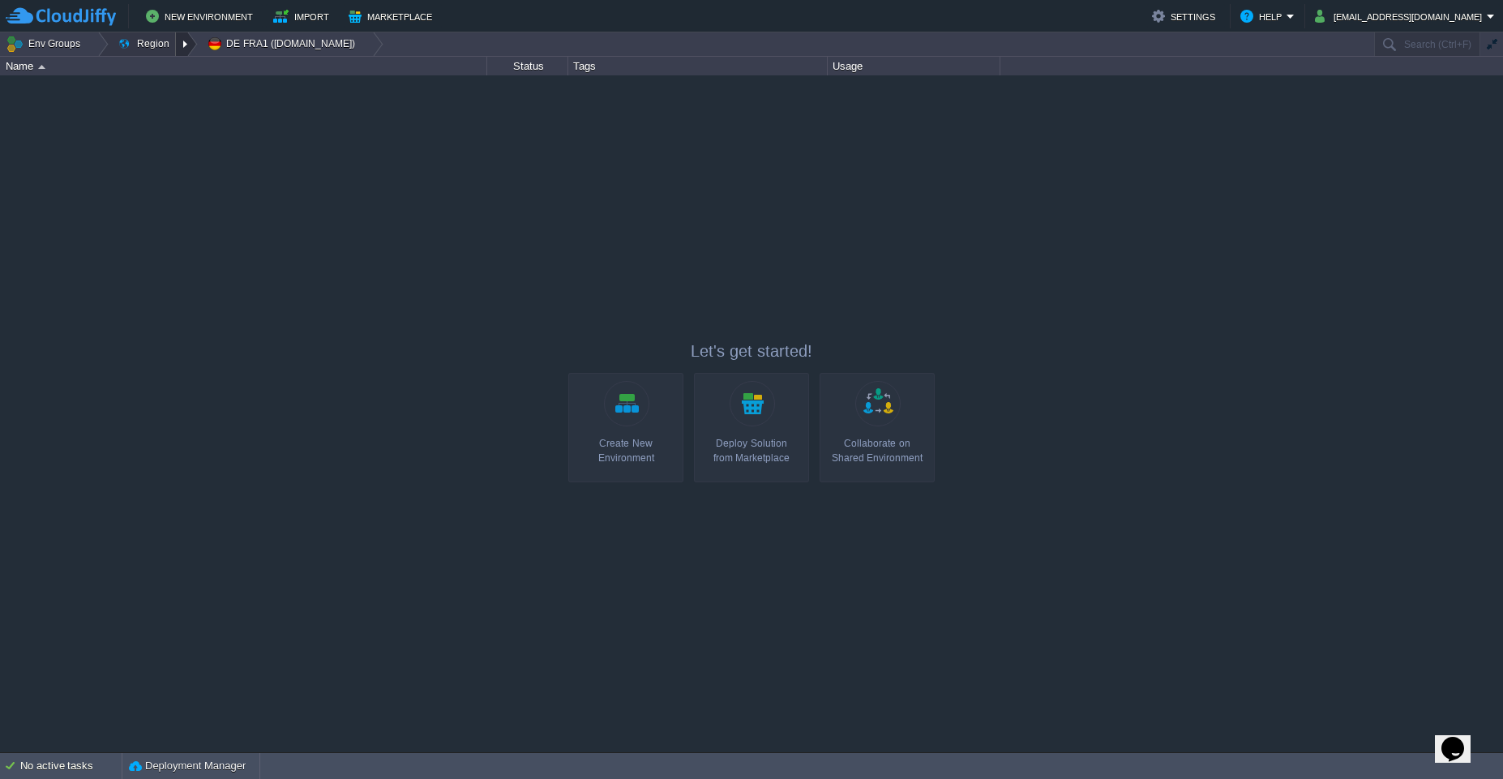
click at [178, 48] on div at bounding box center [187, 44] width 22 height 24
click at [178, 87] on span "IN West1 (cloudjiffy.net)" at bounding box center [204, 88] width 138 height 12
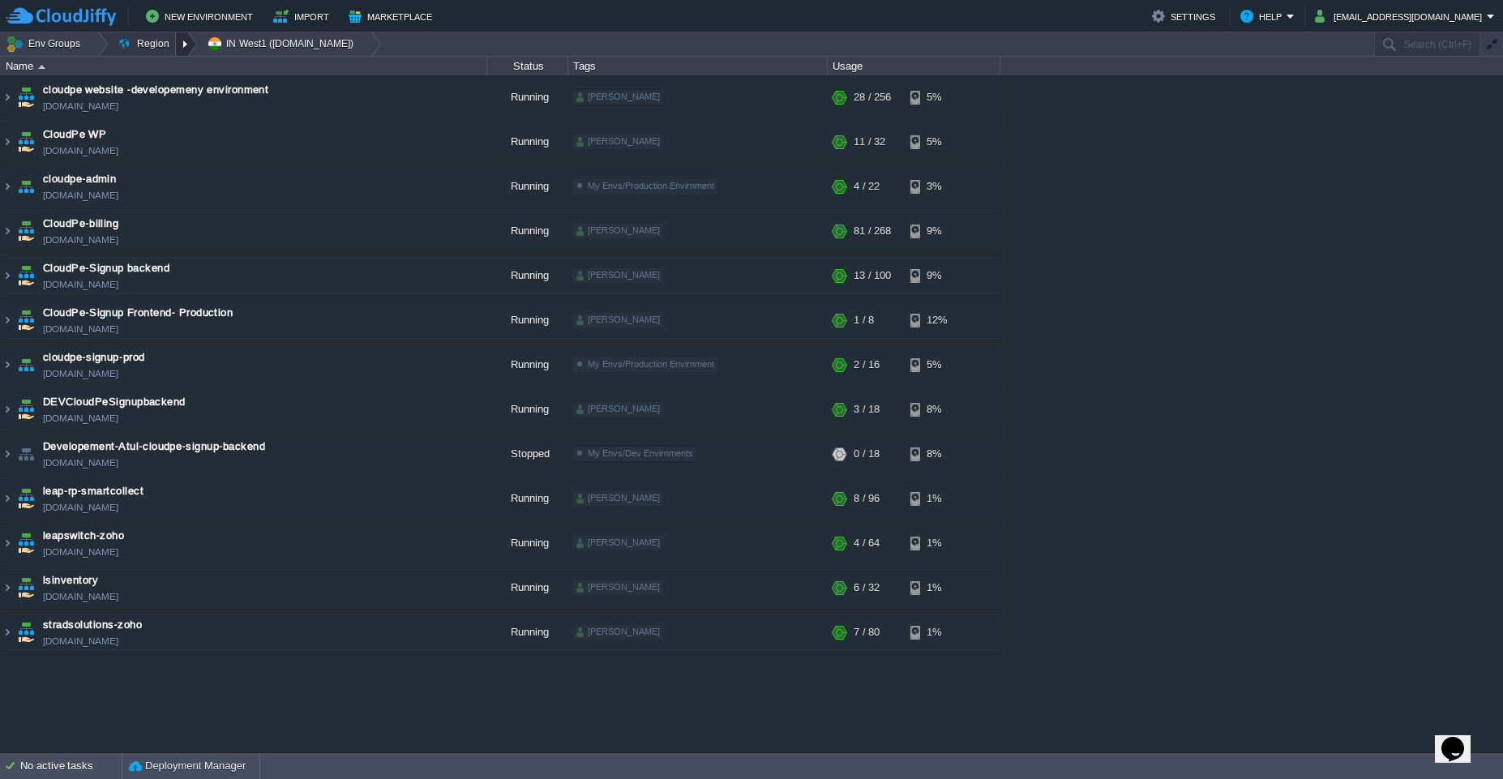
click at [178, 47] on div at bounding box center [187, 44] width 22 height 24
click at [178, 107] on span "US West1 (west1-us.cloudjiffy.net)" at bounding box center [206, 107] width 142 height 12
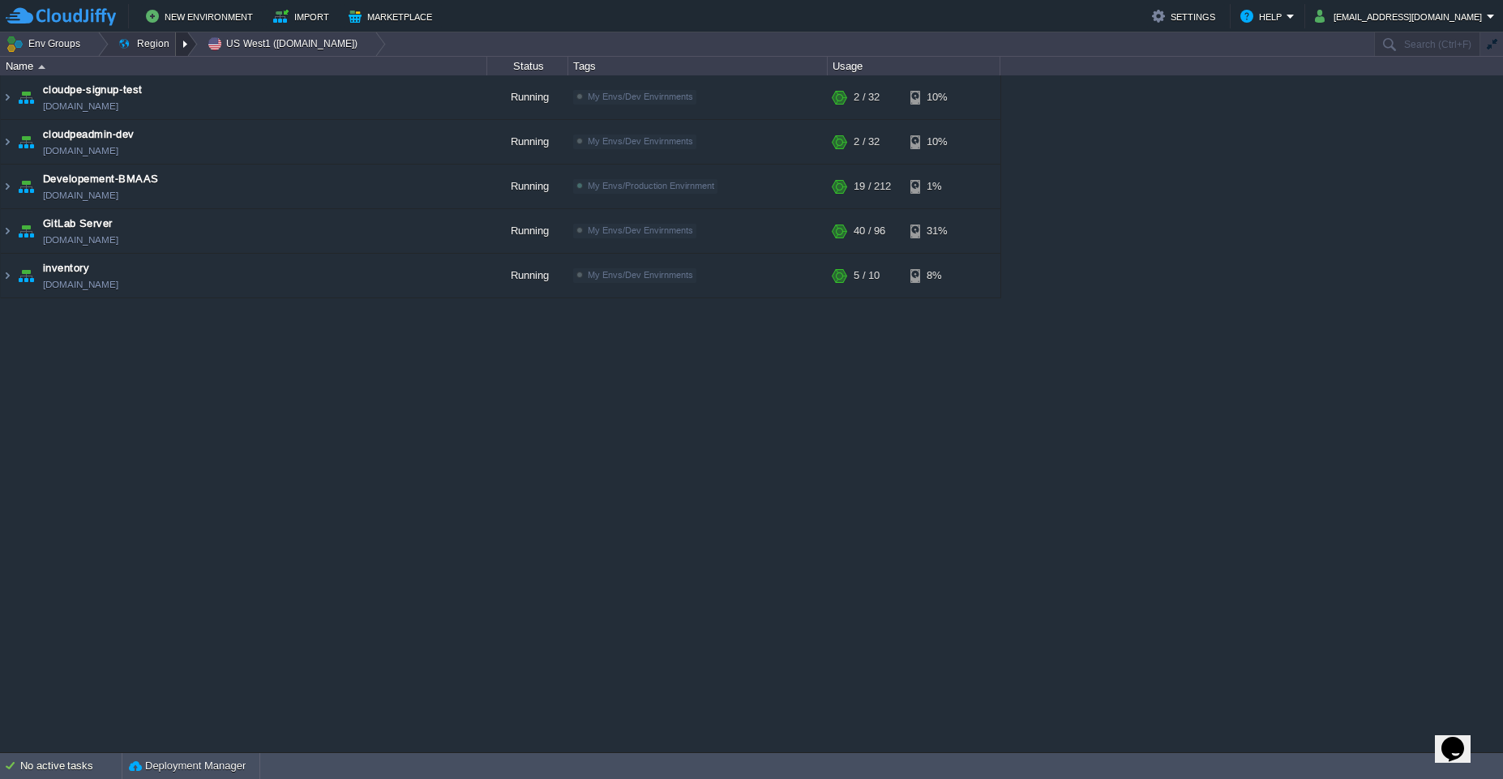
click at [179, 42] on div at bounding box center [187, 44] width 22 height 24
click at [173, 83] on span "IN West1 (cloudjiffy.net)" at bounding box center [204, 88] width 138 height 12
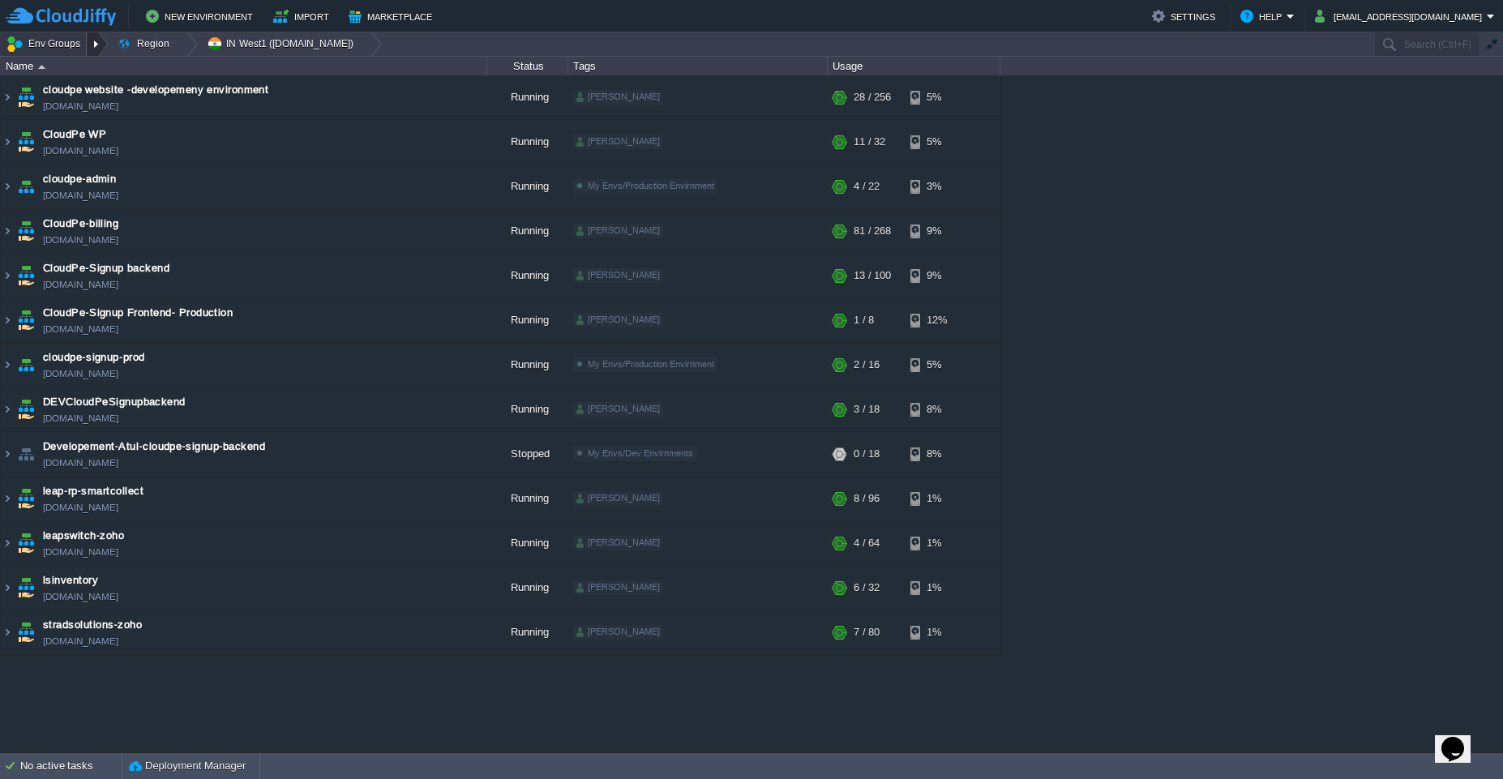
click at [95, 45] on div at bounding box center [98, 44] width 22 height 24
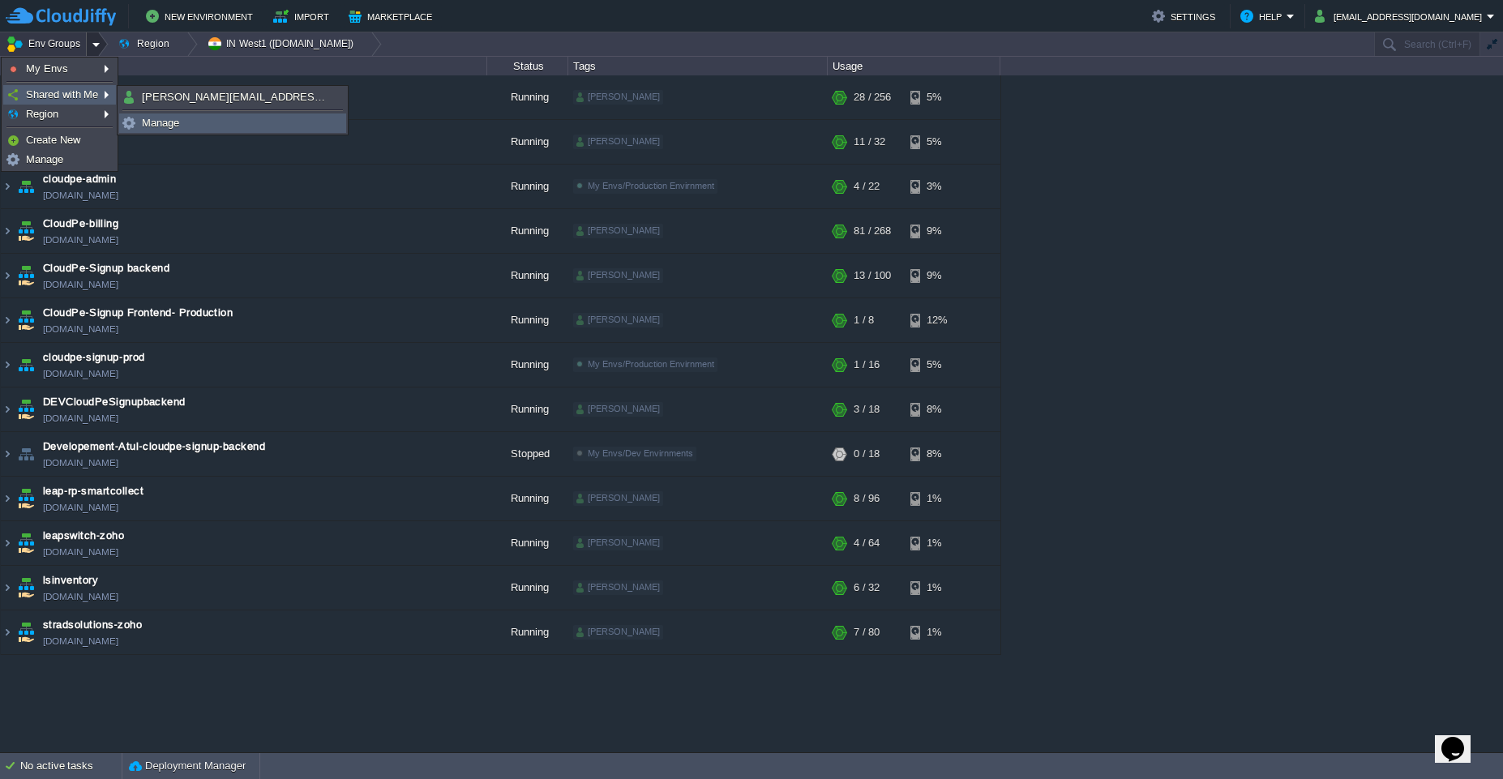
click at [147, 120] on span "Manage" at bounding box center [160, 123] width 37 height 12
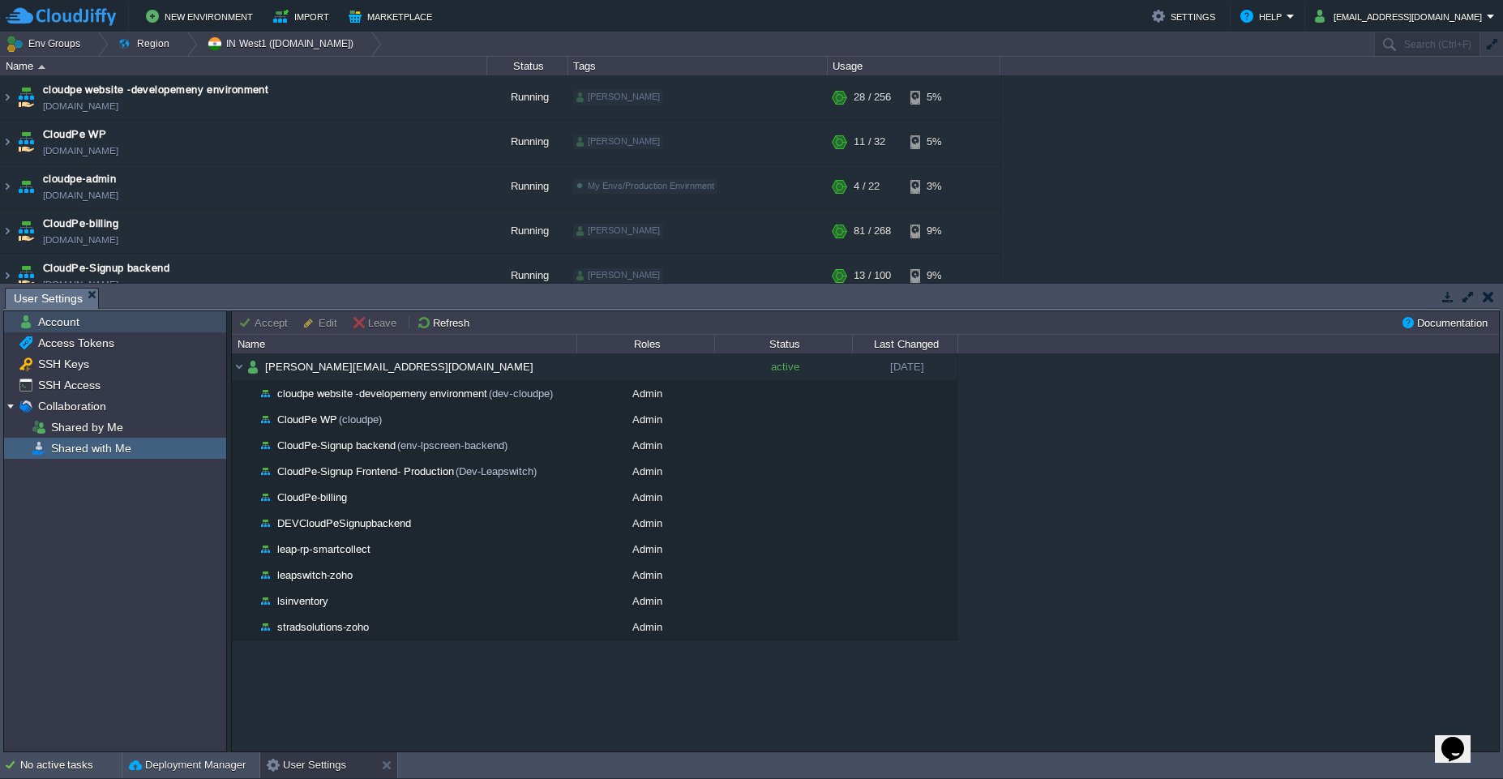
click at [98, 323] on div "Account" at bounding box center [115, 321] width 222 height 21
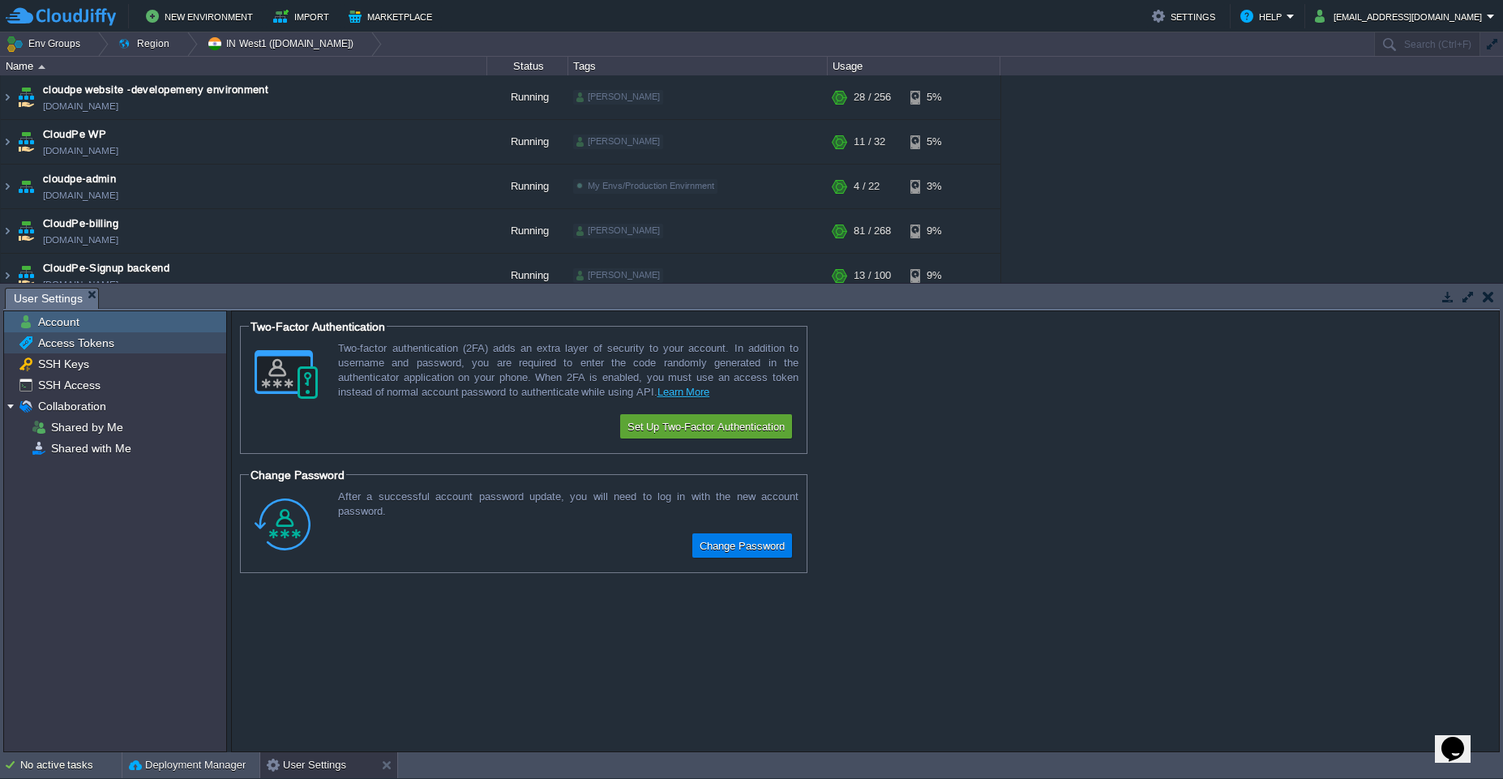
click at [97, 338] on span "Access Tokens" at bounding box center [76, 343] width 82 height 15
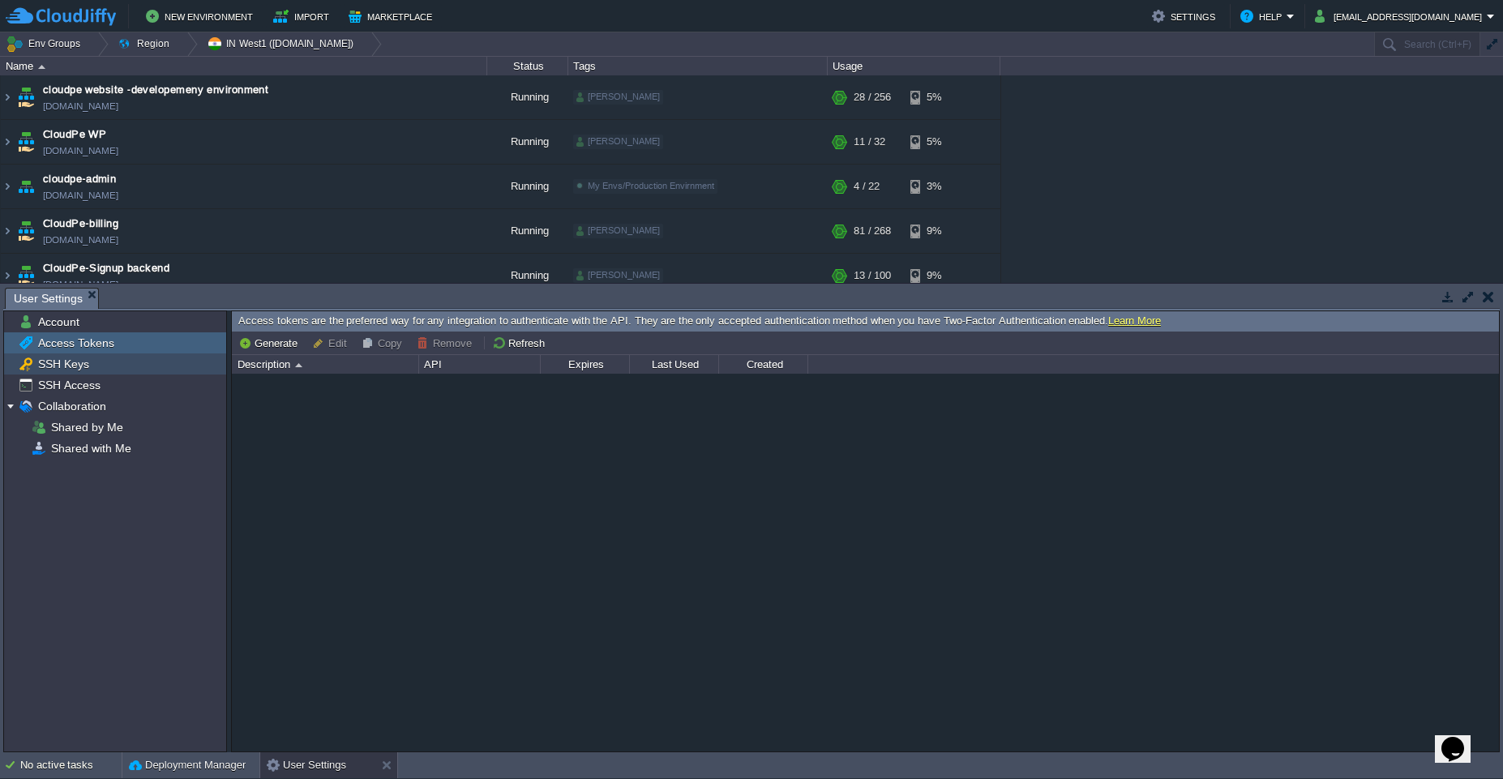
click at [97, 366] on div "SSH Keys" at bounding box center [115, 363] width 222 height 21
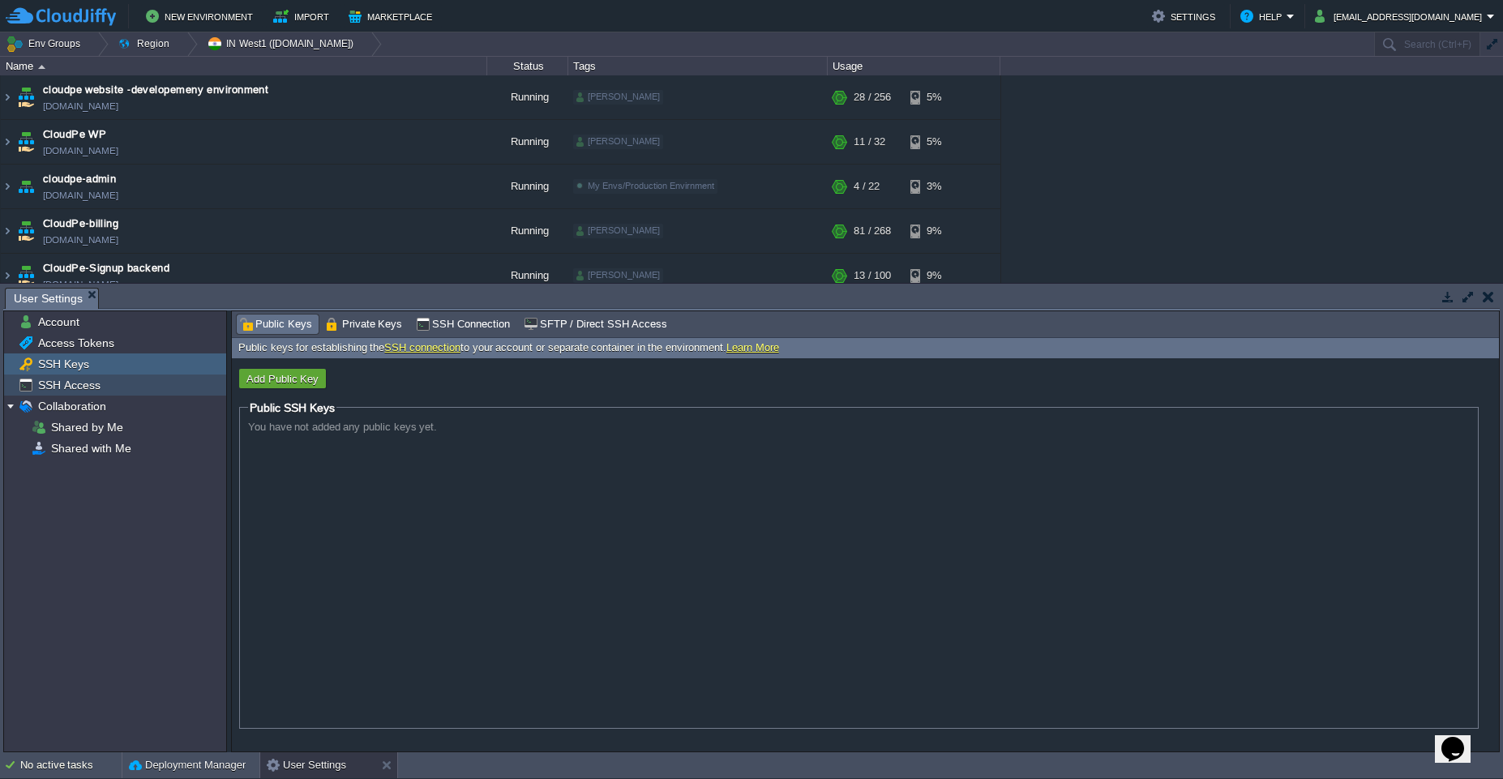
click at [96, 383] on span "SSH Access" at bounding box center [69, 385] width 68 height 15
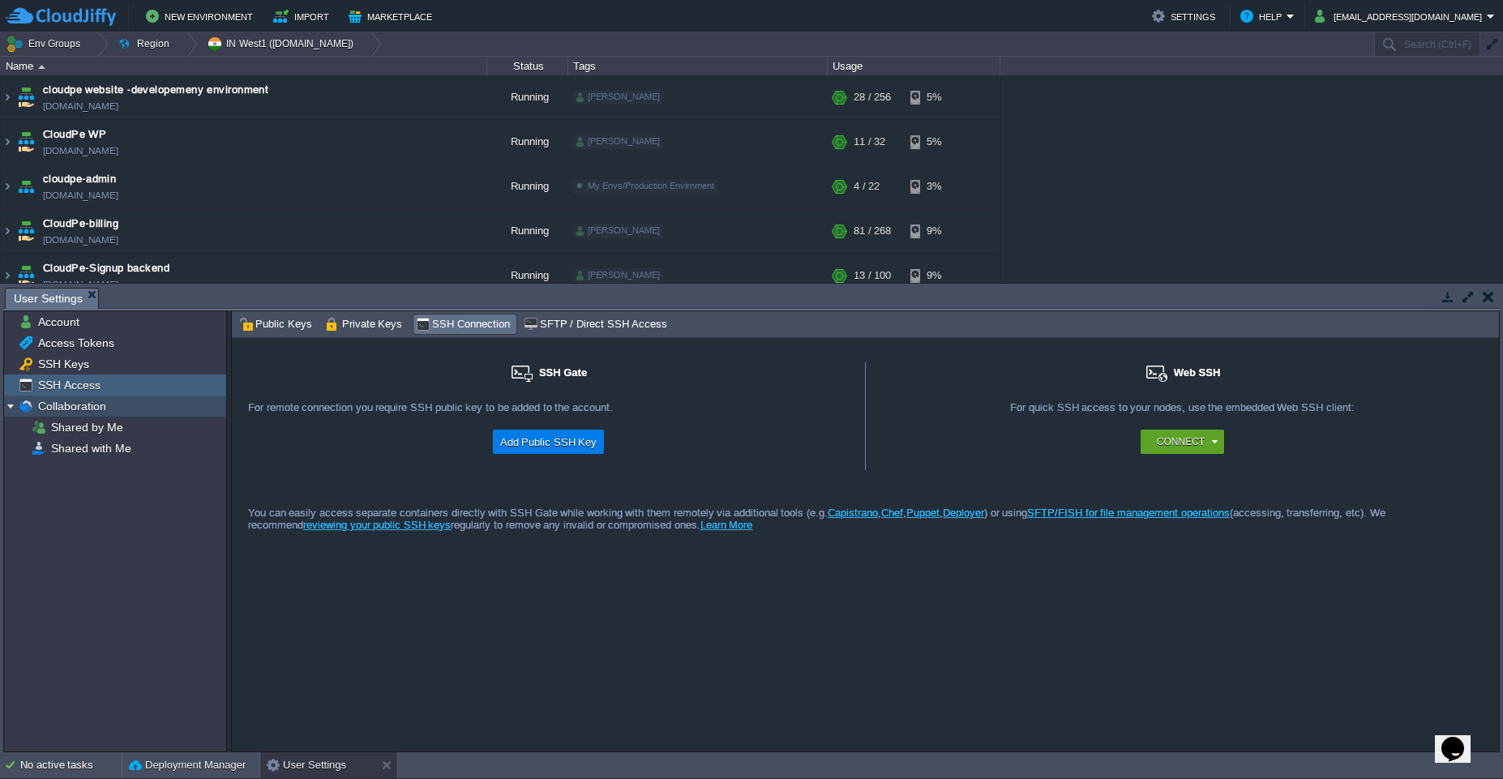
click at [96, 408] on span "Collaboration" at bounding box center [72, 406] width 74 height 15
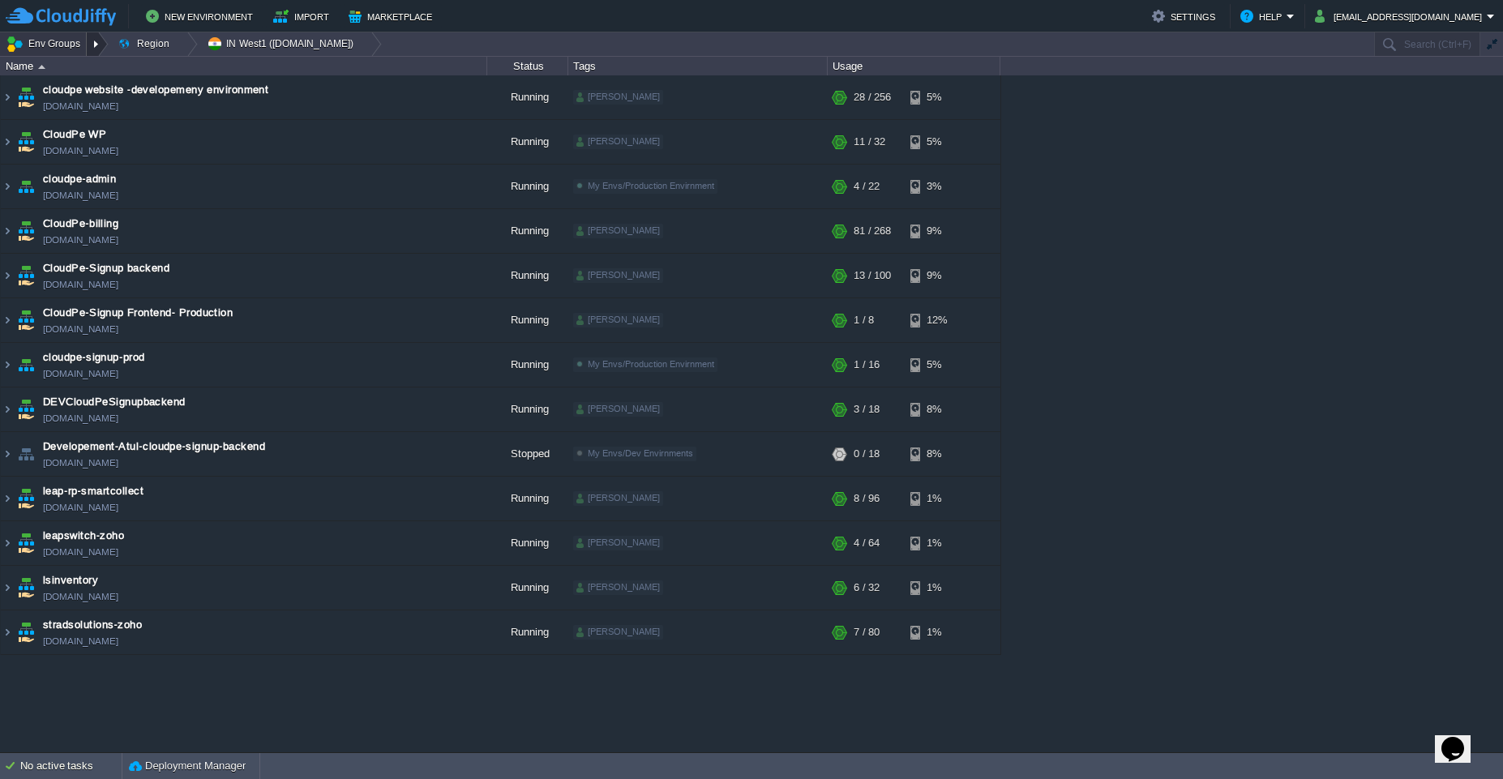
click at [97, 37] on div at bounding box center [98, 44] width 22 height 24
click at [84, 155] on link "Manage" at bounding box center [59, 160] width 111 height 18
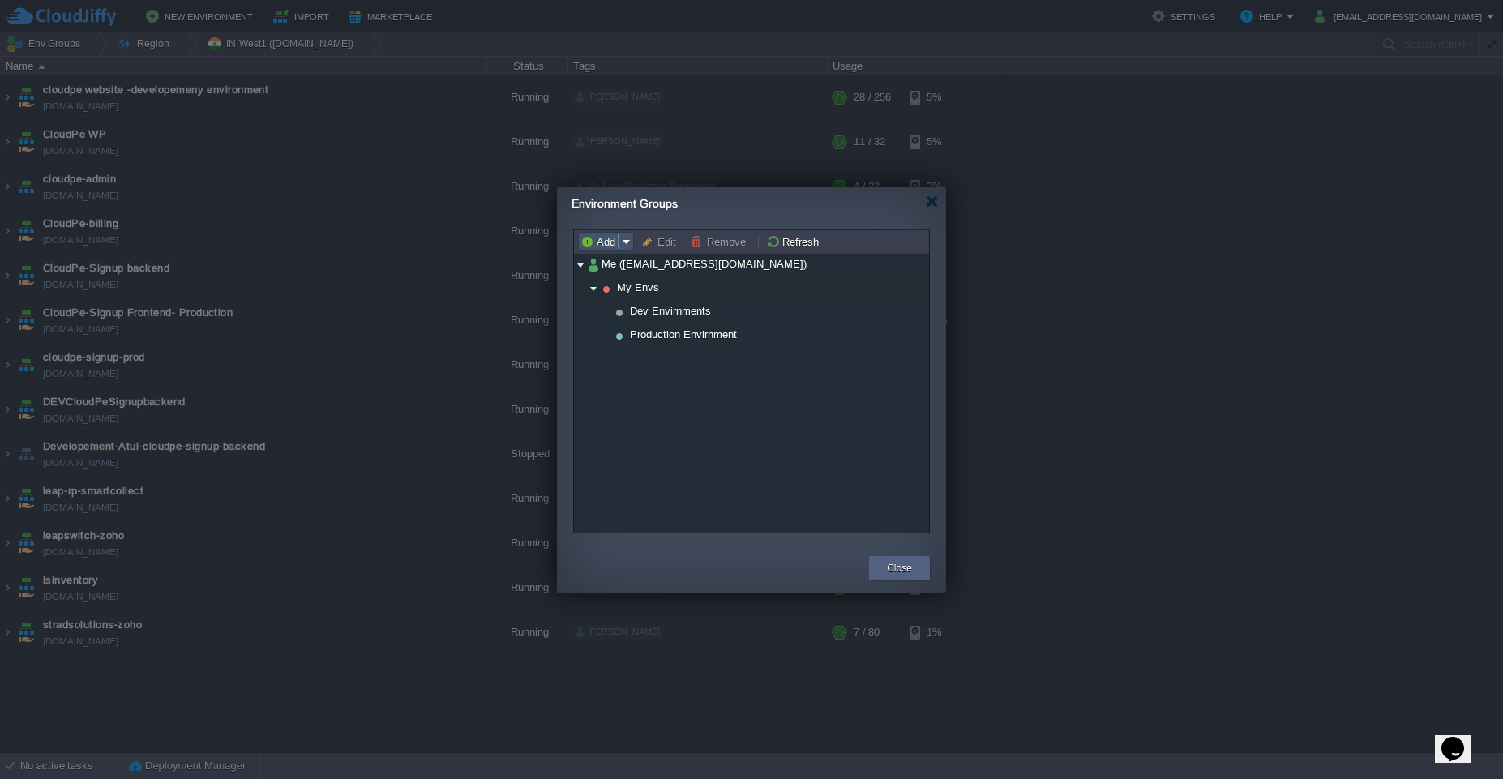
click at [608, 246] on button "Add" at bounding box center [600, 241] width 40 height 15
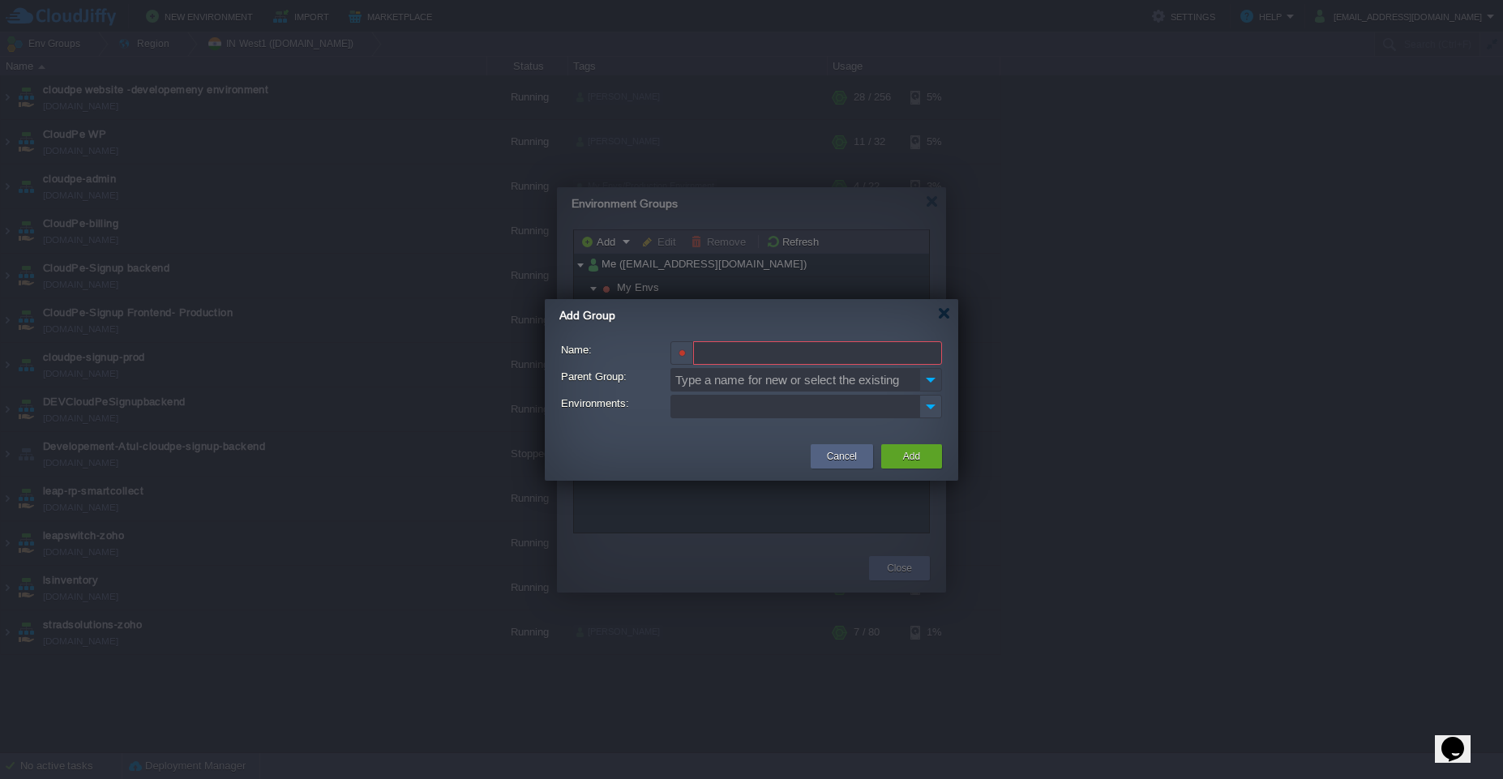
click at [926, 388] on img at bounding box center [930, 380] width 23 height 24
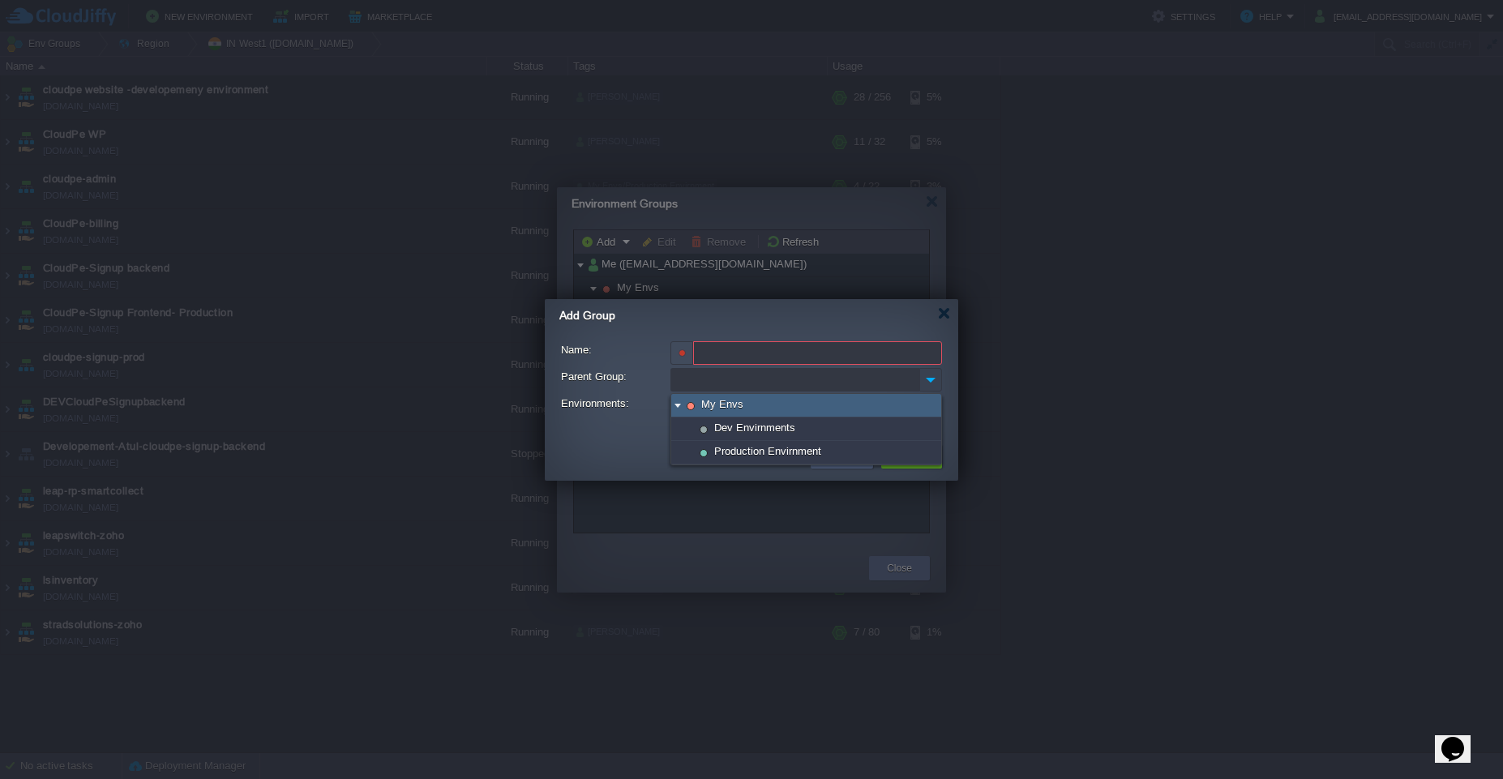
click at [926, 388] on img at bounding box center [930, 380] width 23 height 24
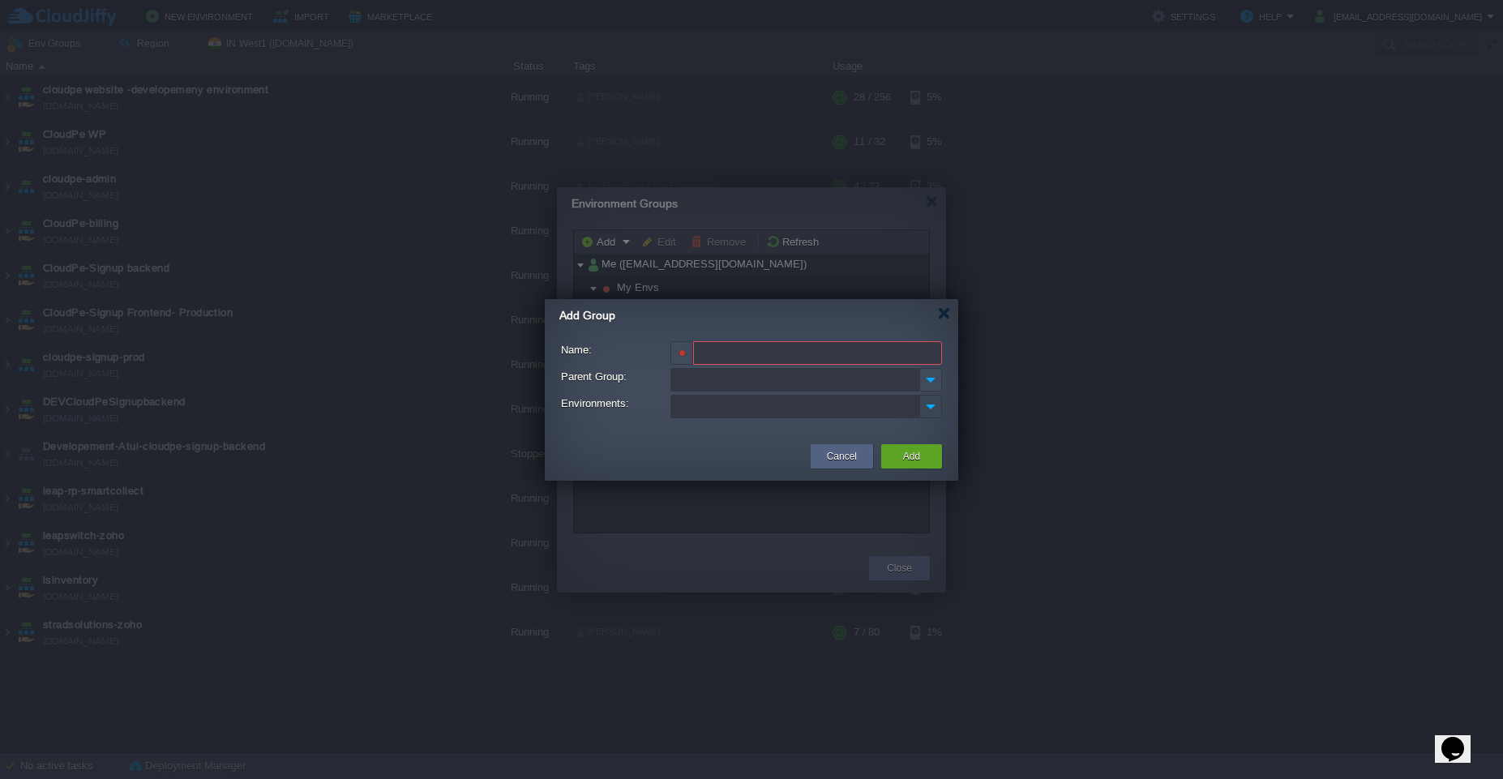
type input "Type a name for new or select the existing"
click at [926, 407] on img at bounding box center [930, 407] width 21 height 22
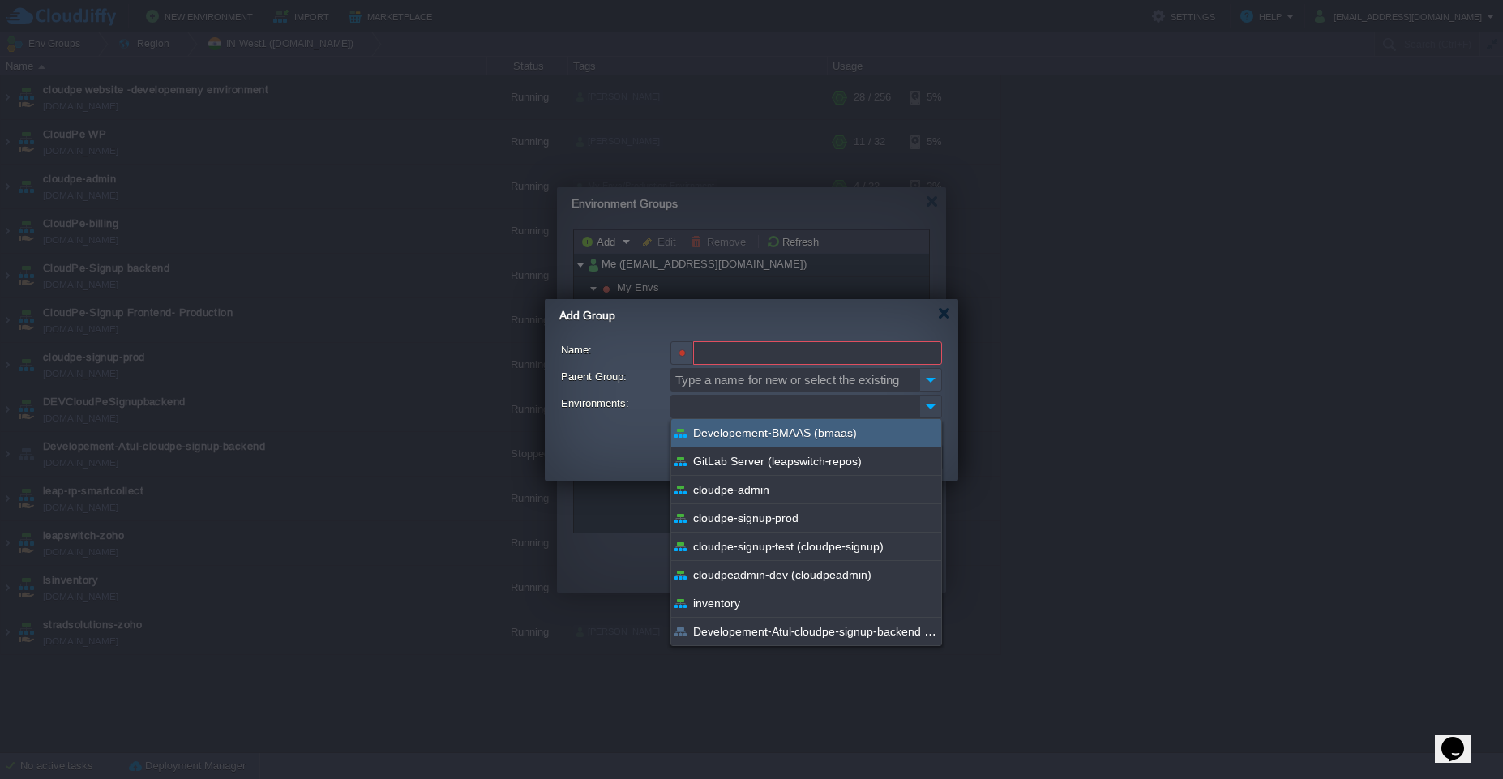
click at [926, 407] on img at bounding box center [930, 407] width 21 height 22
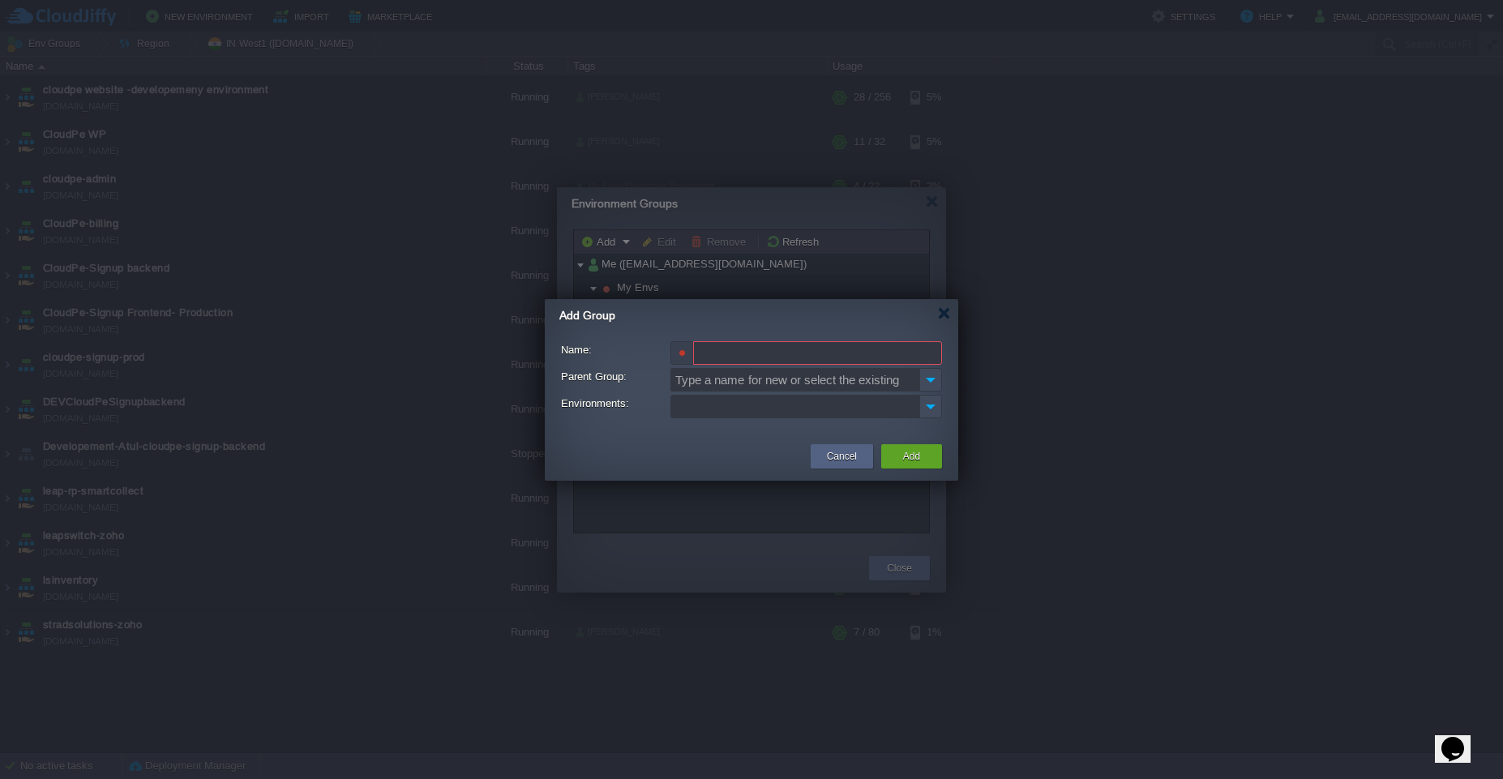
click at [684, 353] on div at bounding box center [681, 352] width 7 height 7
click at [947, 315] on div at bounding box center [944, 313] width 12 height 12
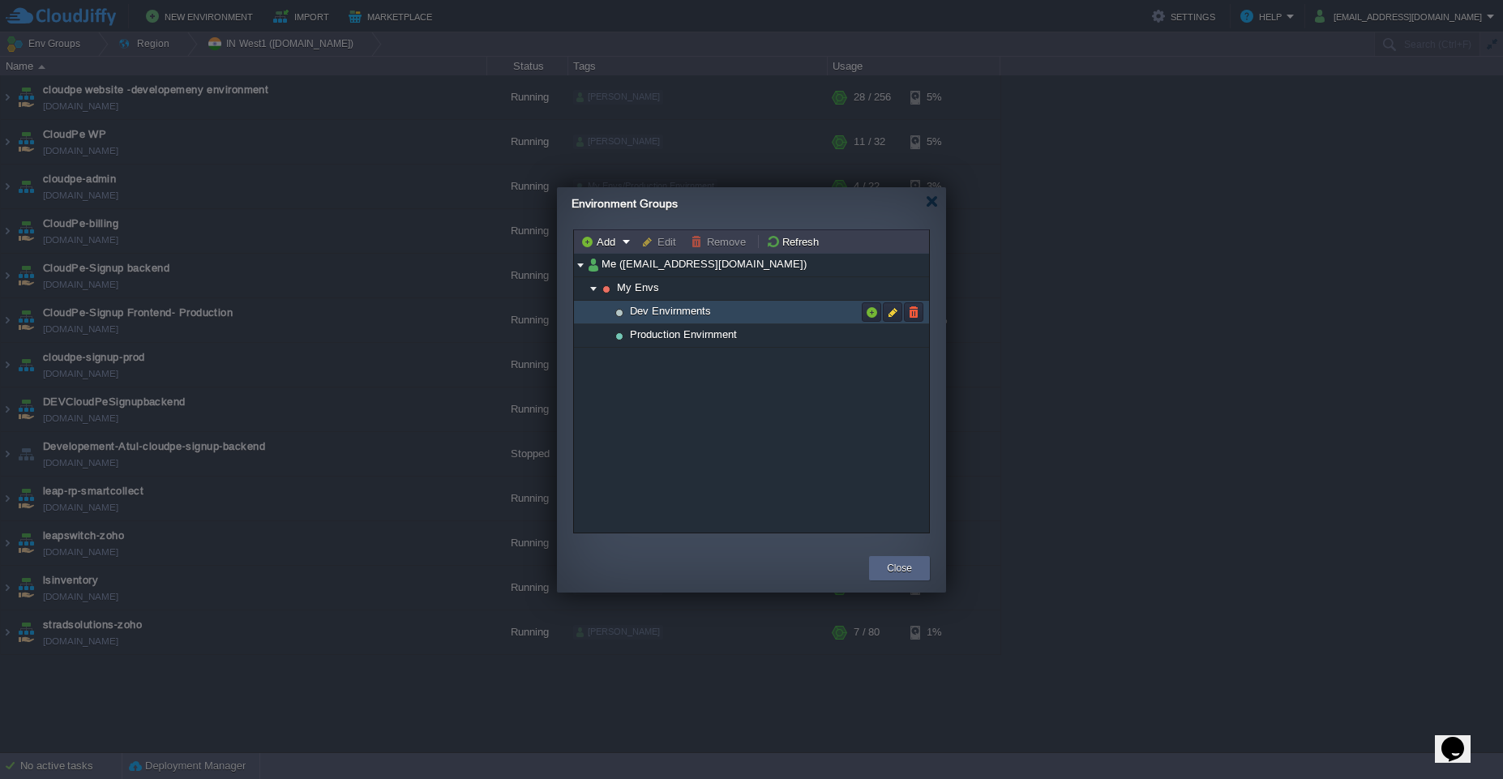
click at [693, 317] on span "Dev Envirnments" at bounding box center [670, 311] width 85 height 14
click at [887, 313] on button "button" at bounding box center [892, 312] width 15 height 15
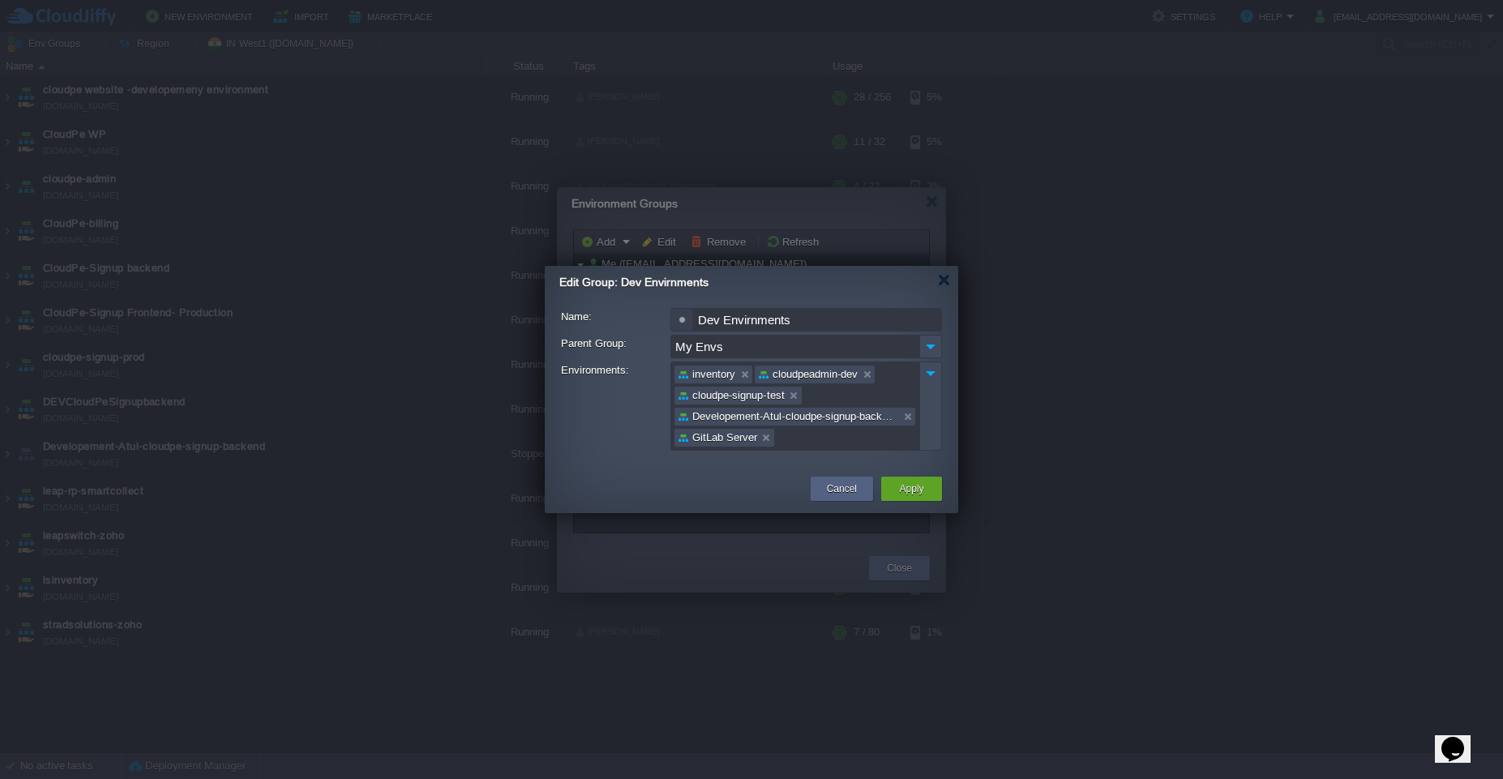
click at [682, 326] on div at bounding box center [681, 320] width 23 height 24
click at [713, 320] on input "Dev Envirnments" at bounding box center [817, 320] width 249 height 24
type input "Test Envirnments"
click at [684, 318] on div at bounding box center [681, 319] width 7 height 7
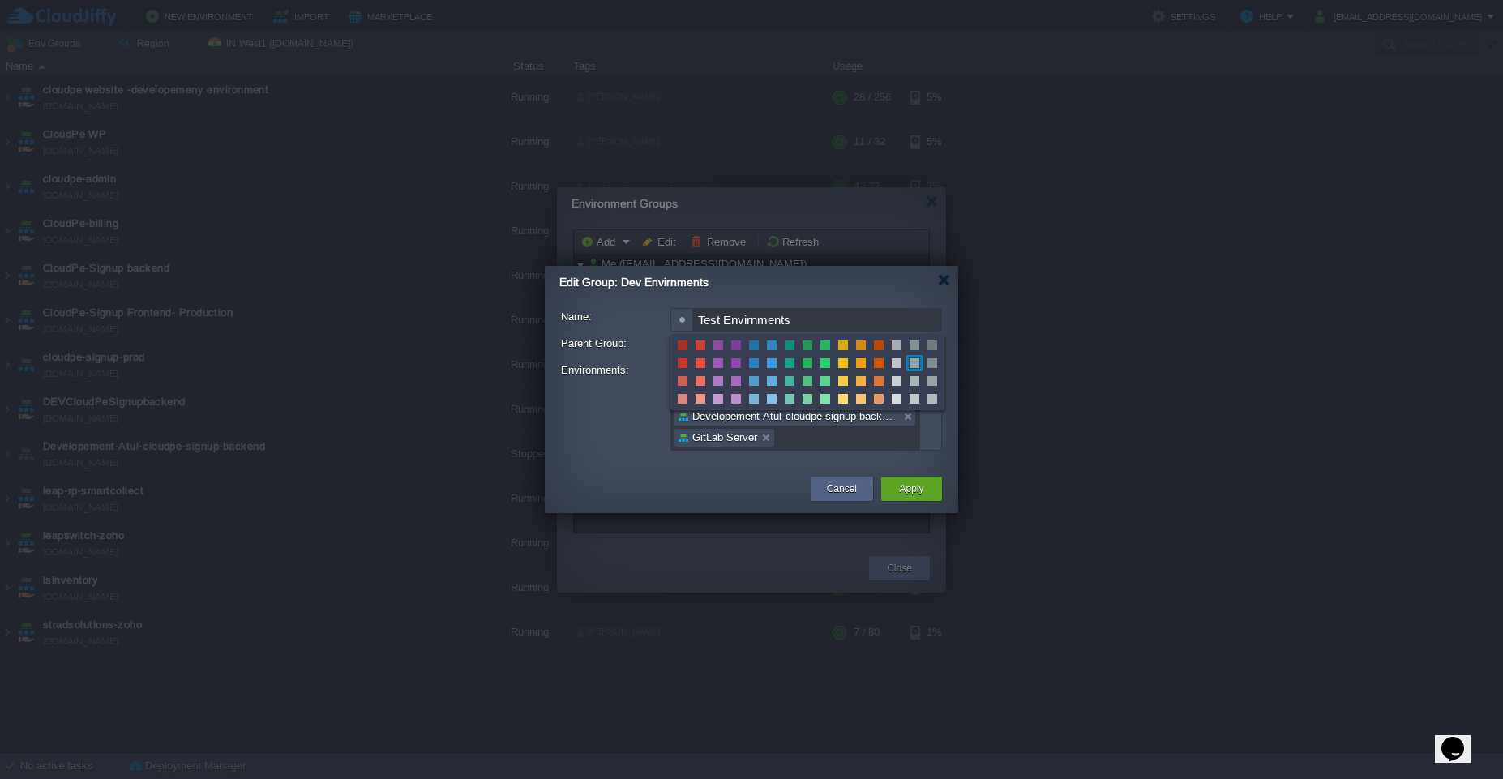
click at [843, 349] on span at bounding box center [843, 345] width 10 height 10
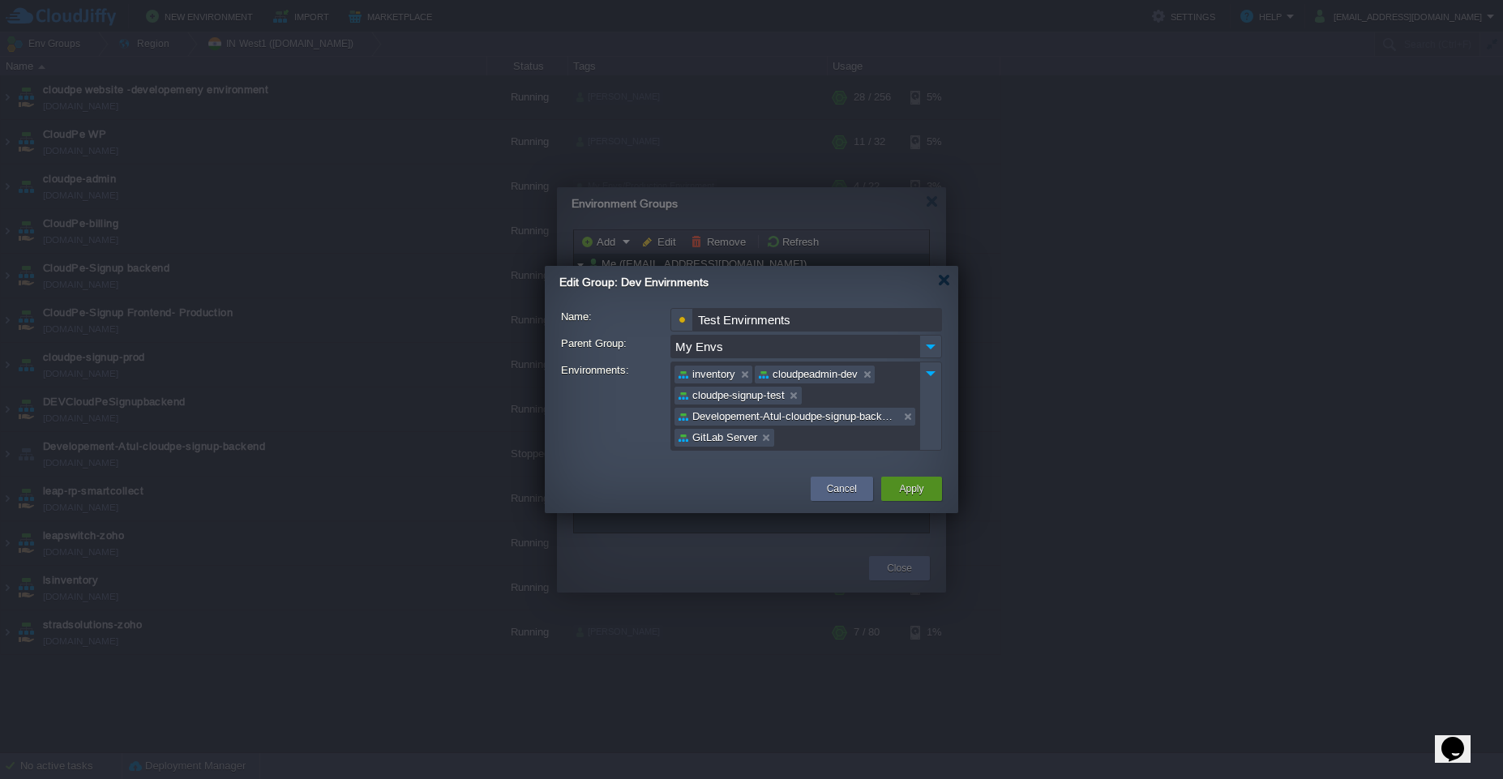
click at [912, 497] on div "Apply" at bounding box center [911, 489] width 36 height 24
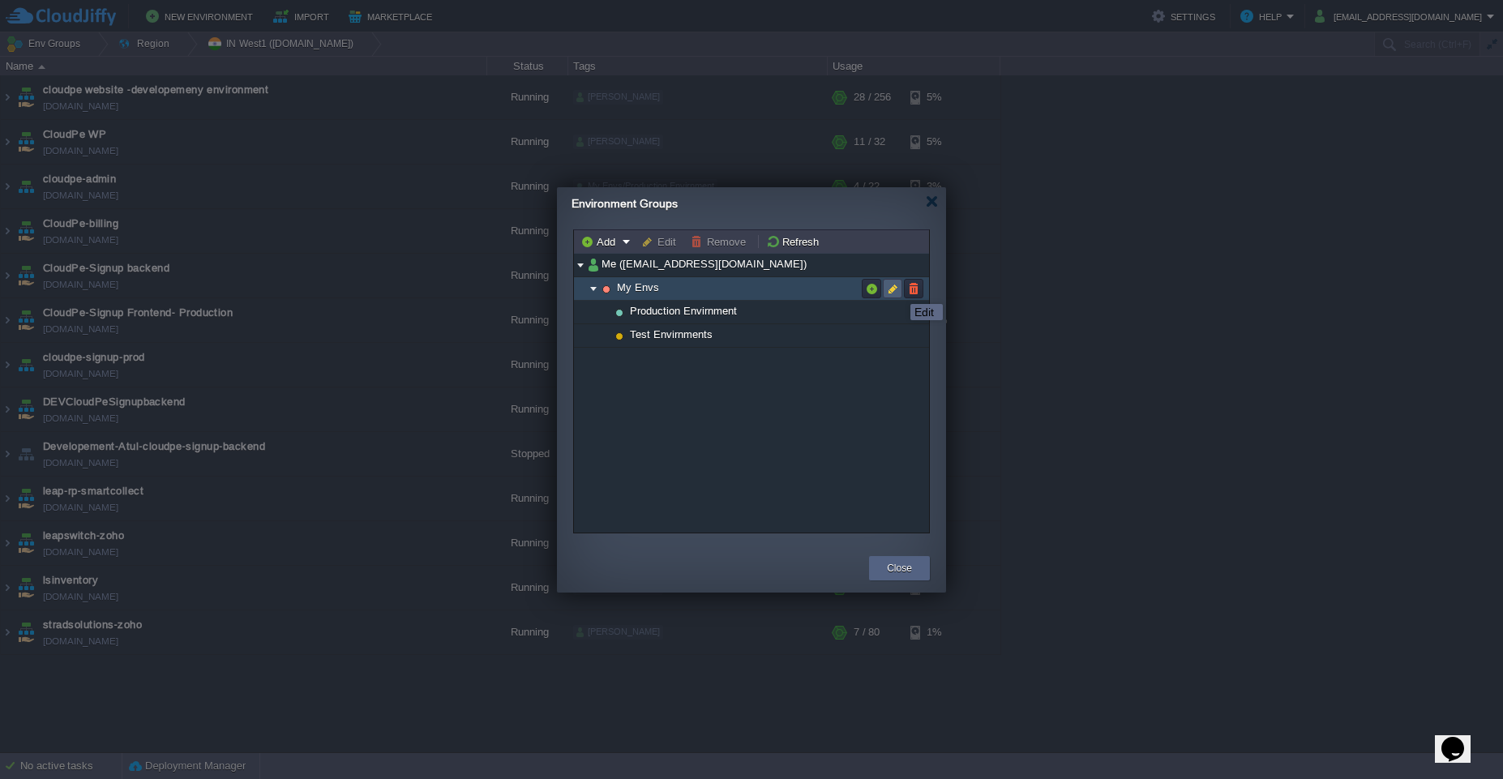
click at [895, 289] on button "button" at bounding box center [892, 288] width 15 height 15
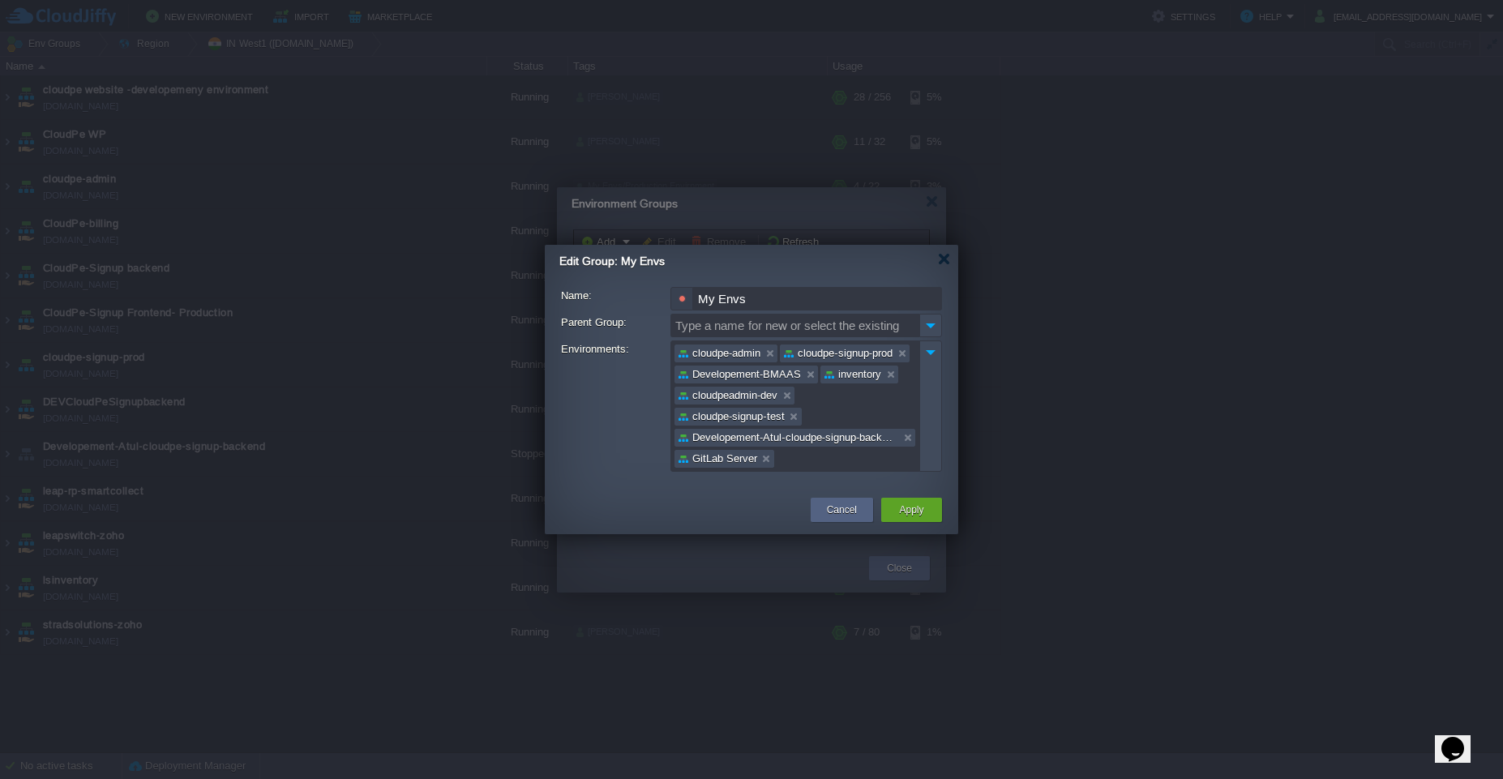
click at [687, 301] on div at bounding box center [681, 299] width 23 height 24
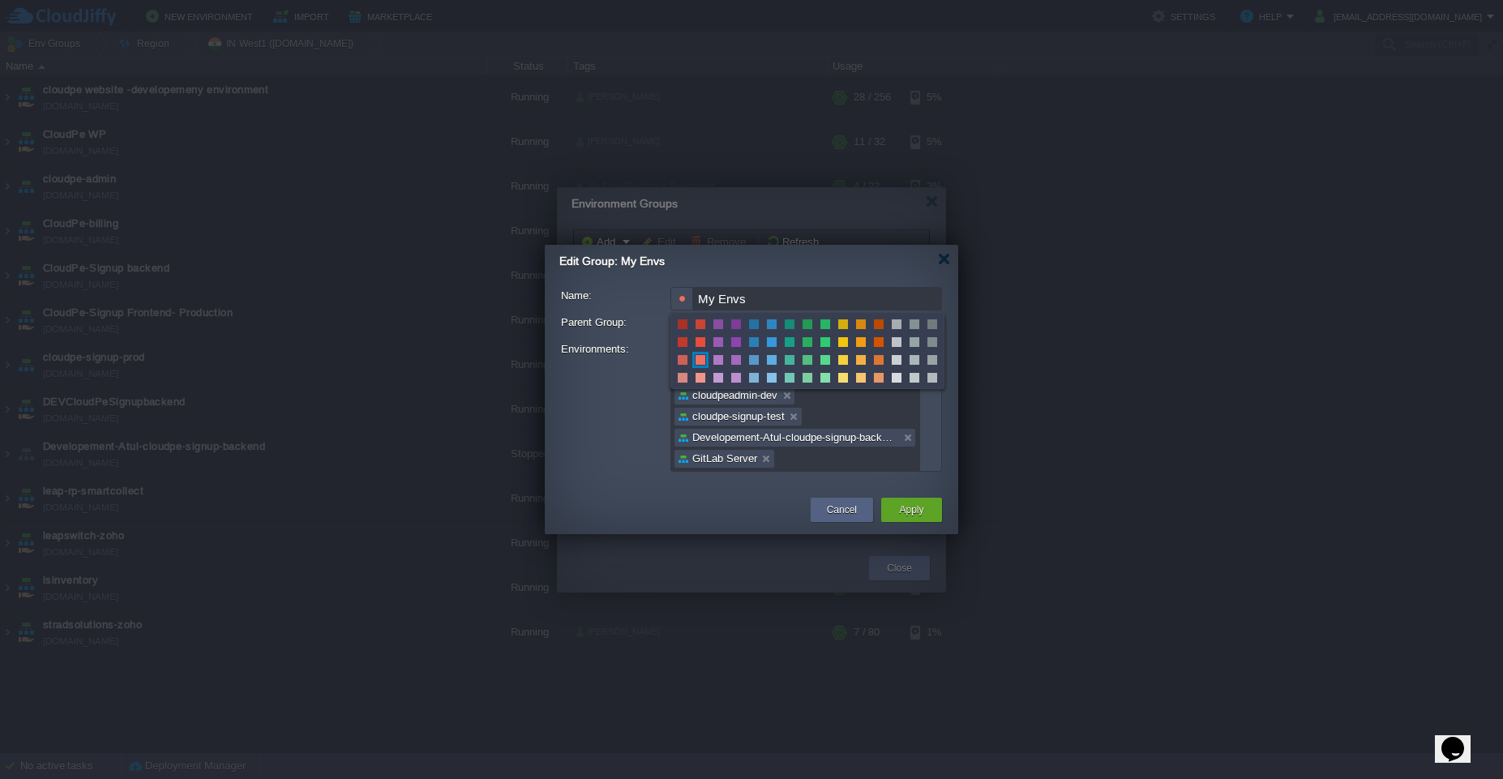
click at [735, 327] on span at bounding box center [736, 324] width 10 height 10
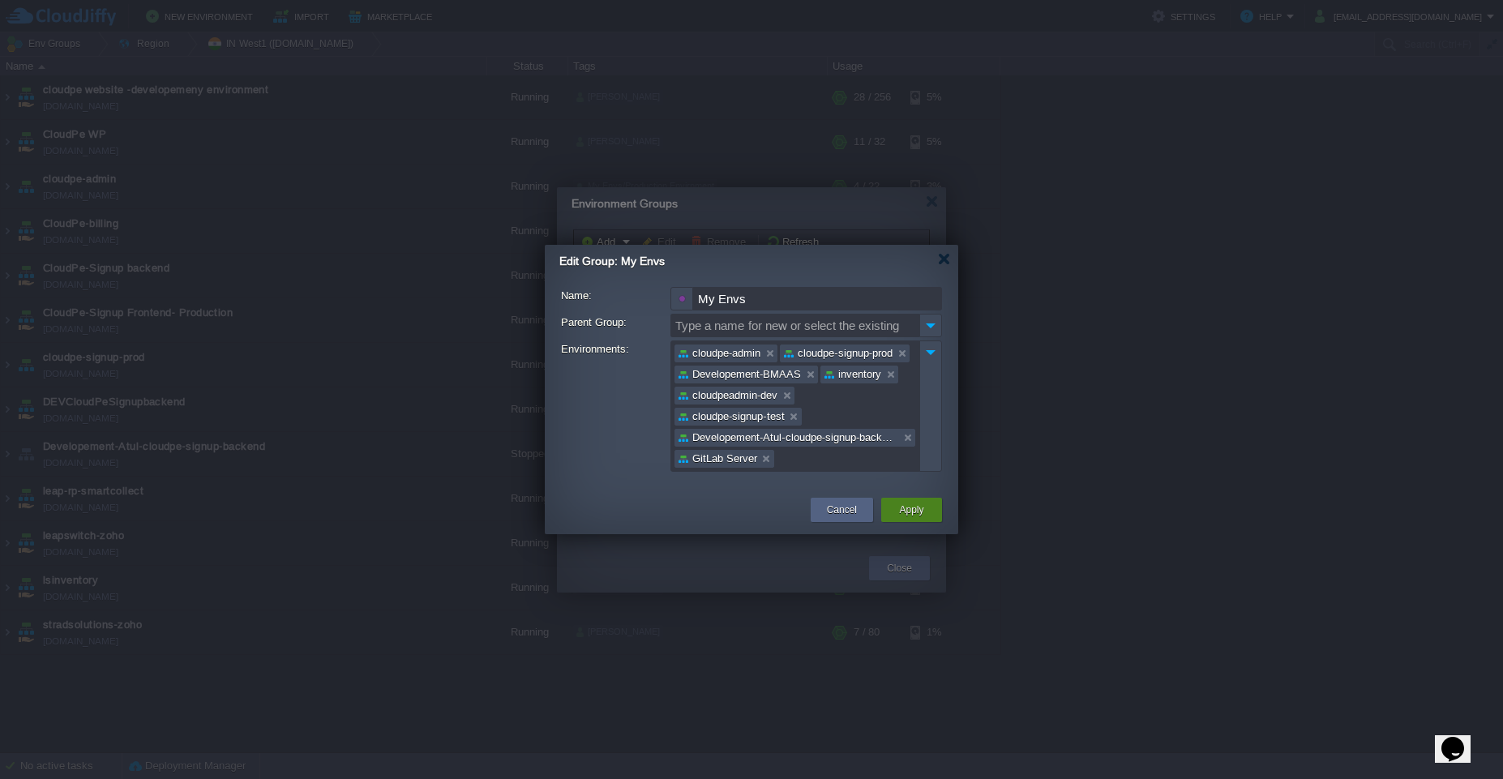
click at [908, 508] on button "Apply" at bounding box center [911, 510] width 24 height 16
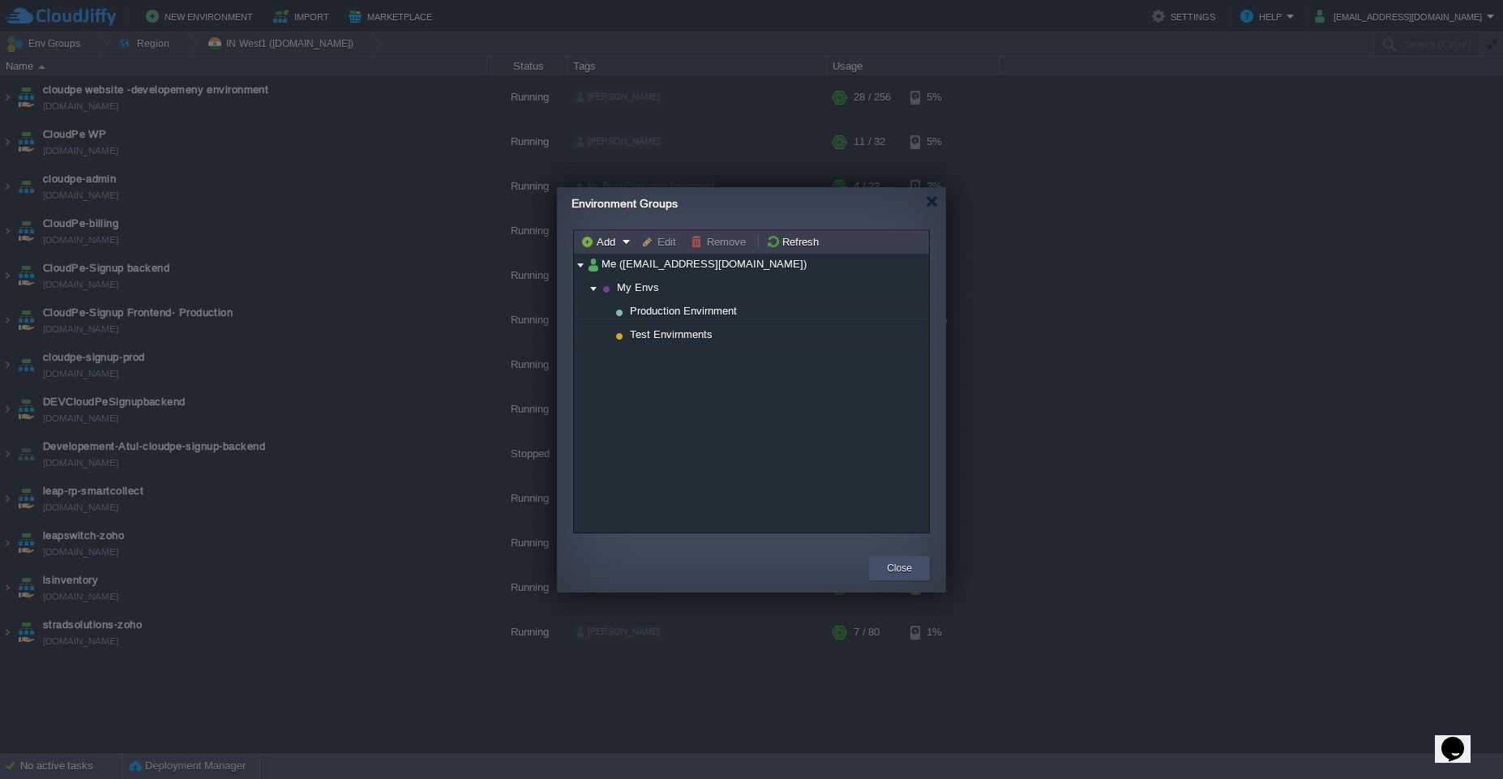
click at [900, 566] on button "Close" at bounding box center [899, 568] width 25 height 16
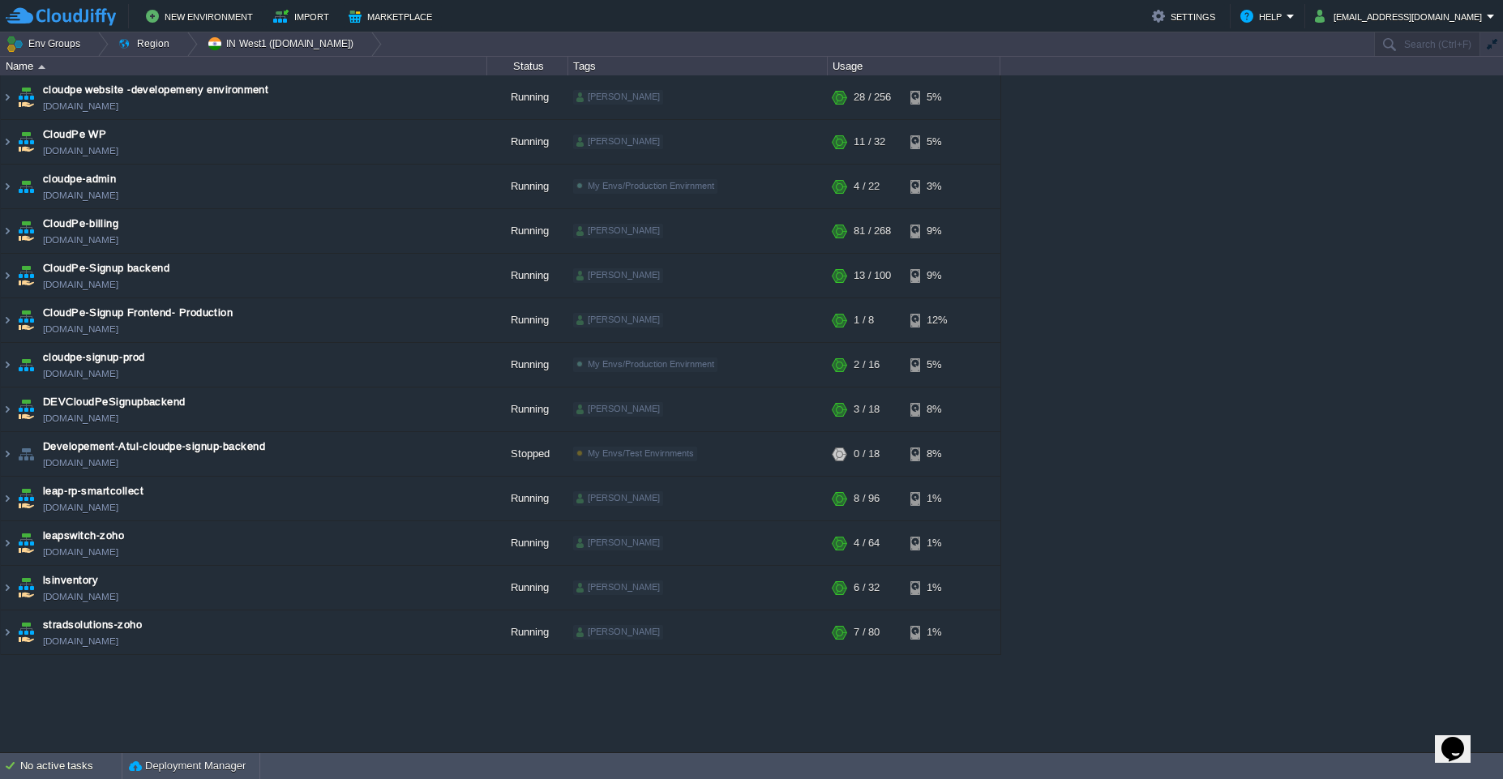
click at [1073, 352] on div "cloudpe website -developemeny environment dev-cloudpe.cloudjiffy.net Running is…" at bounding box center [751, 413] width 1503 height 677
click at [95, 44] on div at bounding box center [98, 44] width 22 height 24
click at [42, 74] on span "My Envs" at bounding box center [47, 68] width 42 height 12
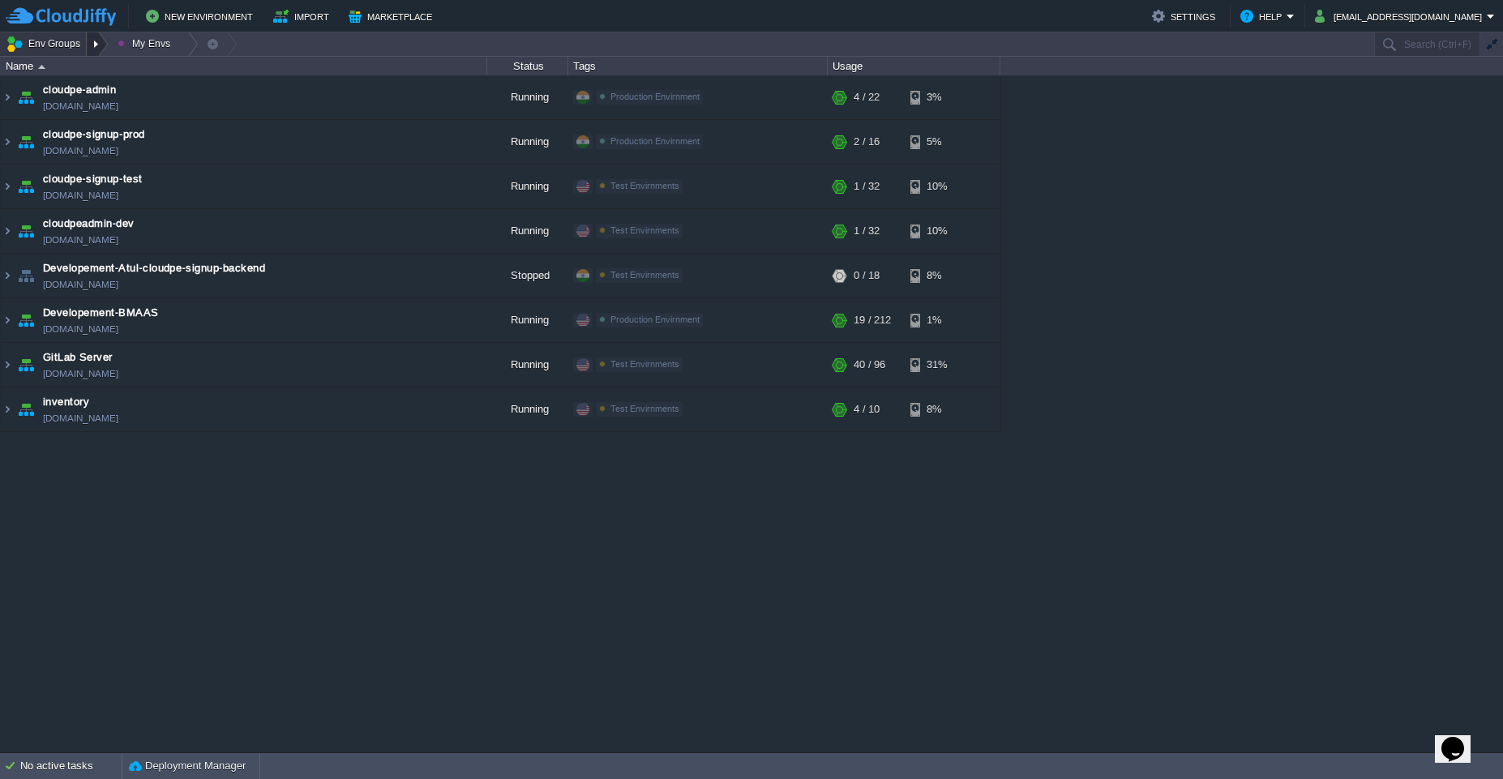
click at [100, 47] on div at bounding box center [98, 44] width 22 height 24
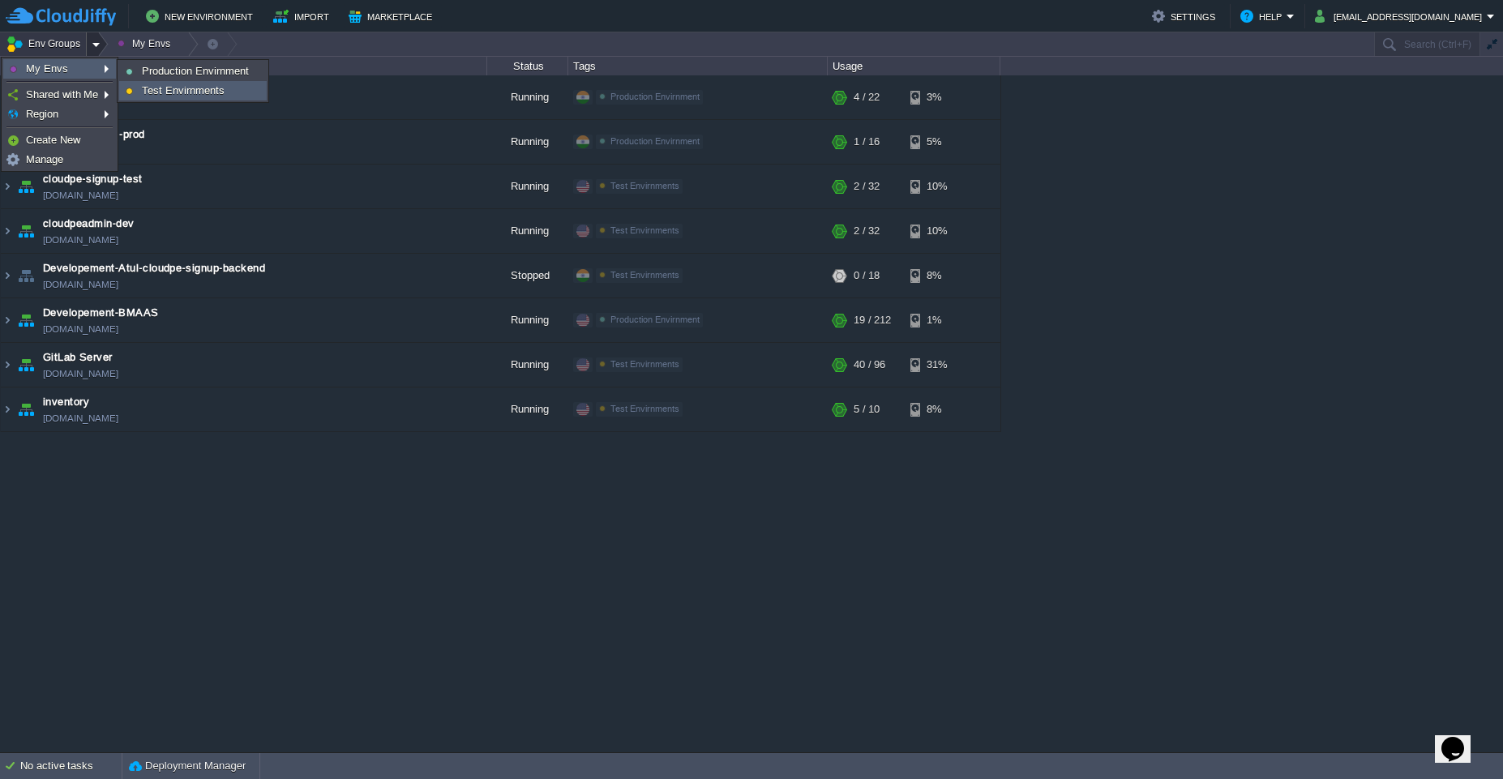
click at [183, 88] on span "Test Envirnments" at bounding box center [183, 90] width 83 height 12
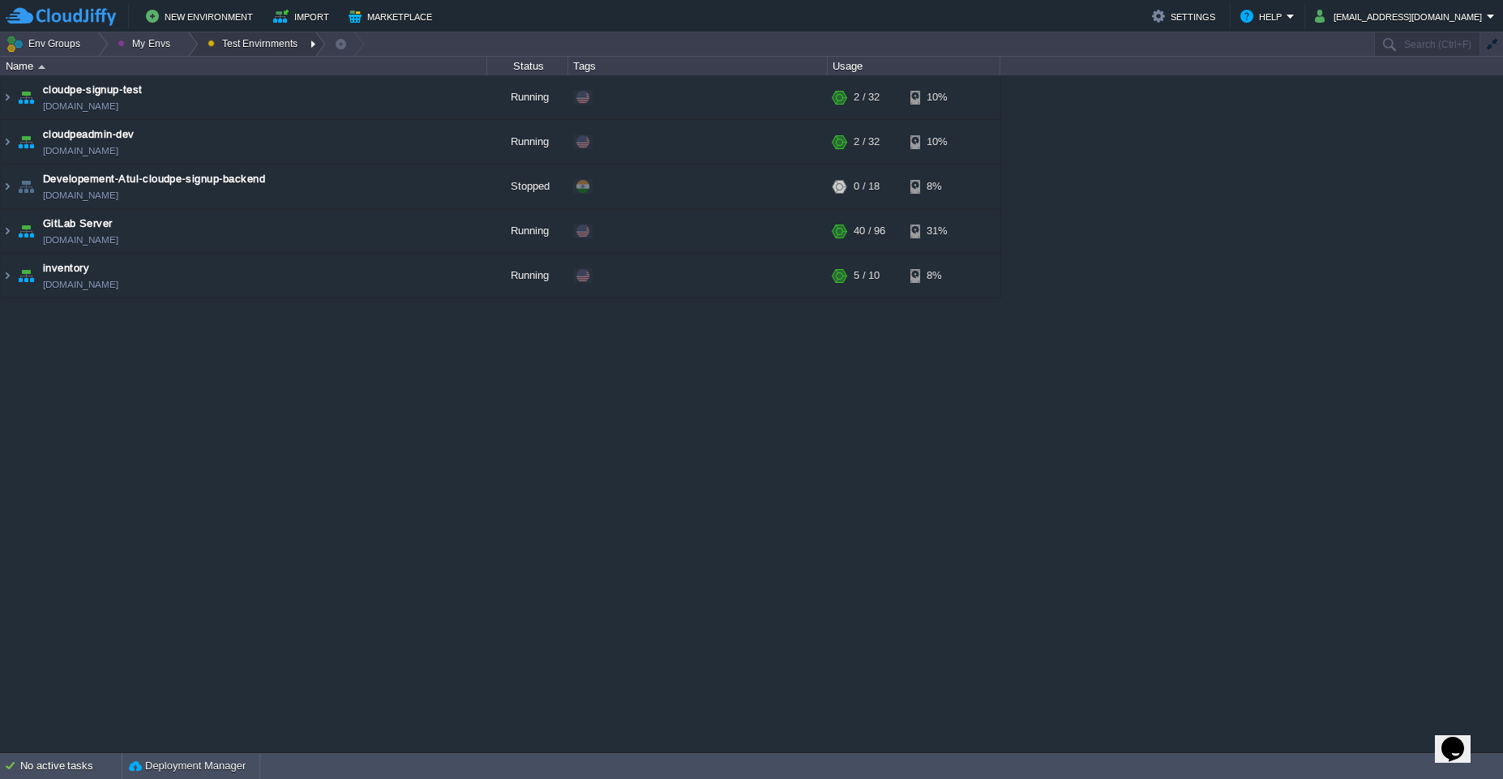
click at [233, 47] on button "Test Envirnments" at bounding box center [255, 43] width 96 height 23
click at [232, 91] on span "Edit" at bounding box center [231, 88] width 19 height 12
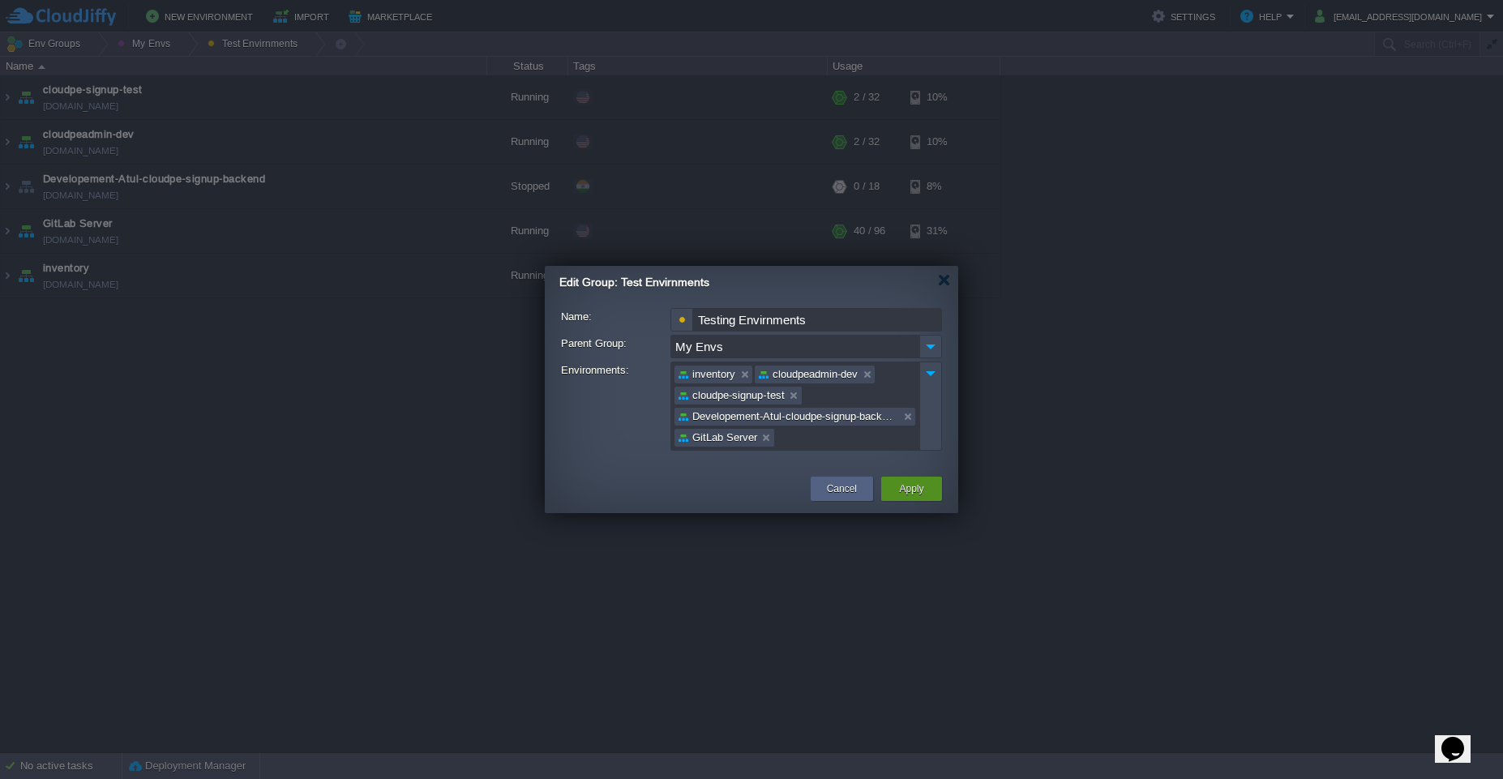
type input "Testing Envirnments"
click at [911, 490] on button "Apply" at bounding box center [911, 489] width 24 height 16
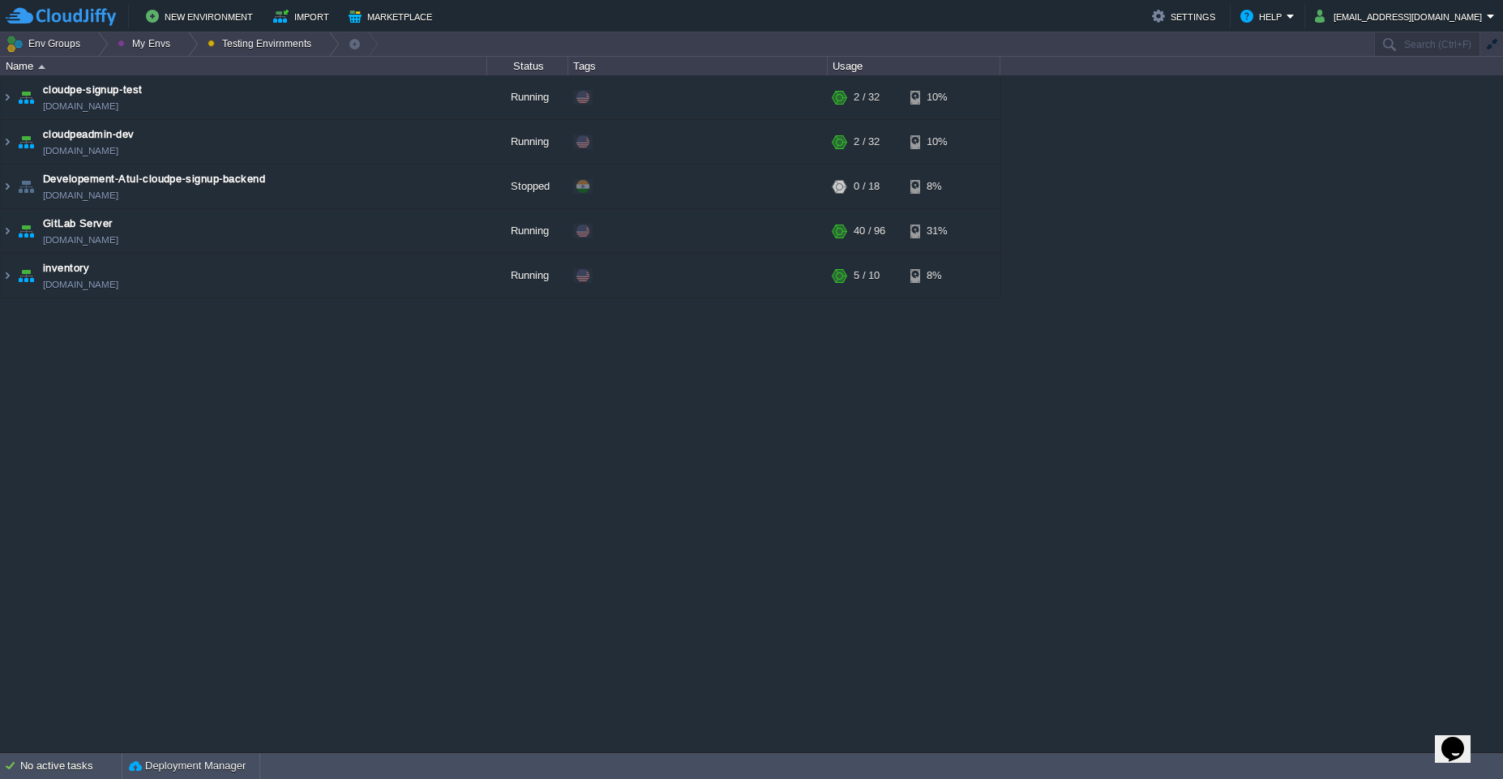
click at [911, 490] on div "cloudpe website -developemeny environment dev-cloudpe.cloudjiffy.net Running is…" at bounding box center [751, 413] width 1503 height 677
click at [262, 233] on td "GitLab Server leapswitch-repos.west1-us.cloudjiffy.net" at bounding box center [244, 231] width 486 height 45
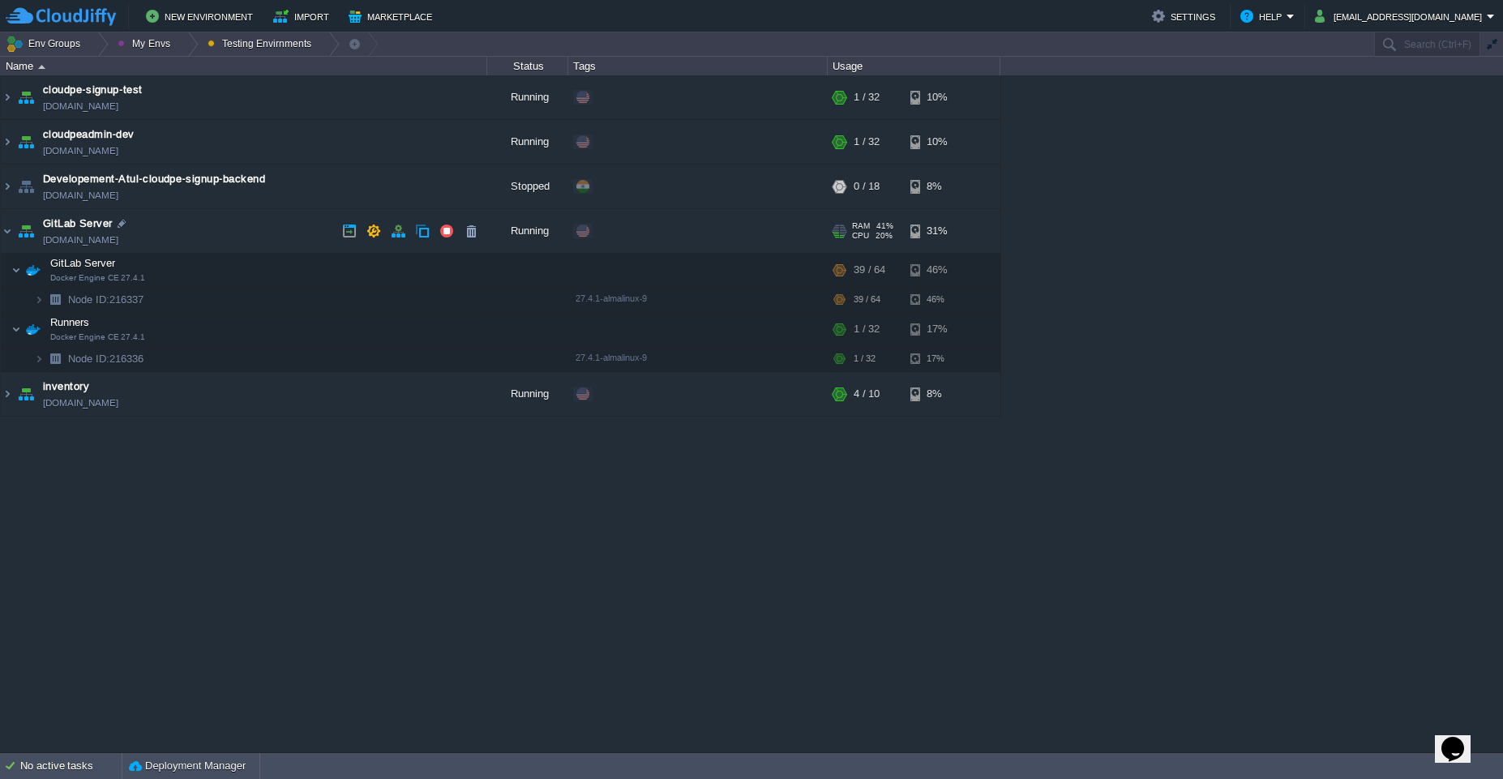
click at [118, 245] on link "[DOMAIN_NAME]" at bounding box center [80, 240] width 75 height 16
click at [184, 42] on div at bounding box center [188, 44] width 22 height 24
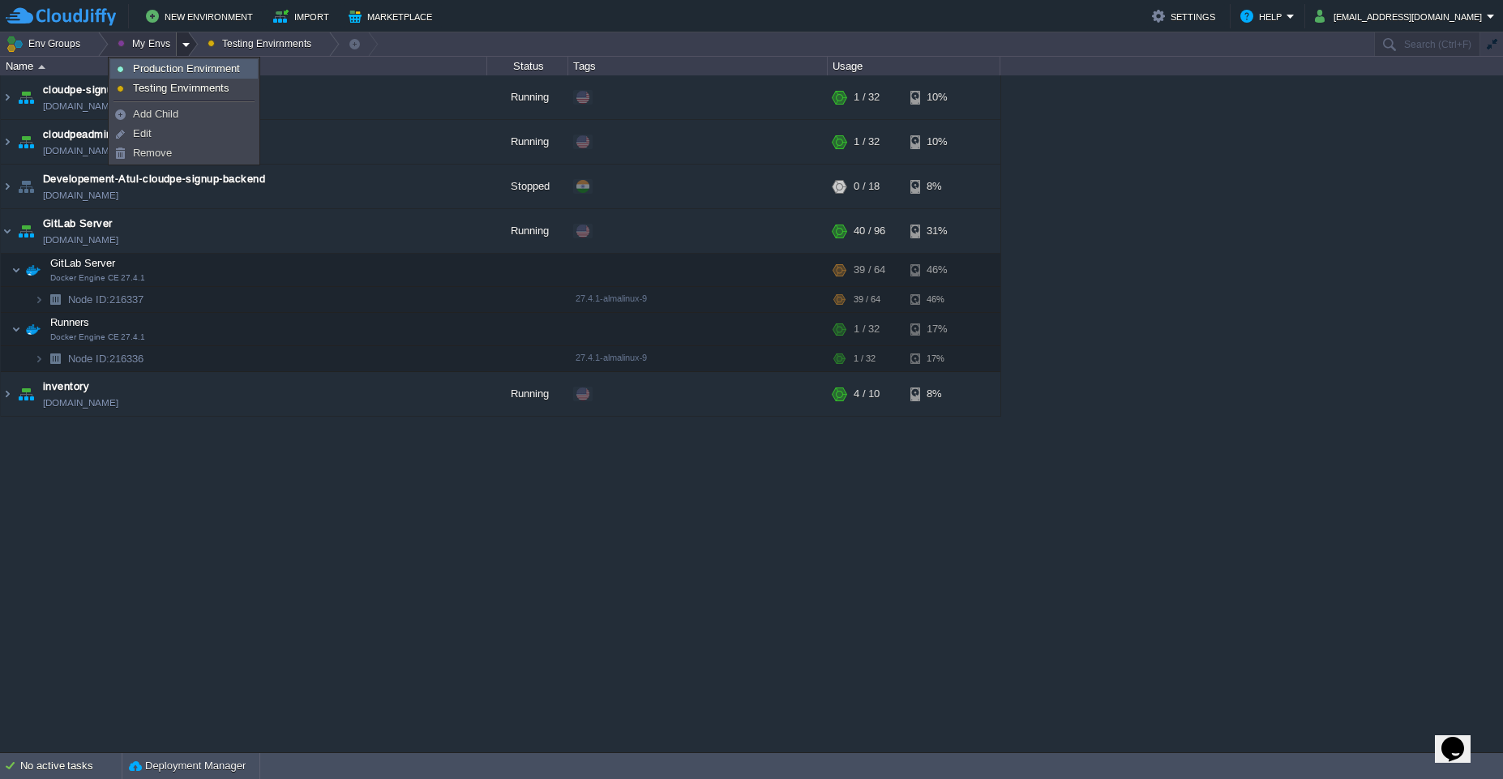
click at [182, 63] on span "Production Envirnment" at bounding box center [186, 68] width 107 height 12
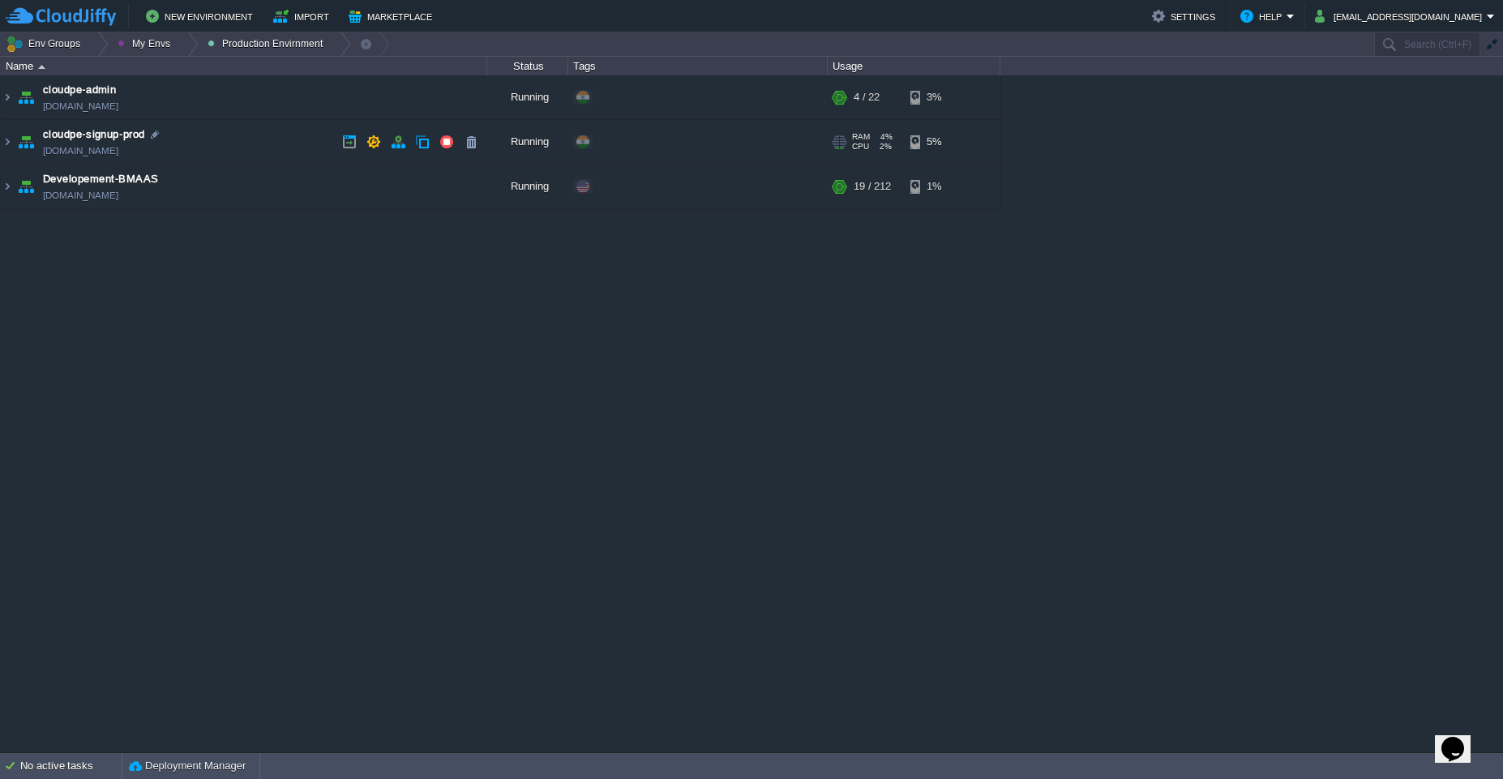
click at [236, 131] on td "cloudpe-signup-prod [DOMAIN_NAME]" at bounding box center [244, 142] width 486 height 45
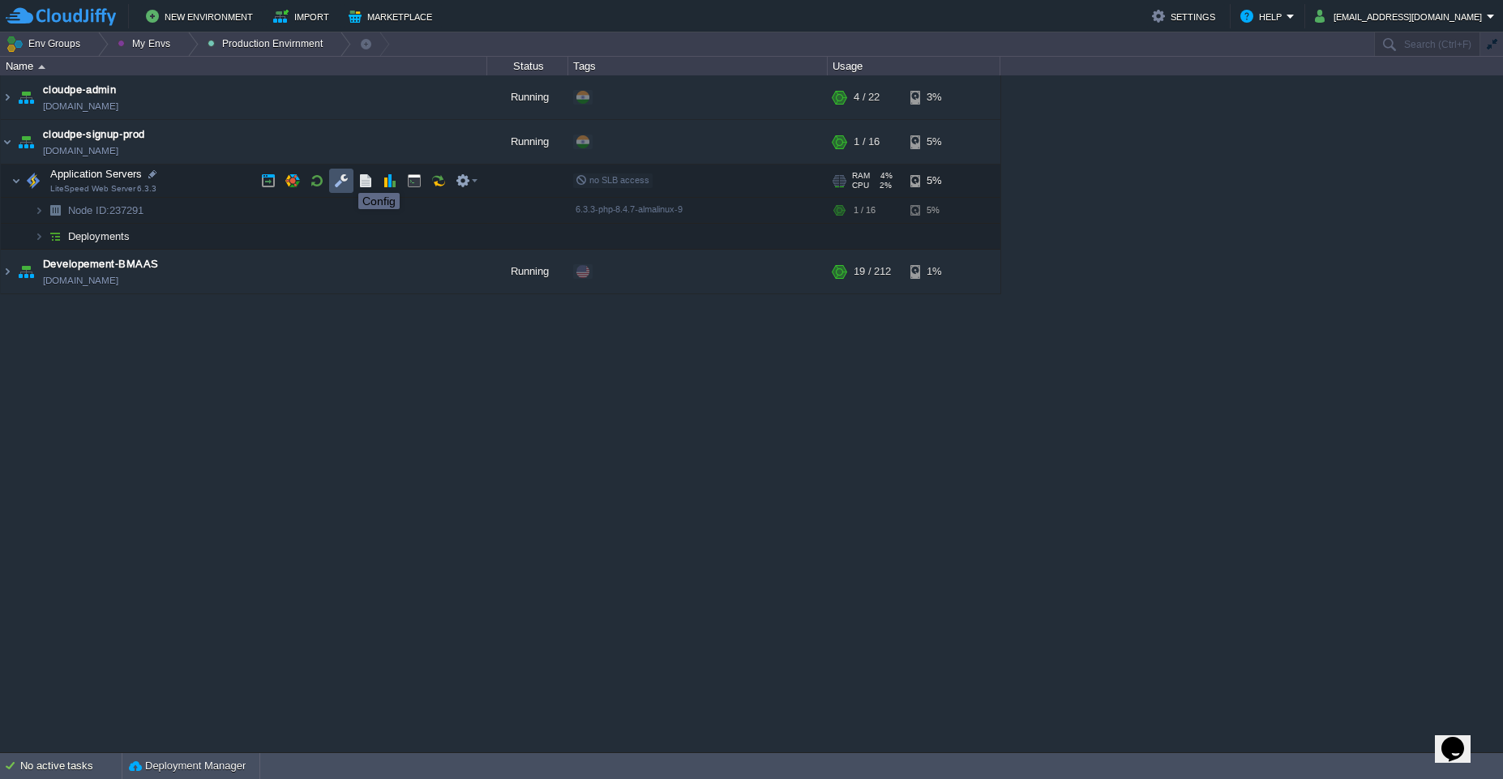
click at [346, 178] on button "button" at bounding box center [341, 180] width 15 height 15
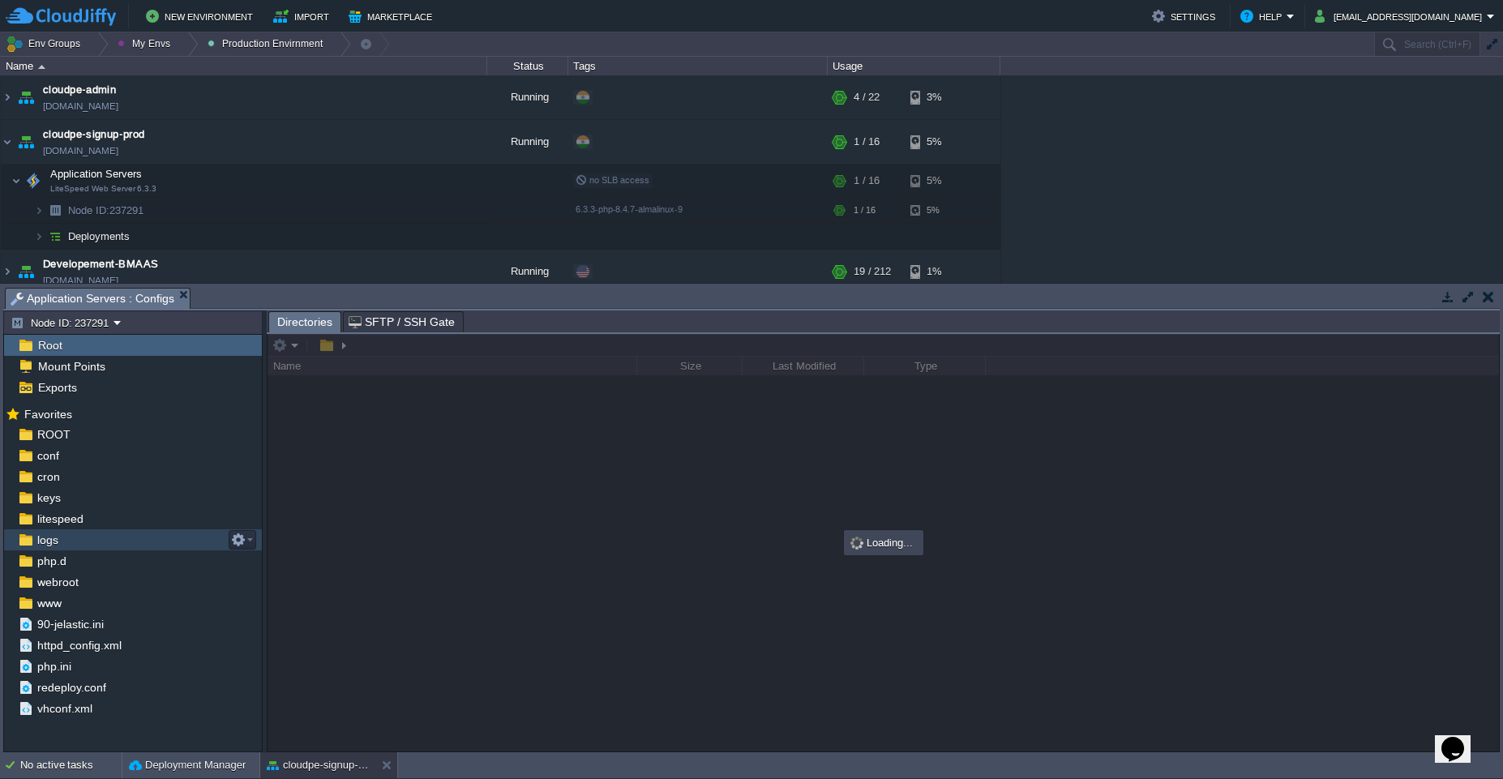
click at [57, 545] on span "logs" at bounding box center [47, 539] width 27 height 15
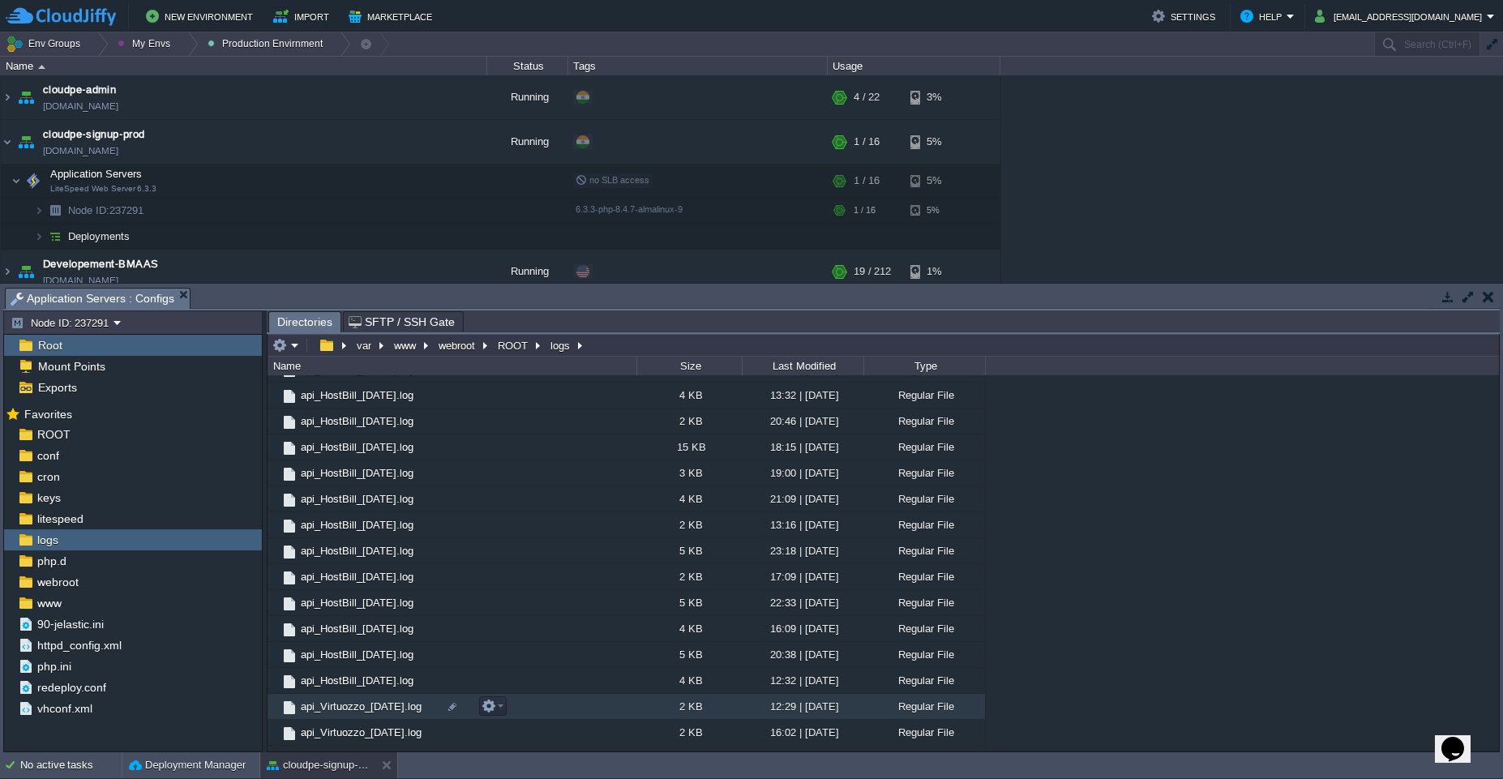
scroll to position [1102, 0]
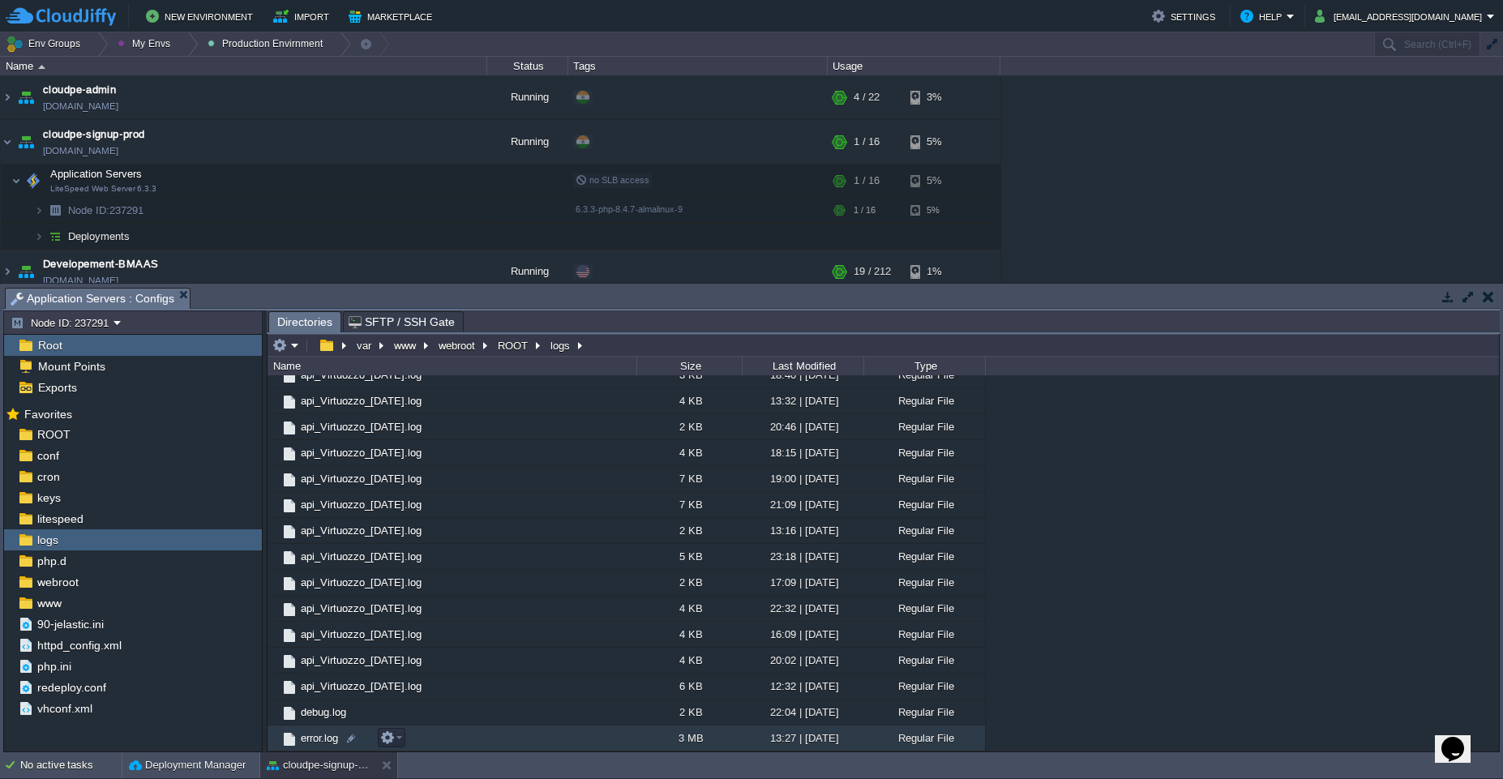
click at [534, 733] on td "error.log" at bounding box center [451, 738] width 369 height 26
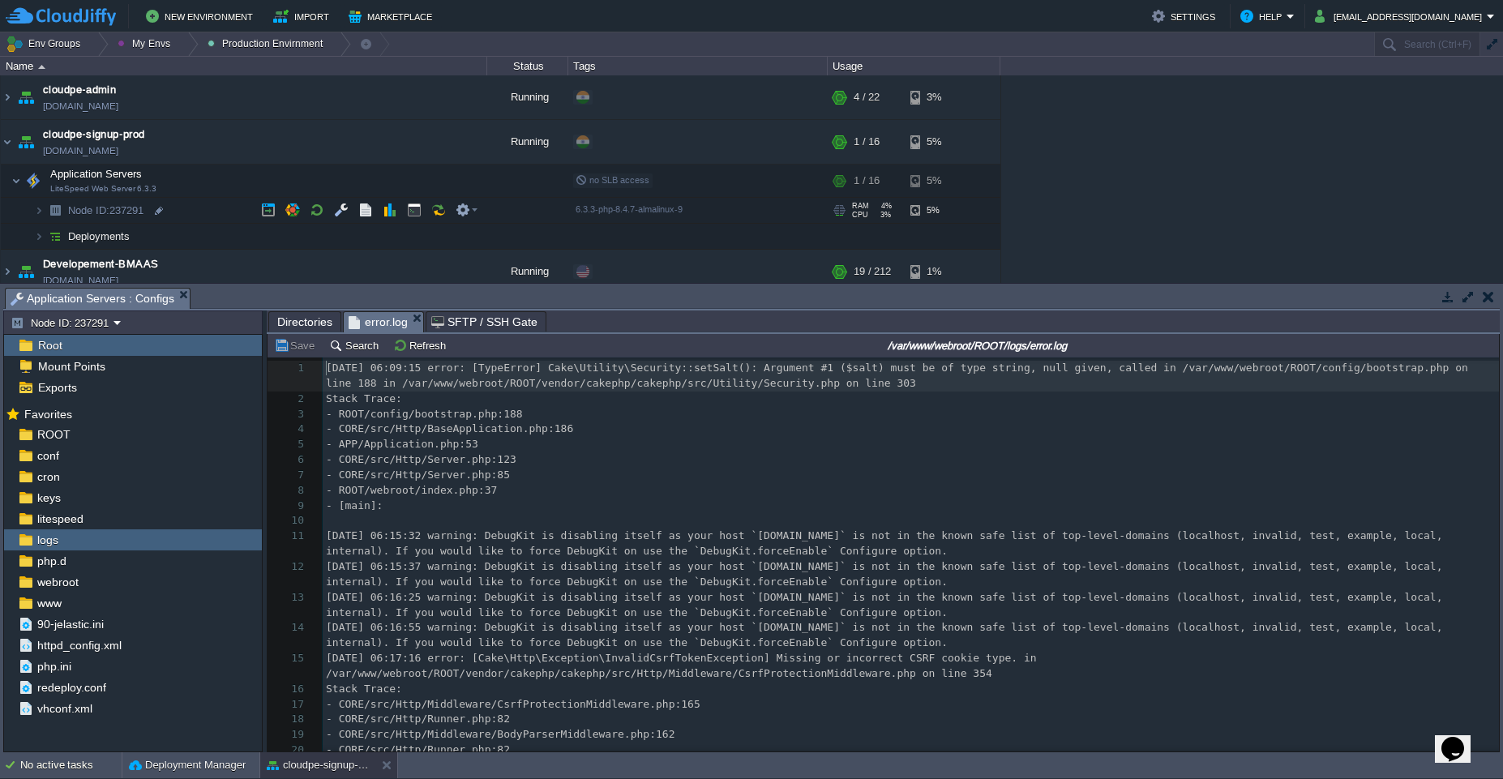
scroll to position [6, 0]
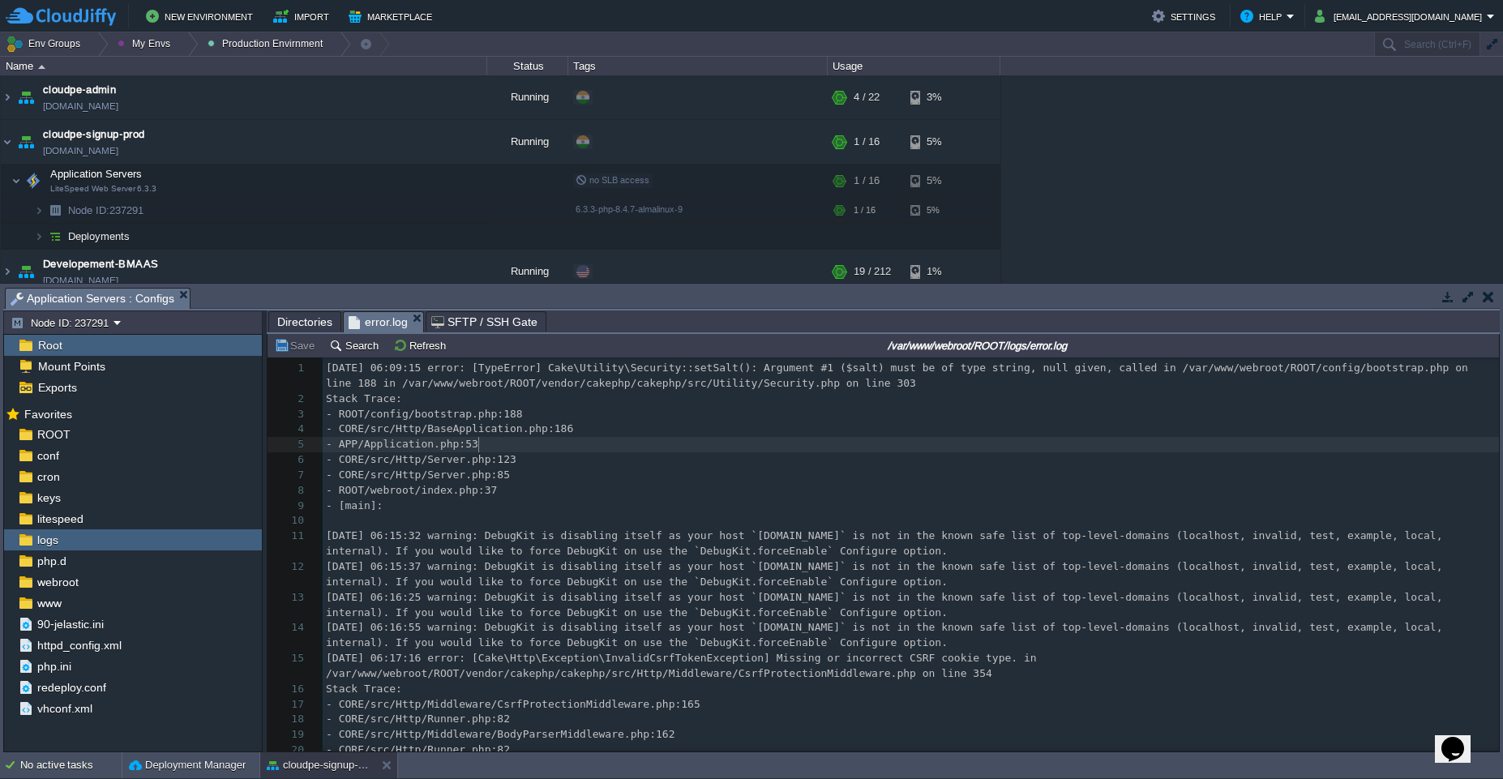
click at [575, 446] on pre "- APP/Application.php:53" at bounding box center [911, 444] width 1176 height 15
type textarea "-"
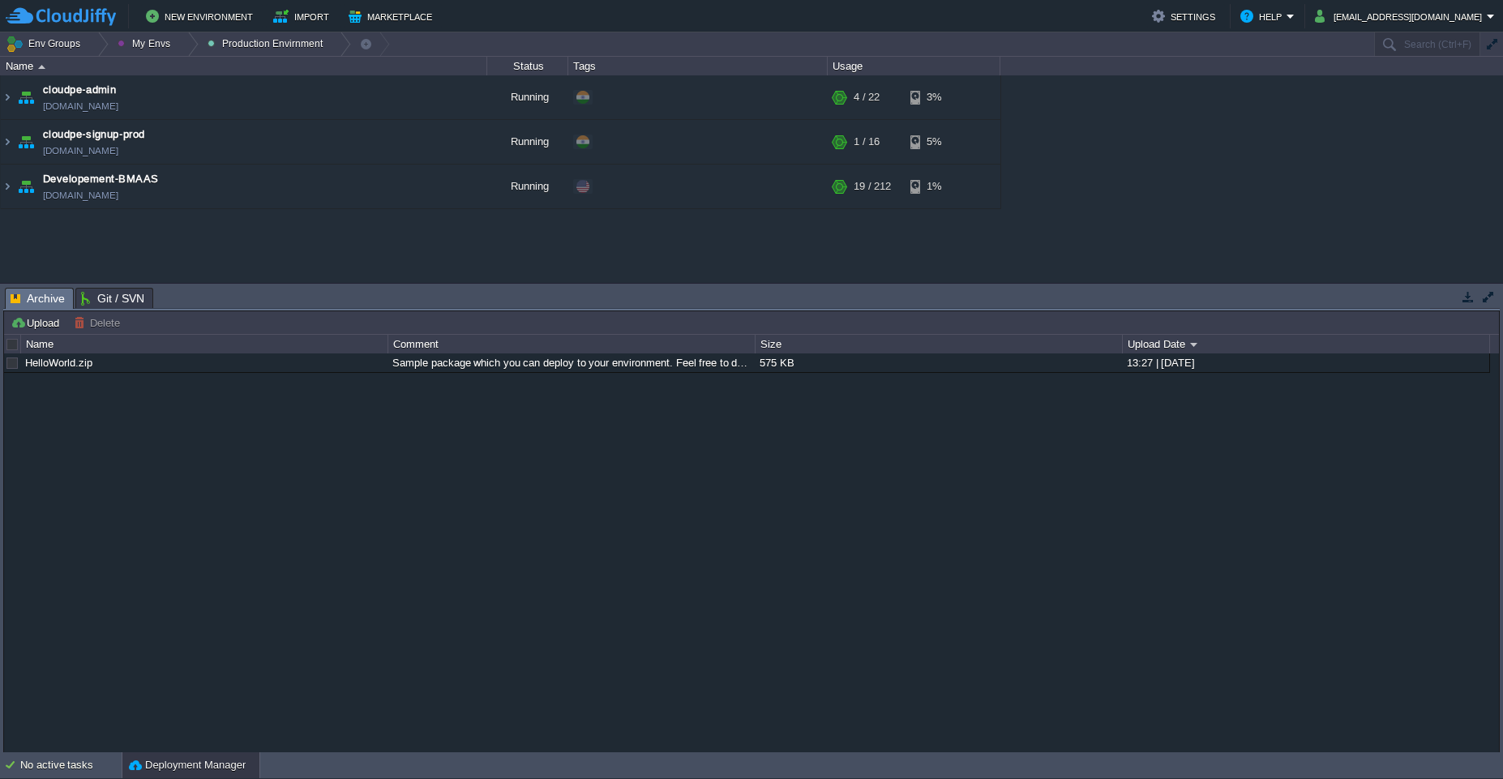
click at [131, 772] on button "Deployment Manager" at bounding box center [187, 765] width 117 height 16
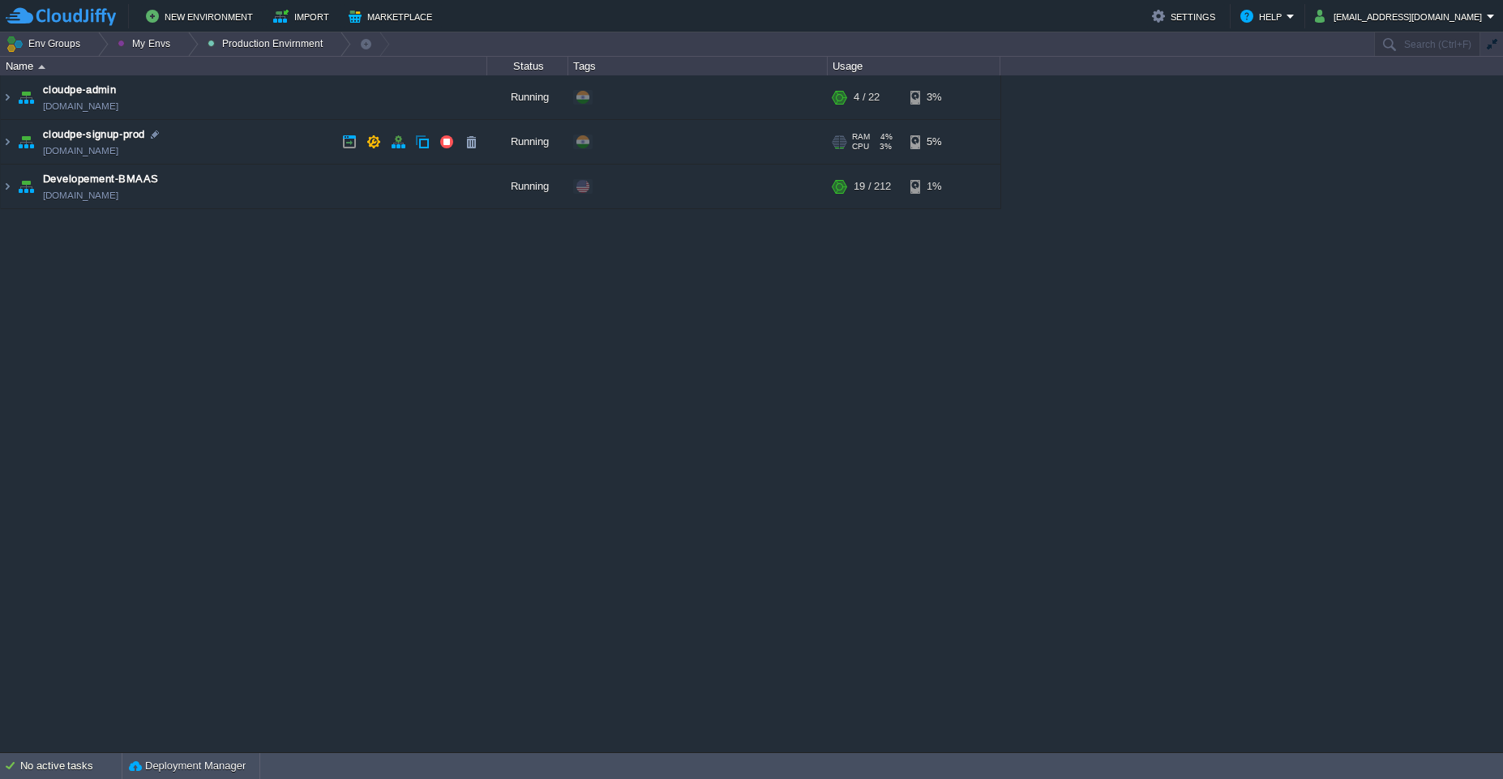
click at [263, 146] on td "cloudpe-signup-prod [DOMAIN_NAME]" at bounding box center [244, 142] width 486 height 45
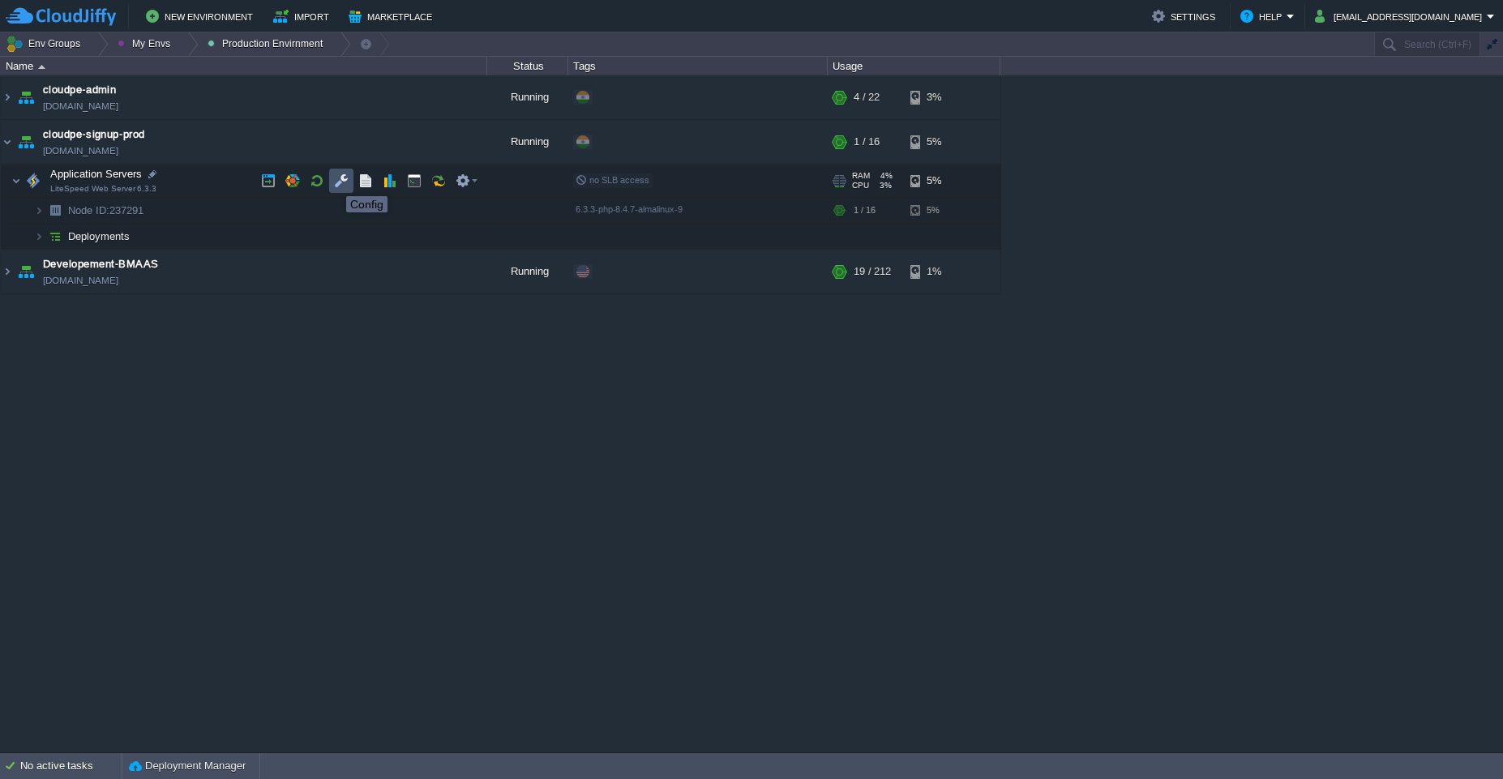
click at [334, 182] on button "button" at bounding box center [341, 180] width 15 height 15
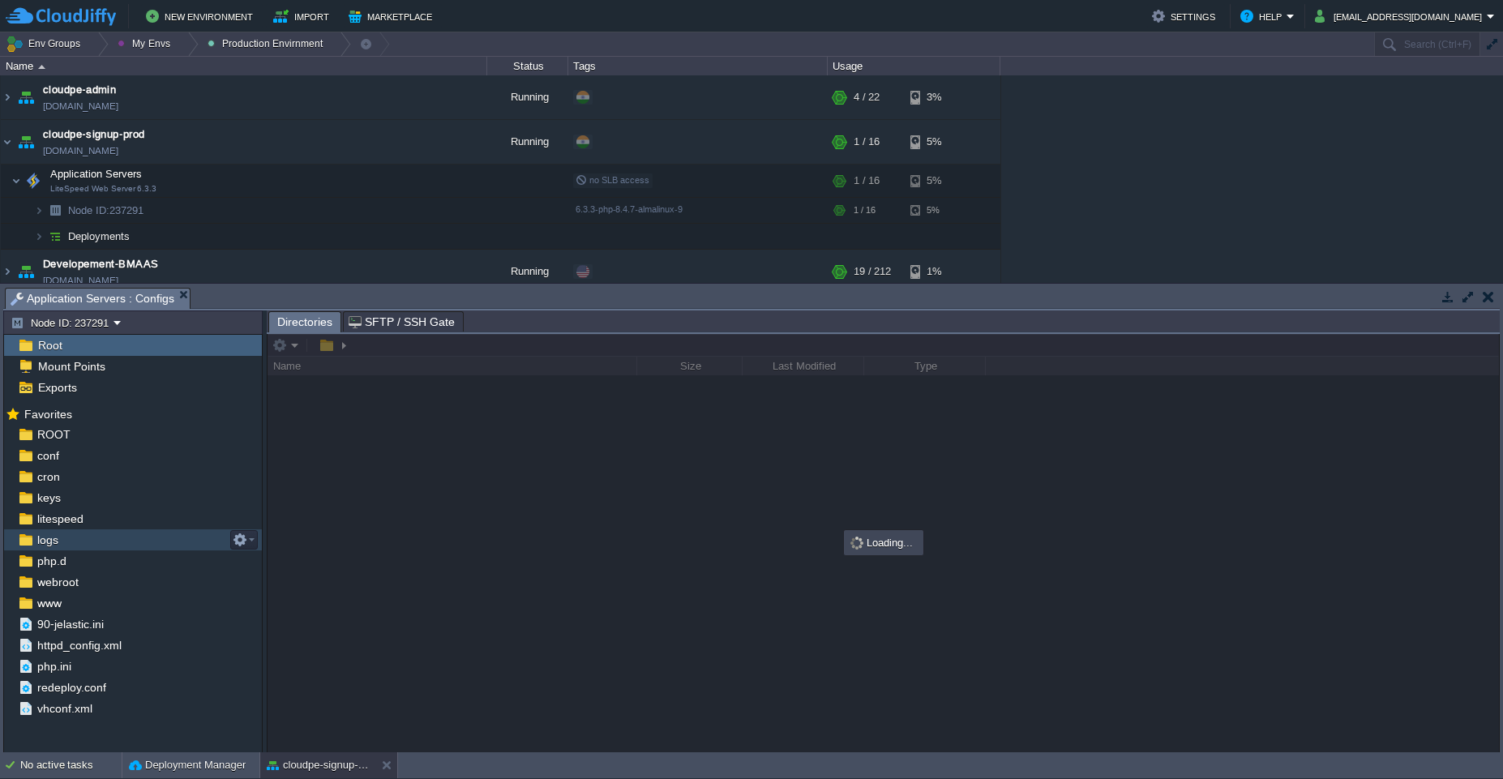
click at [88, 540] on div "logs" at bounding box center [133, 539] width 258 height 21
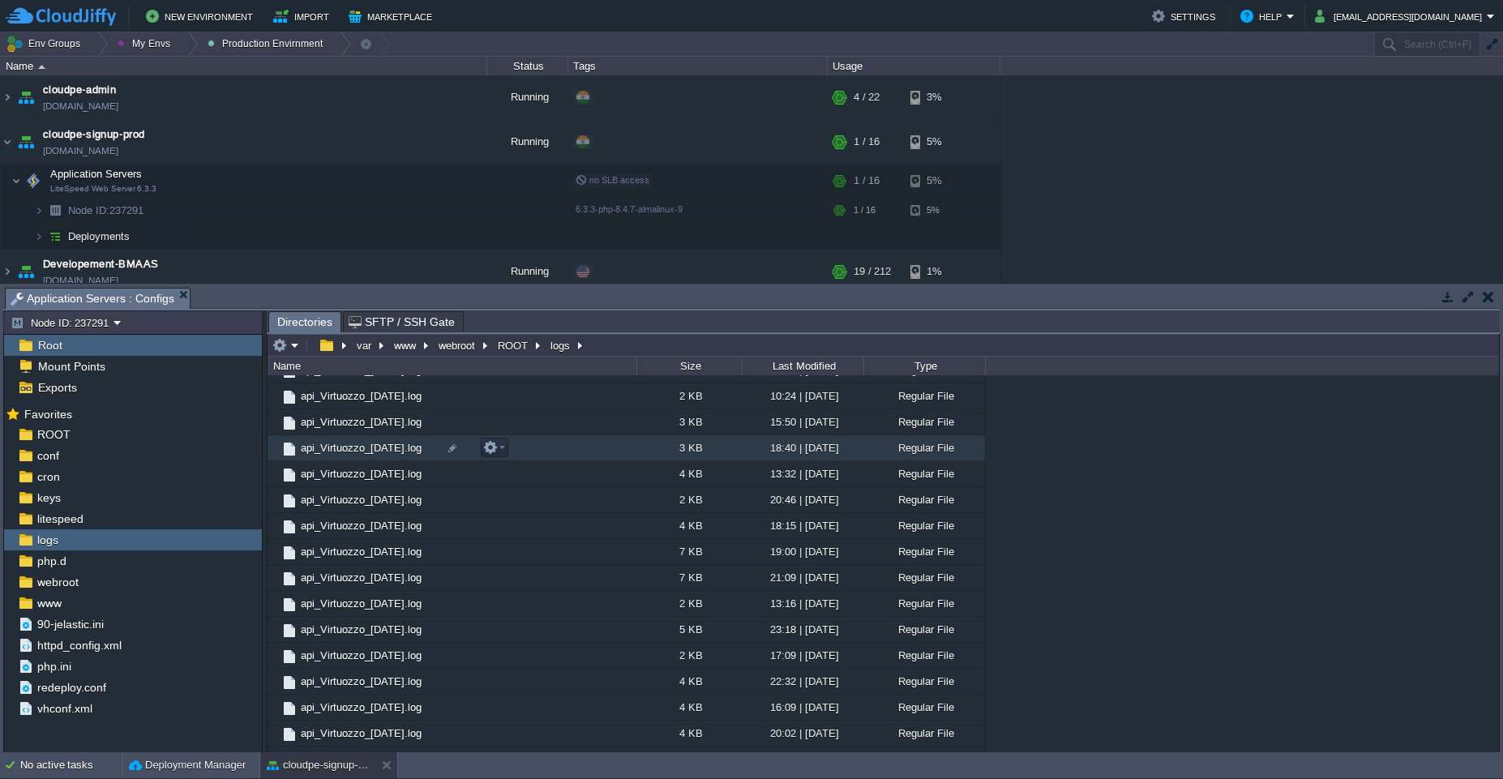
scroll to position [1101, 0]
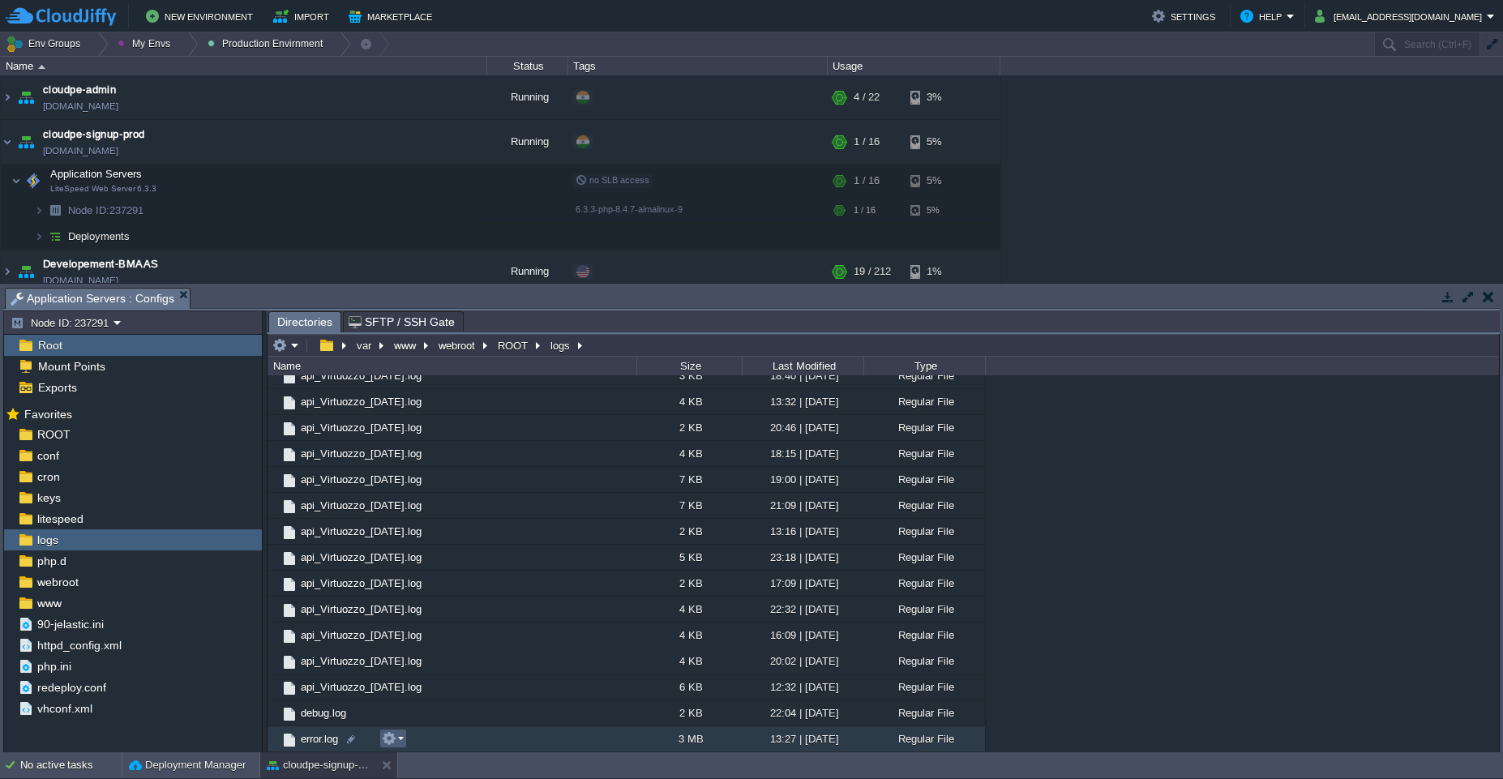
click at [403, 738] on em at bounding box center [393, 738] width 22 height 15
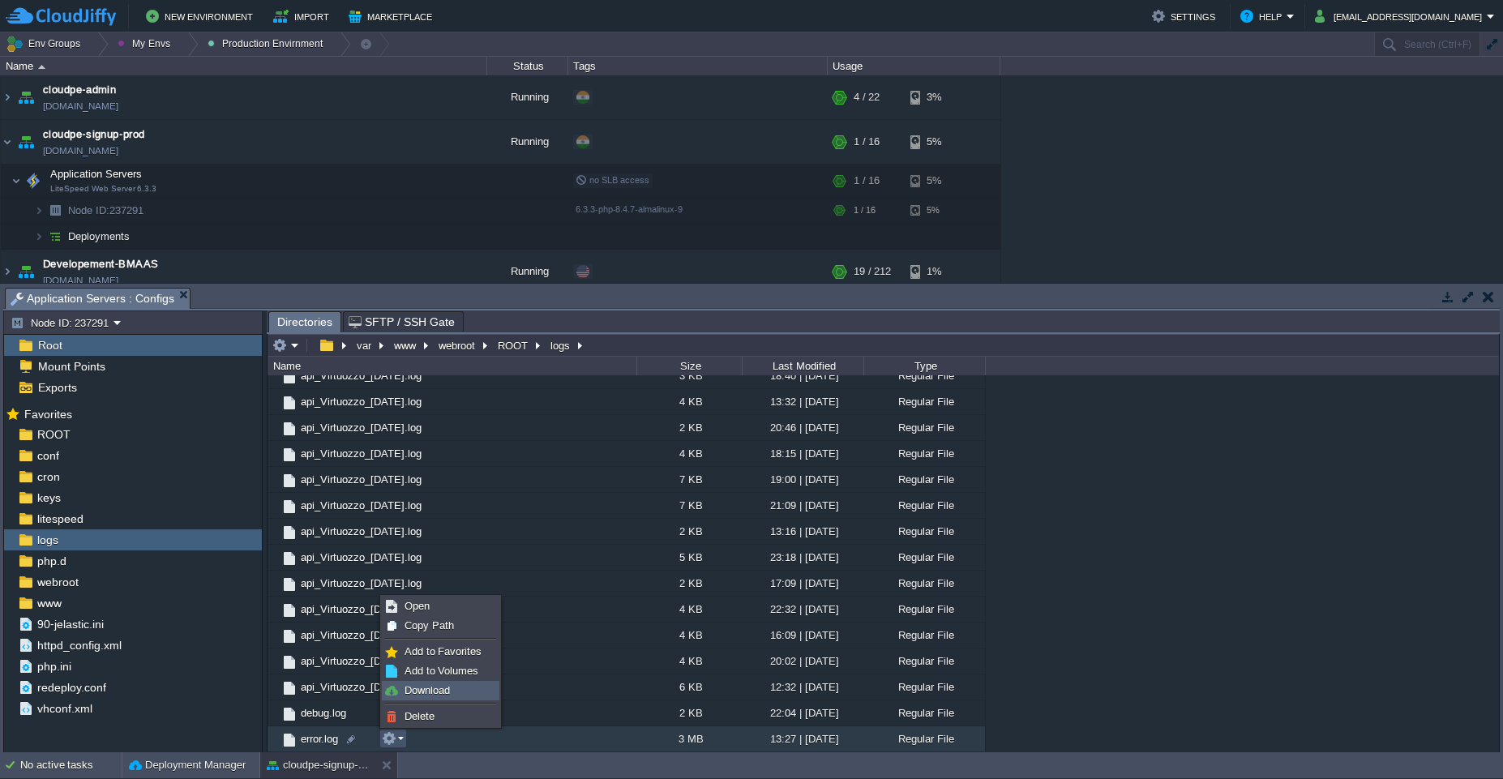
click at [442, 695] on span "Download" at bounding box center [426, 690] width 45 height 12
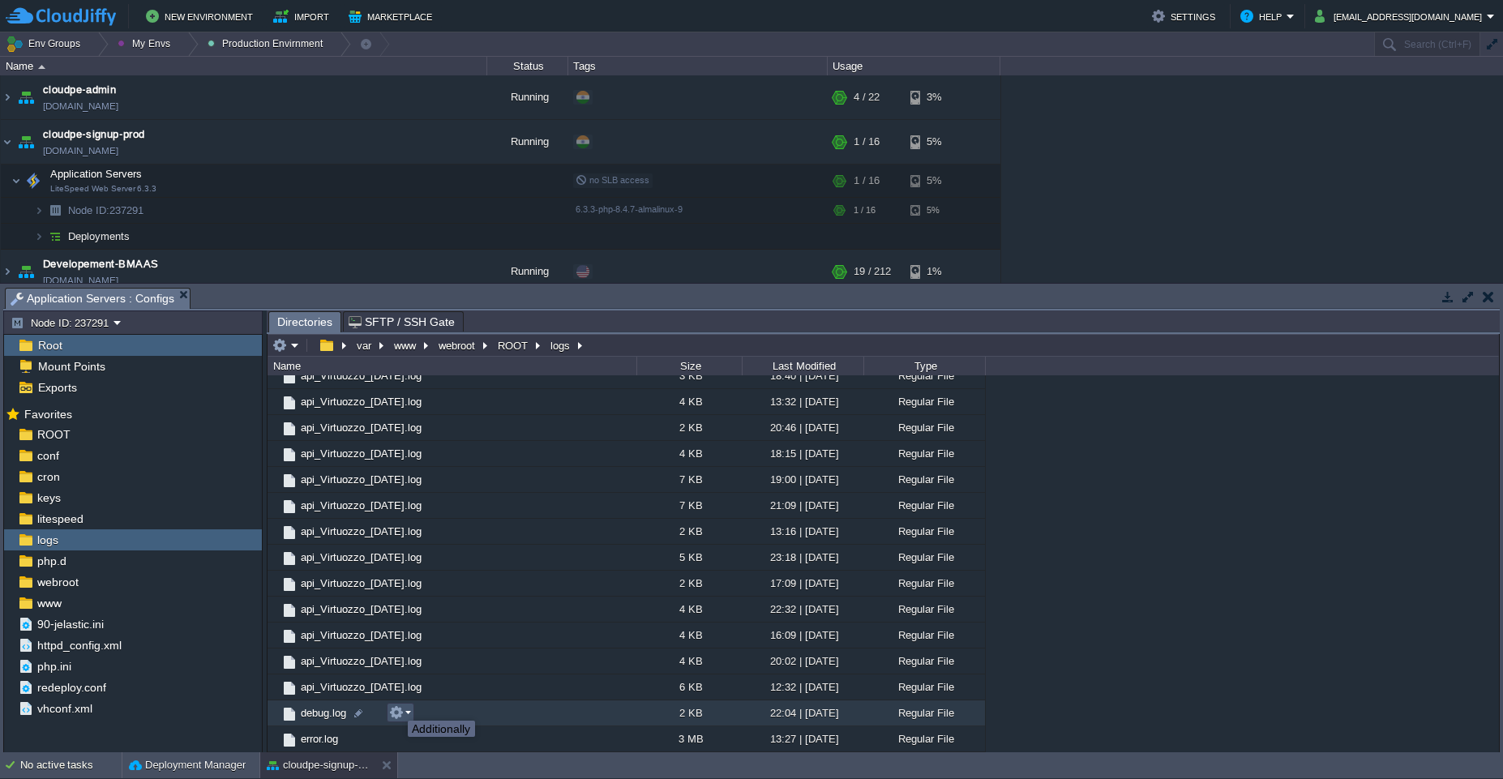
click at [396, 706] on button "button" at bounding box center [396, 712] width 15 height 15
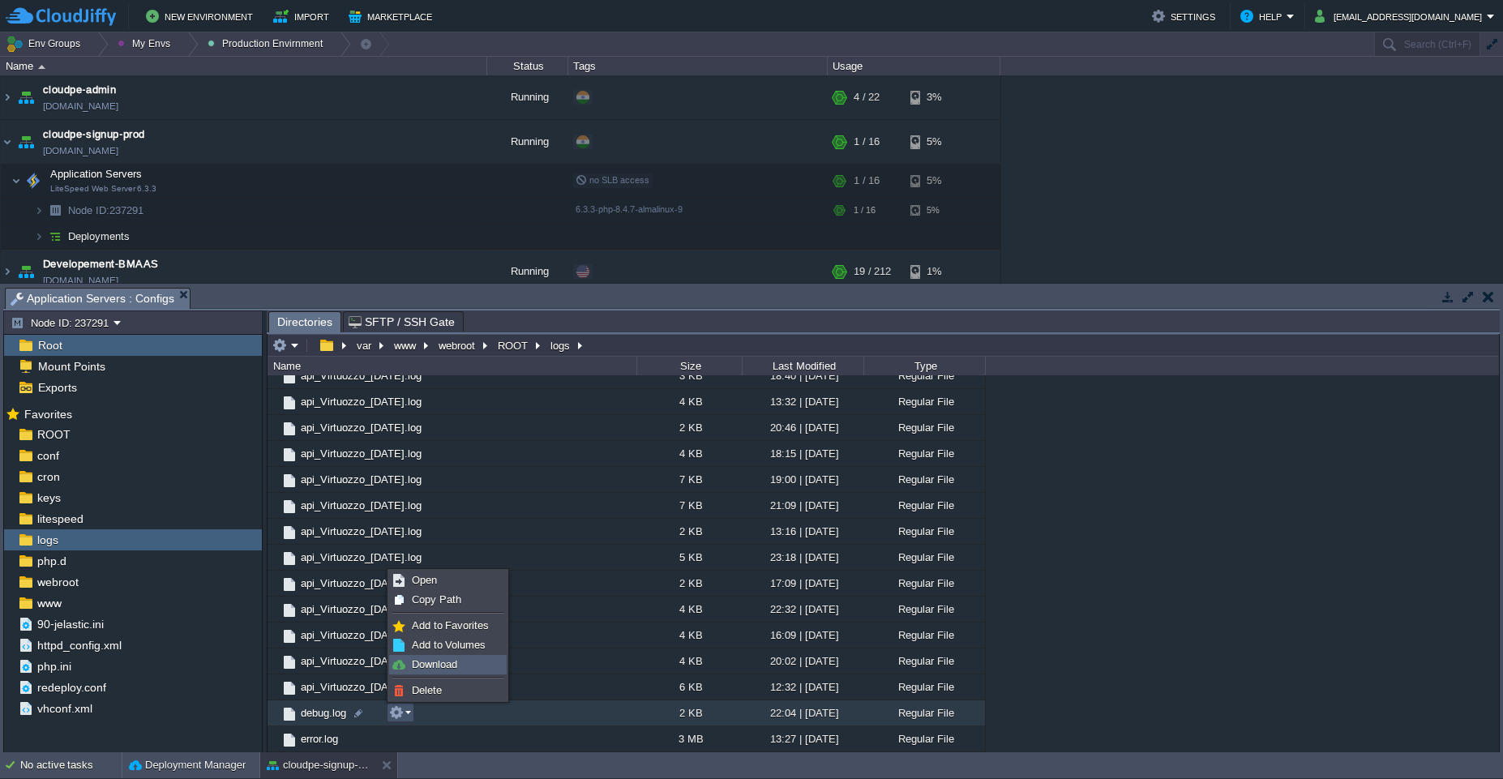
click at [432, 666] on span "Download" at bounding box center [434, 664] width 45 height 12
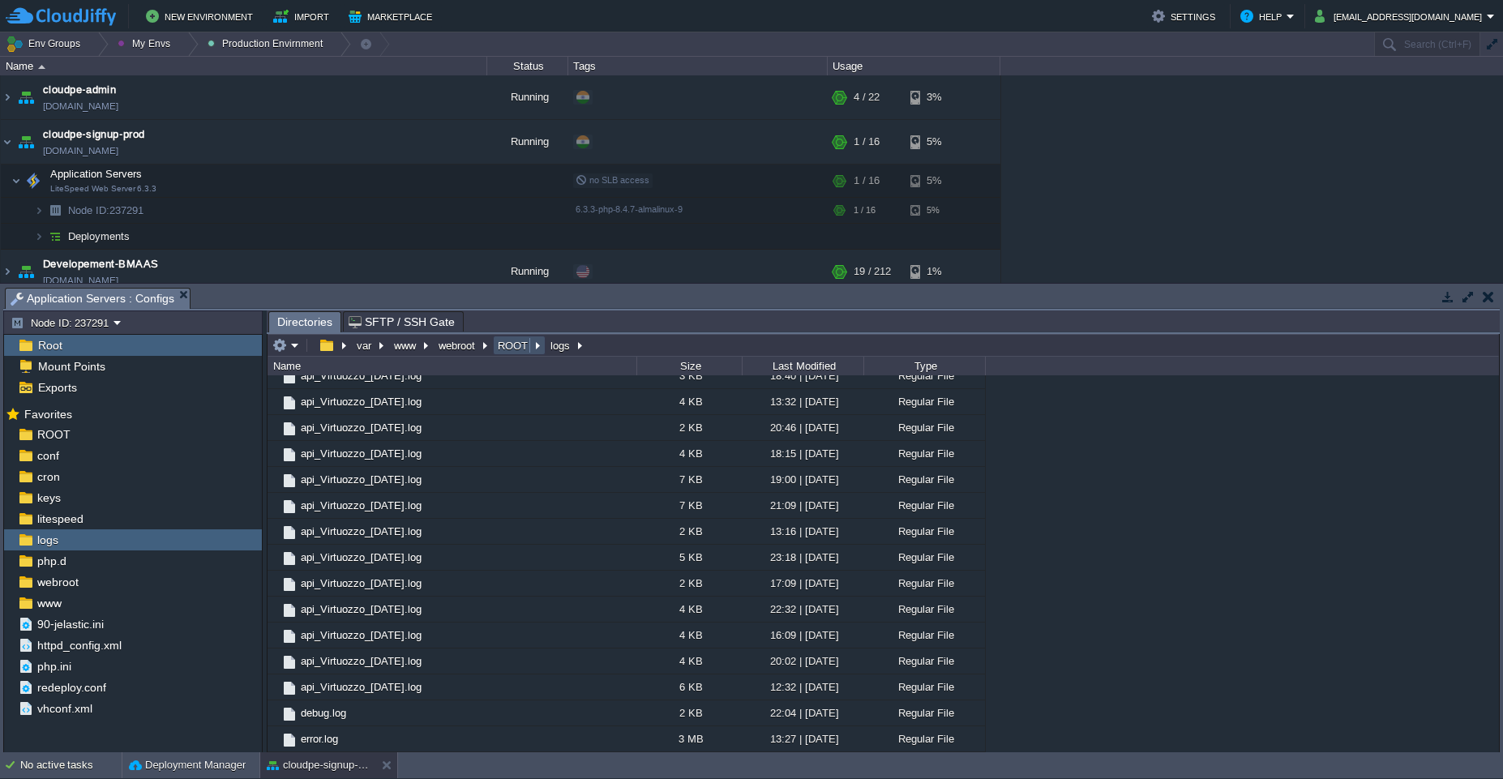
click at [503, 351] on button "ROOT" at bounding box center [513, 345] width 36 height 15
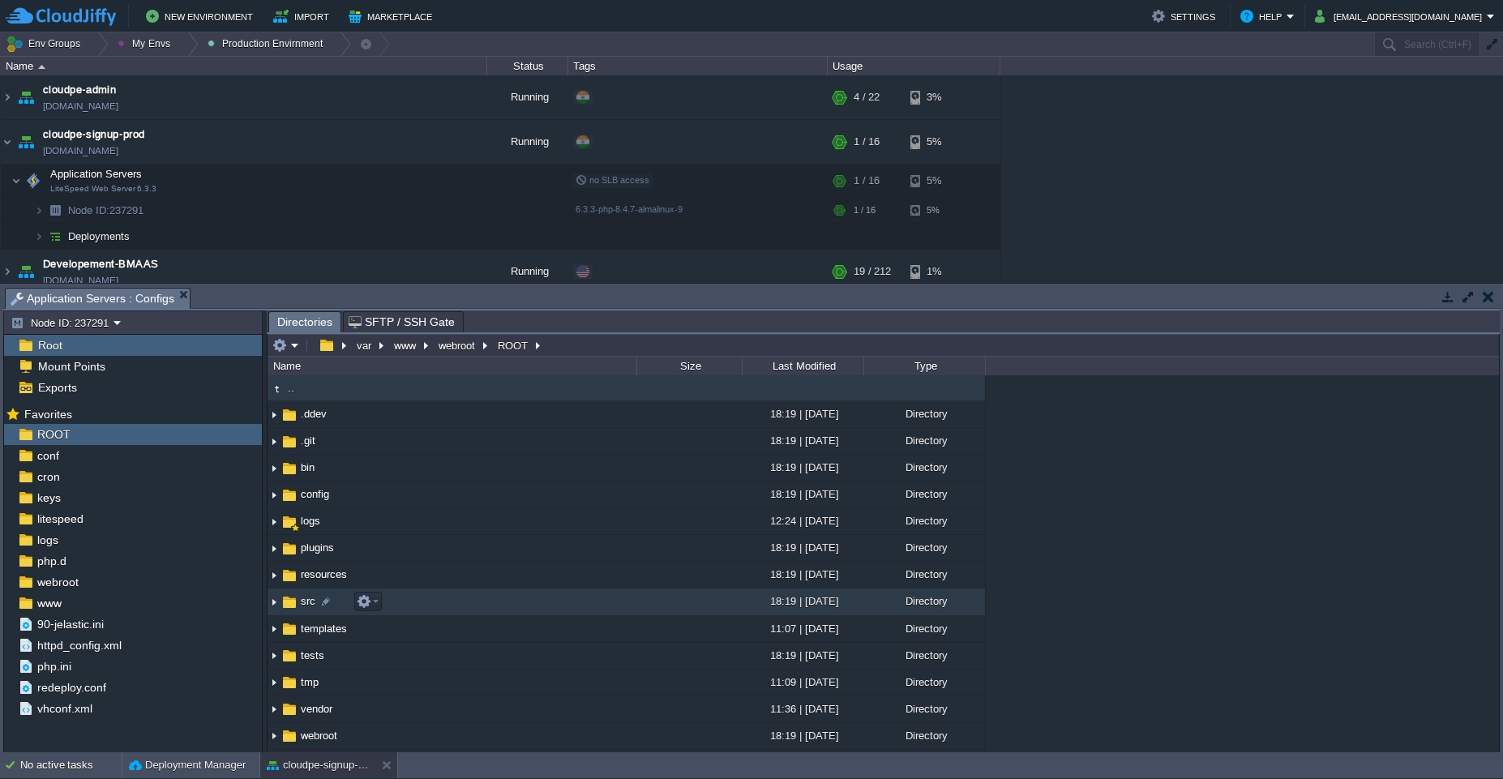
click at [467, 597] on td "src" at bounding box center [451, 601] width 369 height 27
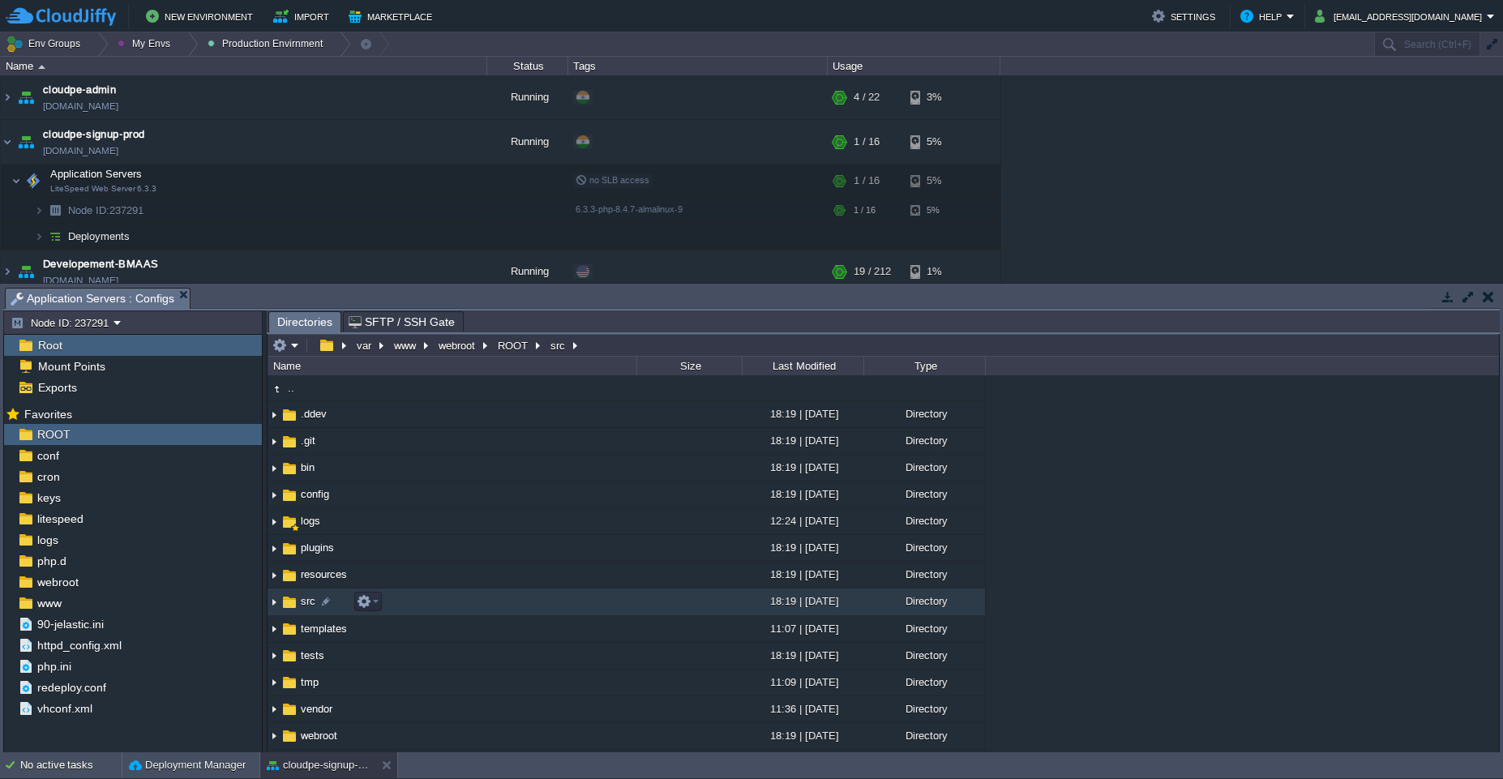
click at [467, 597] on td "src" at bounding box center [451, 601] width 369 height 27
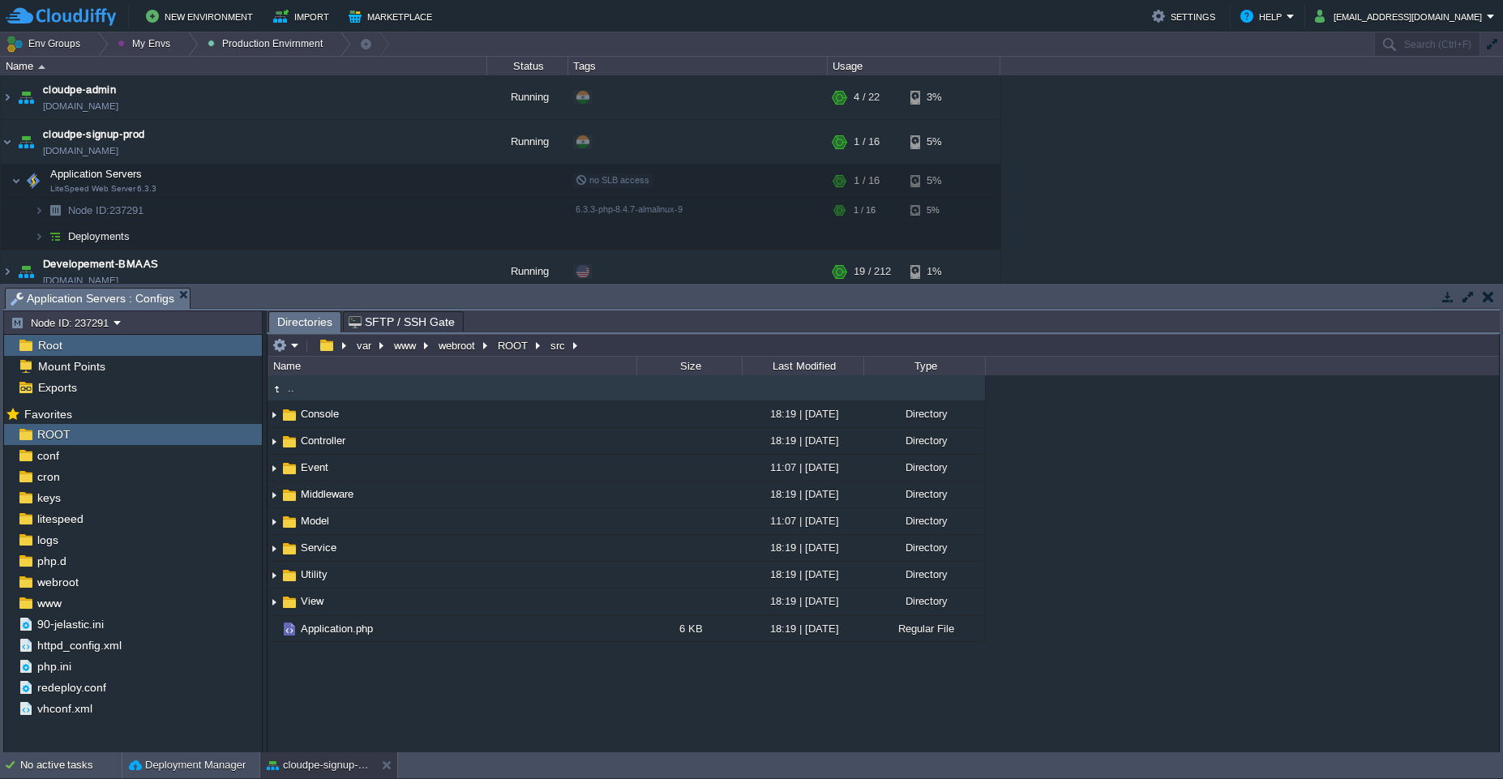
click at [1468, 297] on button "button" at bounding box center [1467, 296] width 15 height 15
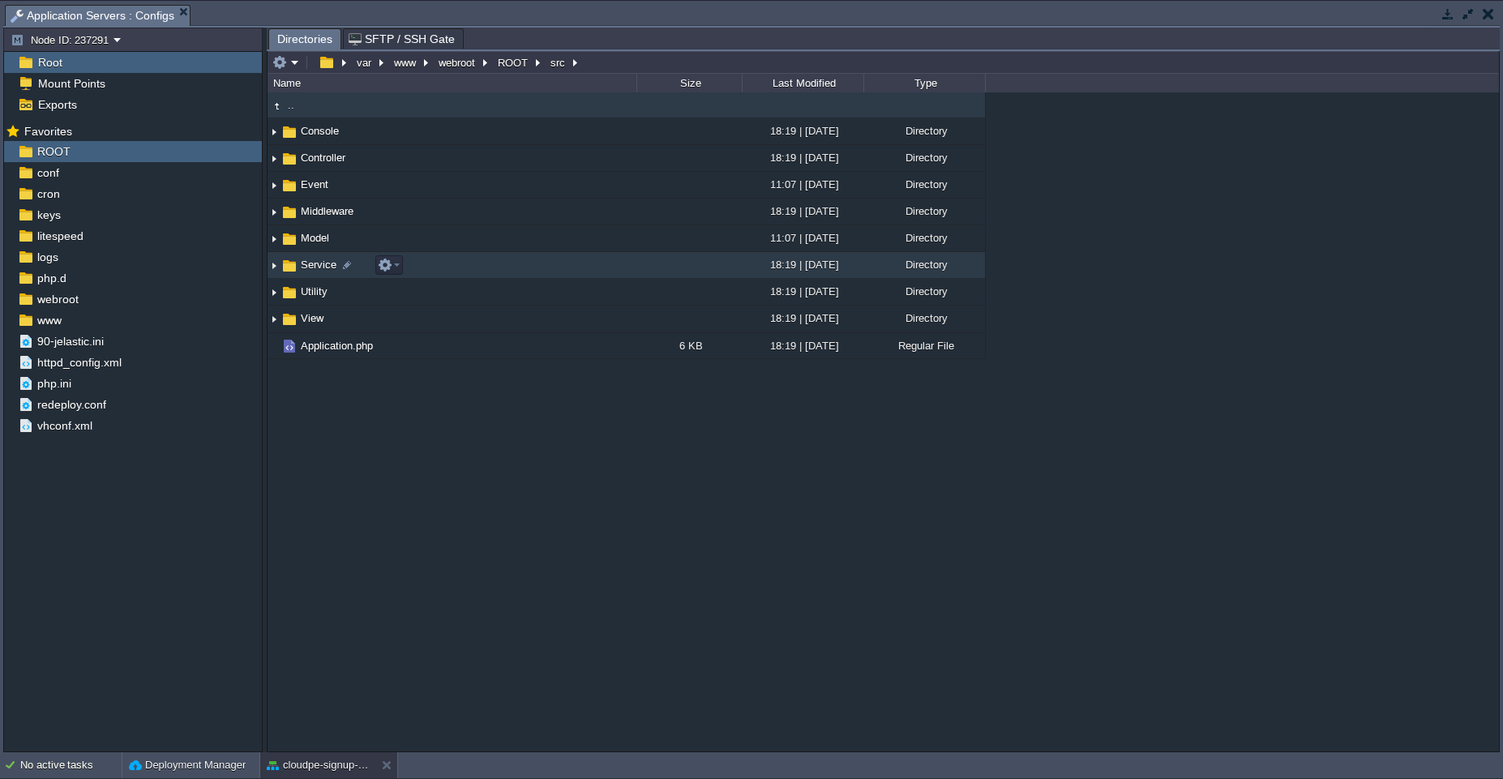
click at [556, 264] on td "Service" at bounding box center [451, 265] width 369 height 27
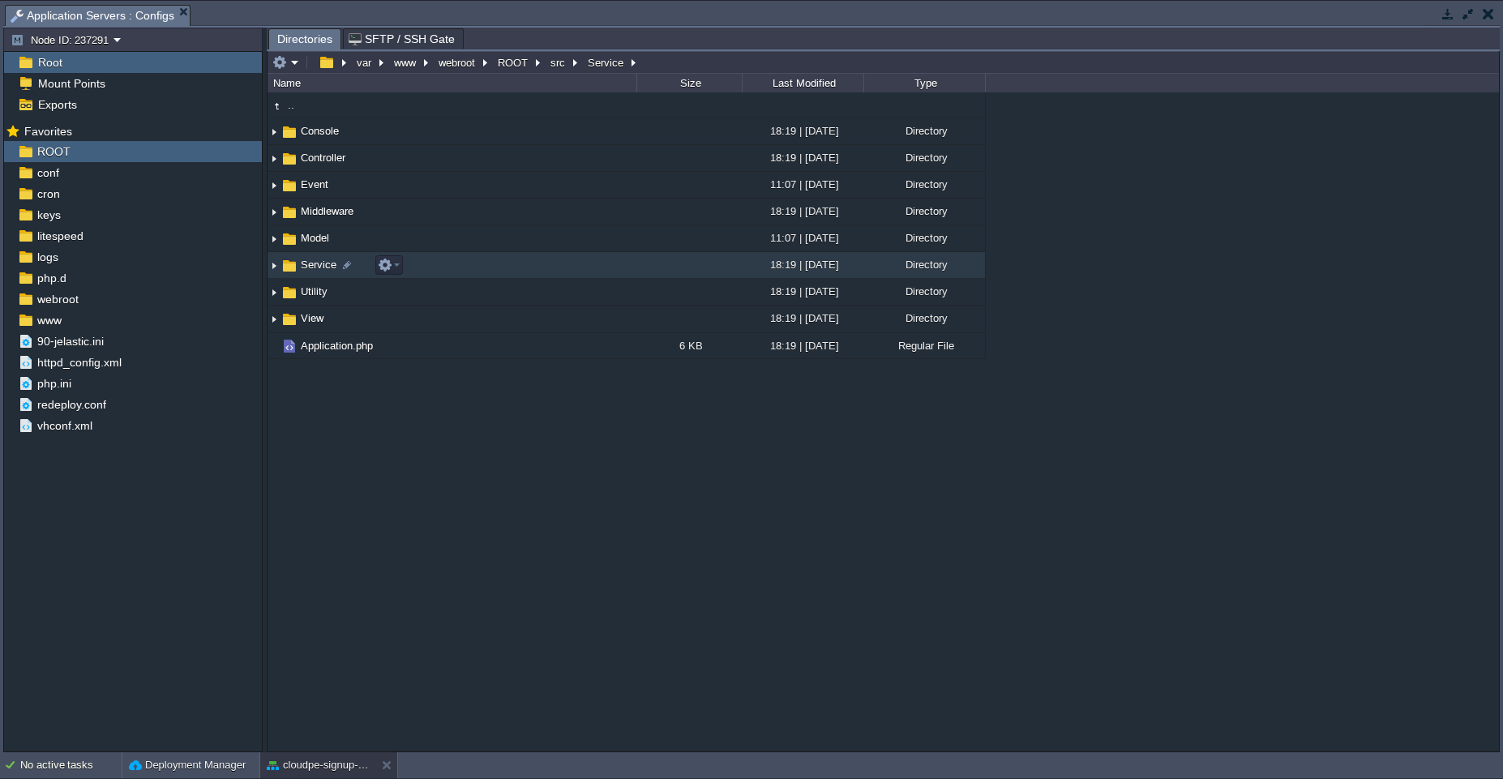
click at [556, 264] on td "Service" at bounding box center [451, 265] width 369 height 27
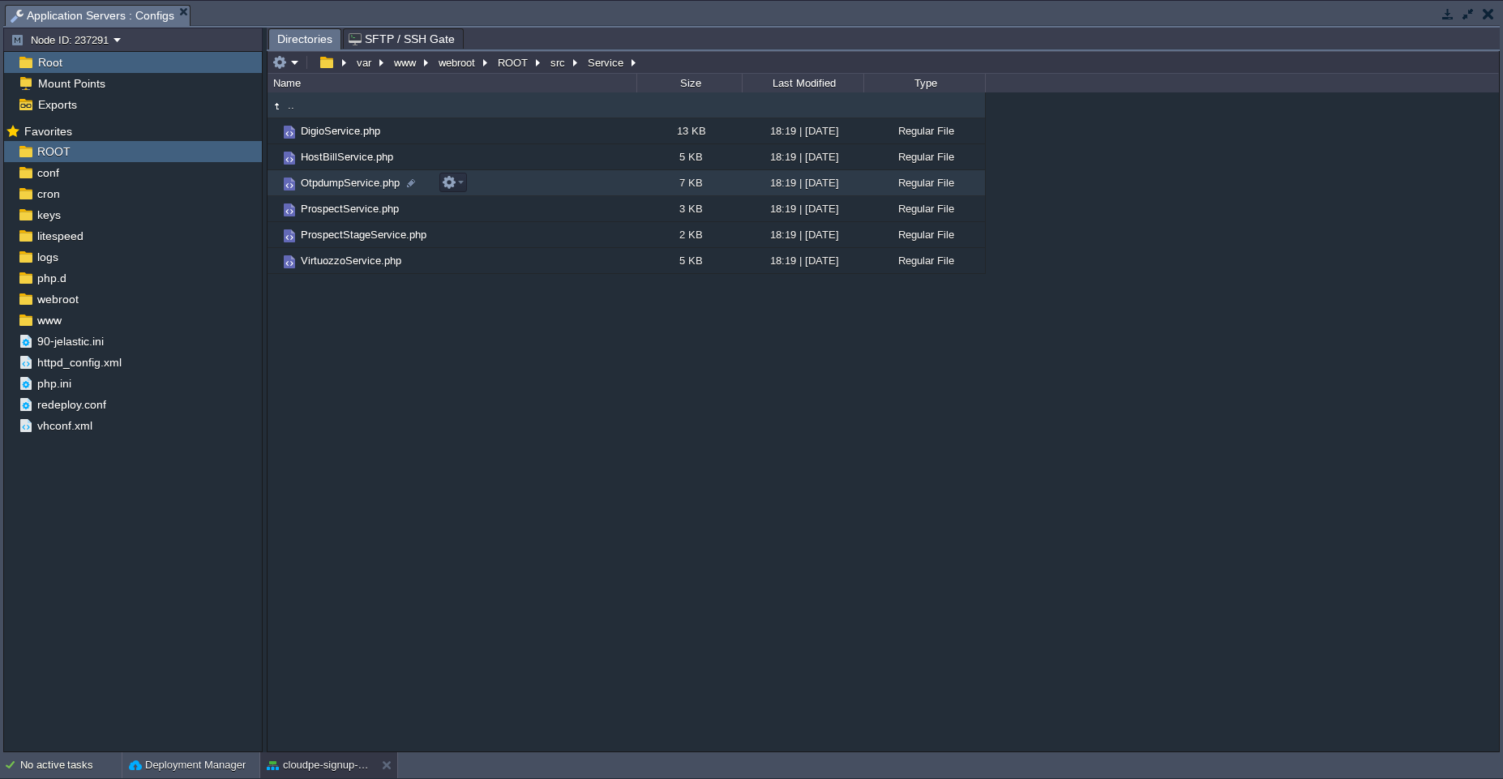
click at [549, 175] on td "OtpdumpService.php" at bounding box center [451, 183] width 369 height 26
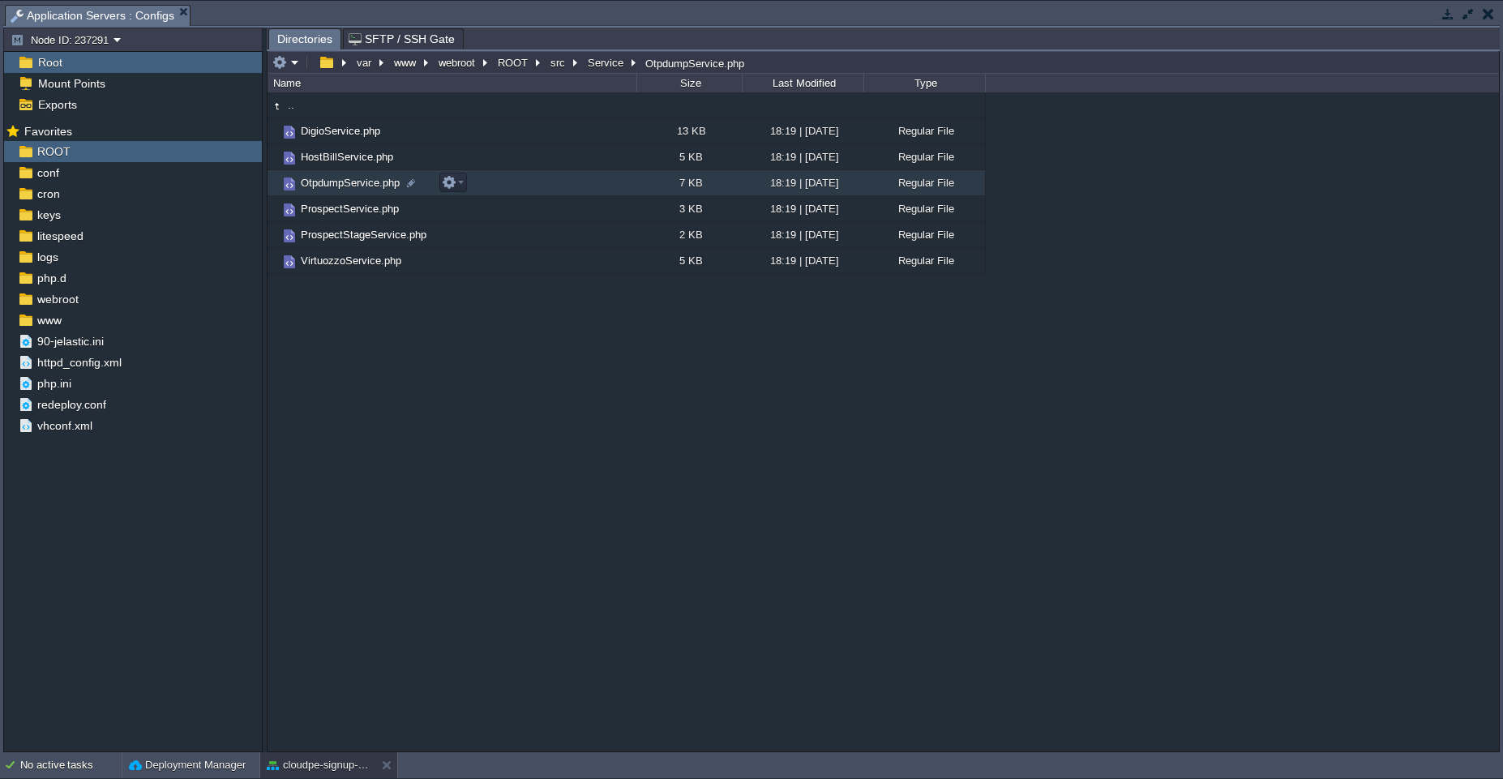
click at [531, 185] on td "OtpdumpService.php" at bounding box center [451, 183] width 369 height 26
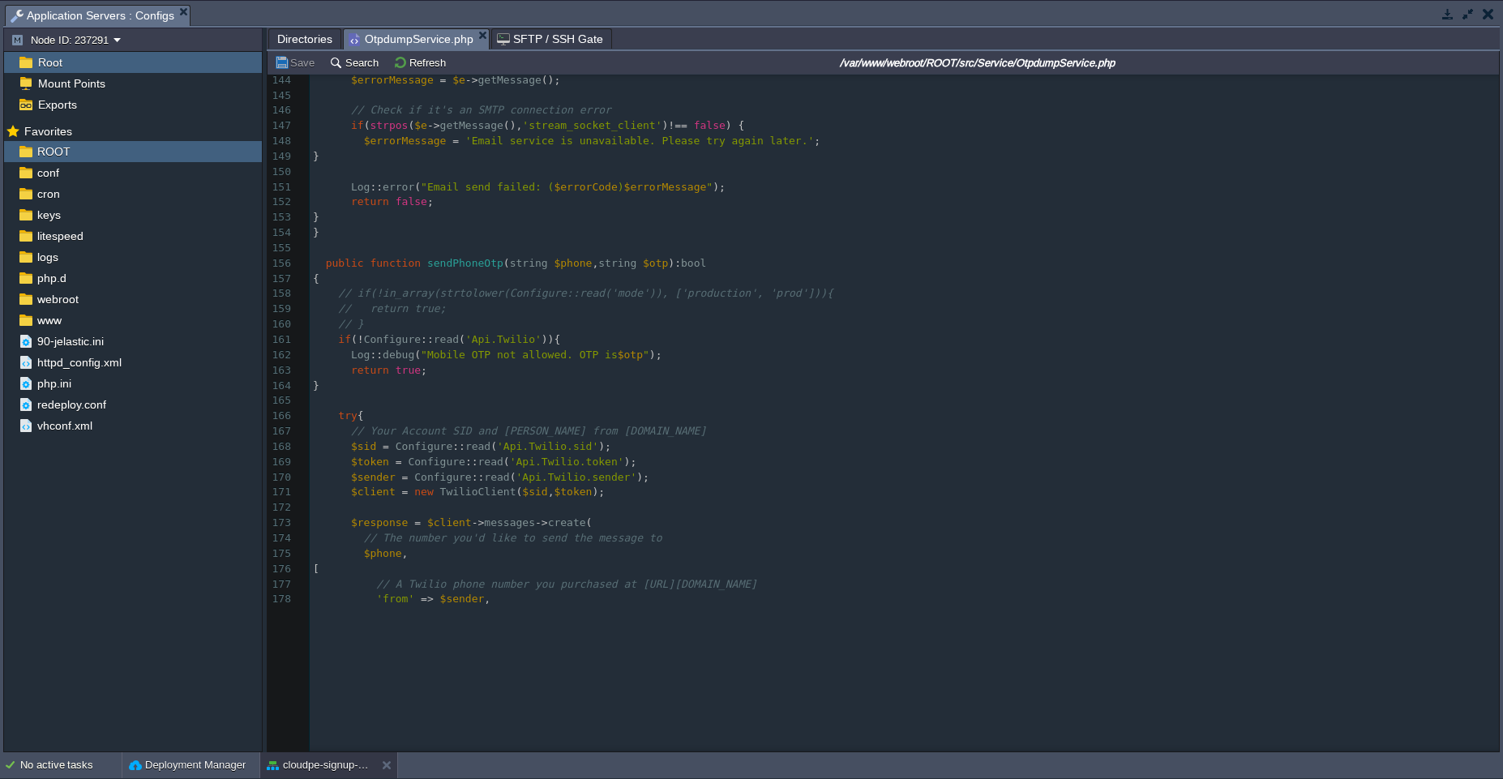
scroll to position [2338, 0]
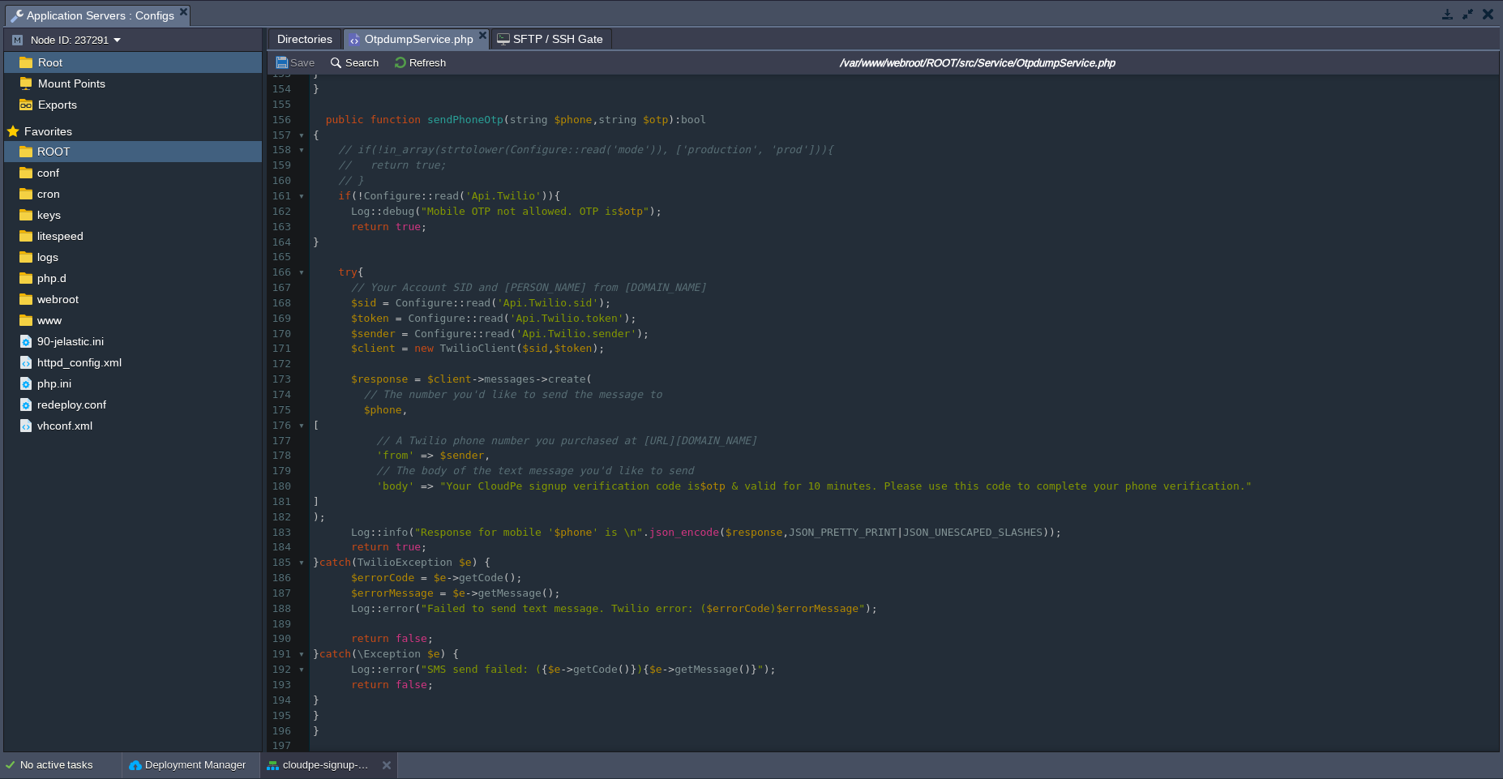
click at [349, 530] on span at bounding box center [332, 532] width 38 height 12
type textarea "//"
